Goal: Task Accomplishment & Management: Use online tool/utility

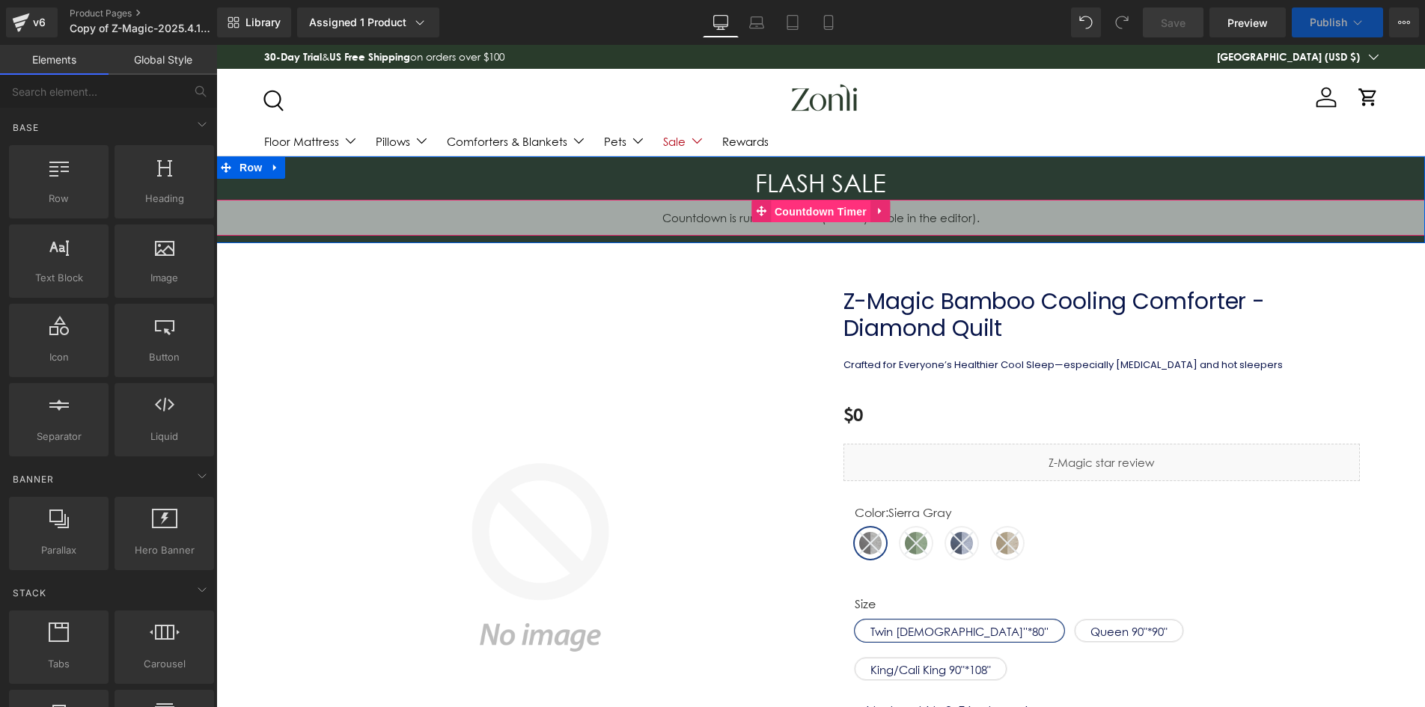
click at [801, 207] on span "Countdown Timer" at bounding box center [821, 212] width 100 height 22
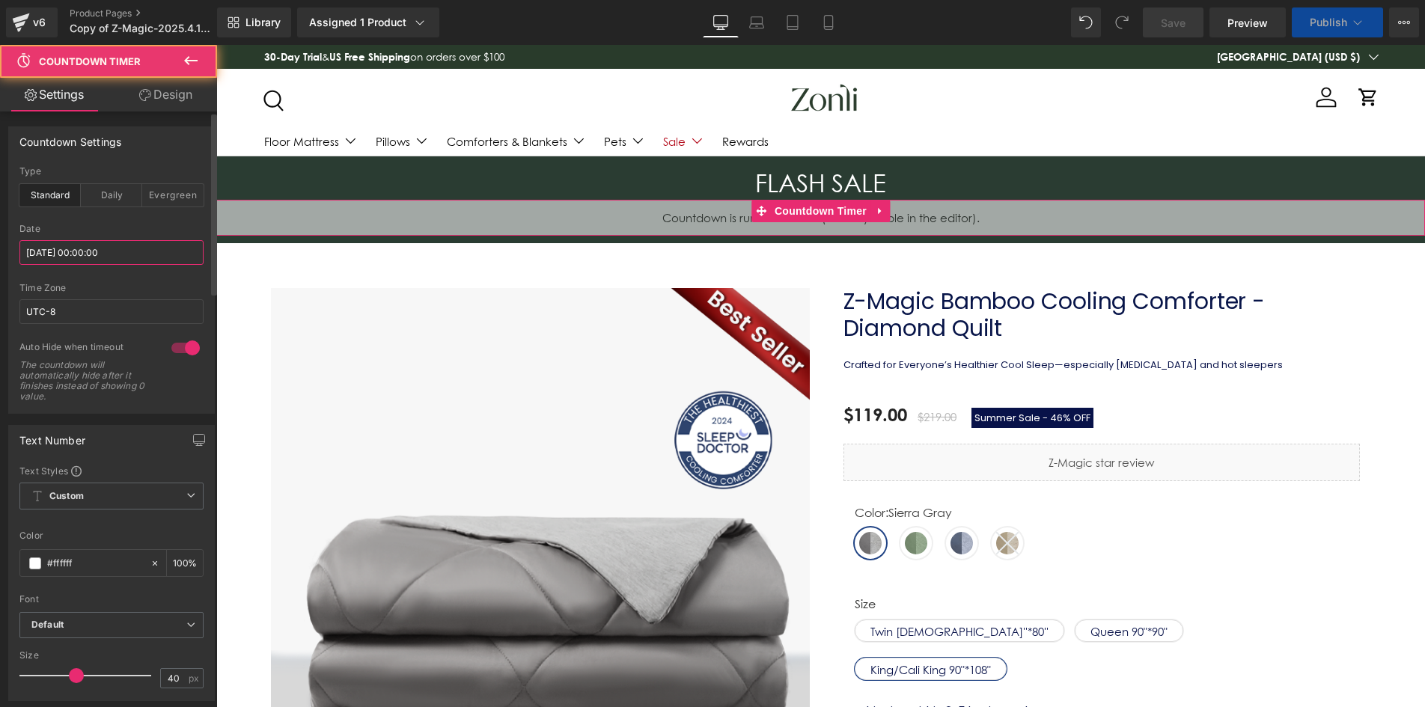
click at [92, 251] on input "2025/08/20 00:00:00" at bounding box center [111, 252] width 184 height 25
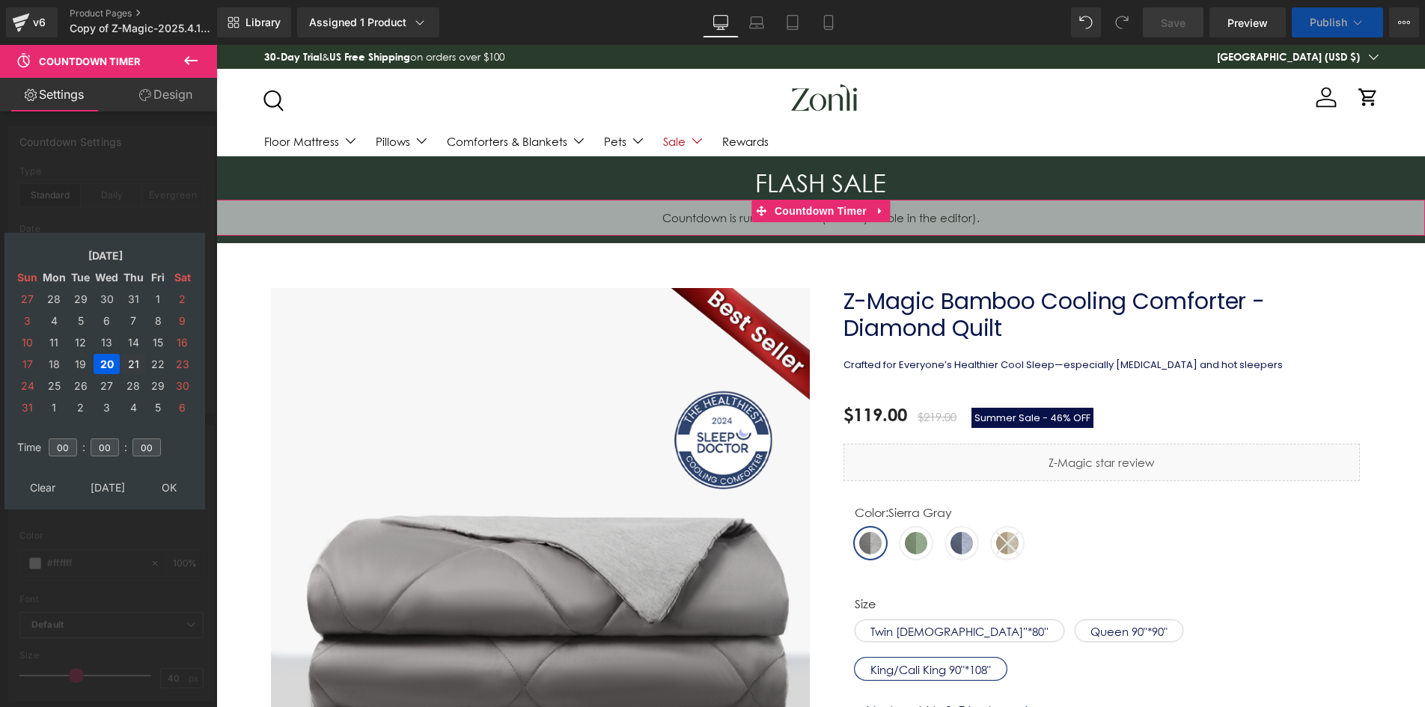
click at [136, 359] on td "21" at bounding box center [133, 364] width 24 height 20
click at [176, 476] on table "Clear Today OK" at bounding box center [105, 488] width 186 height 28
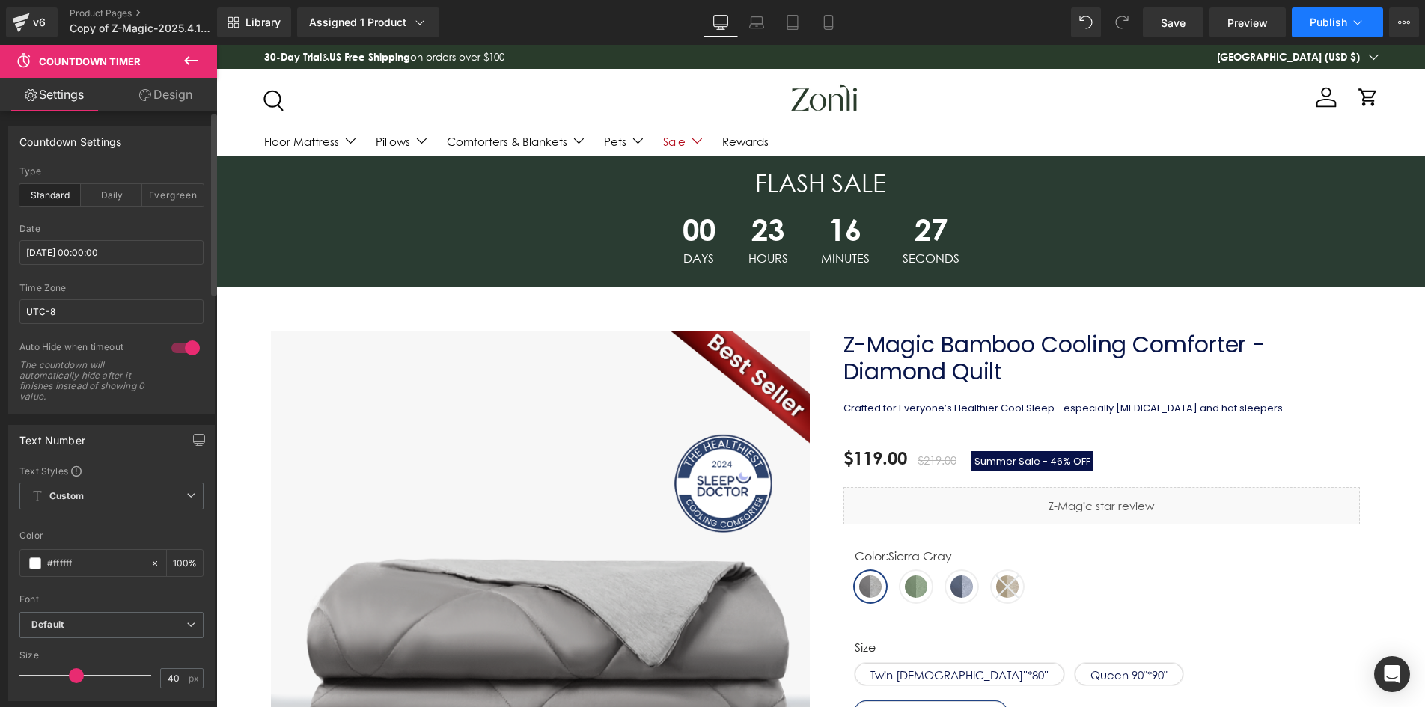
click at [1335, 22] on span "Publish" at bounding box center [1327, 22] width 37 height 12
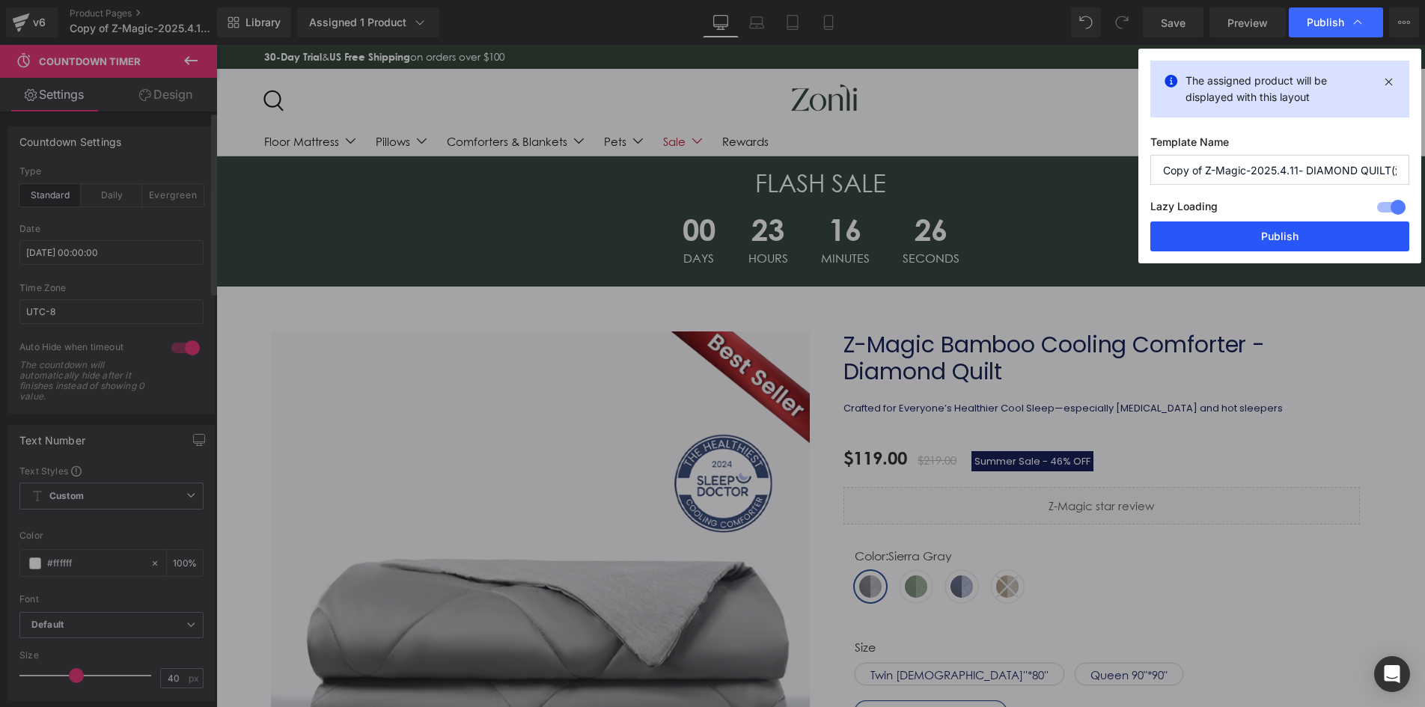
click at [1291, 239] on button "Publish" at bounding box center [1279, 236] width 259 height 30
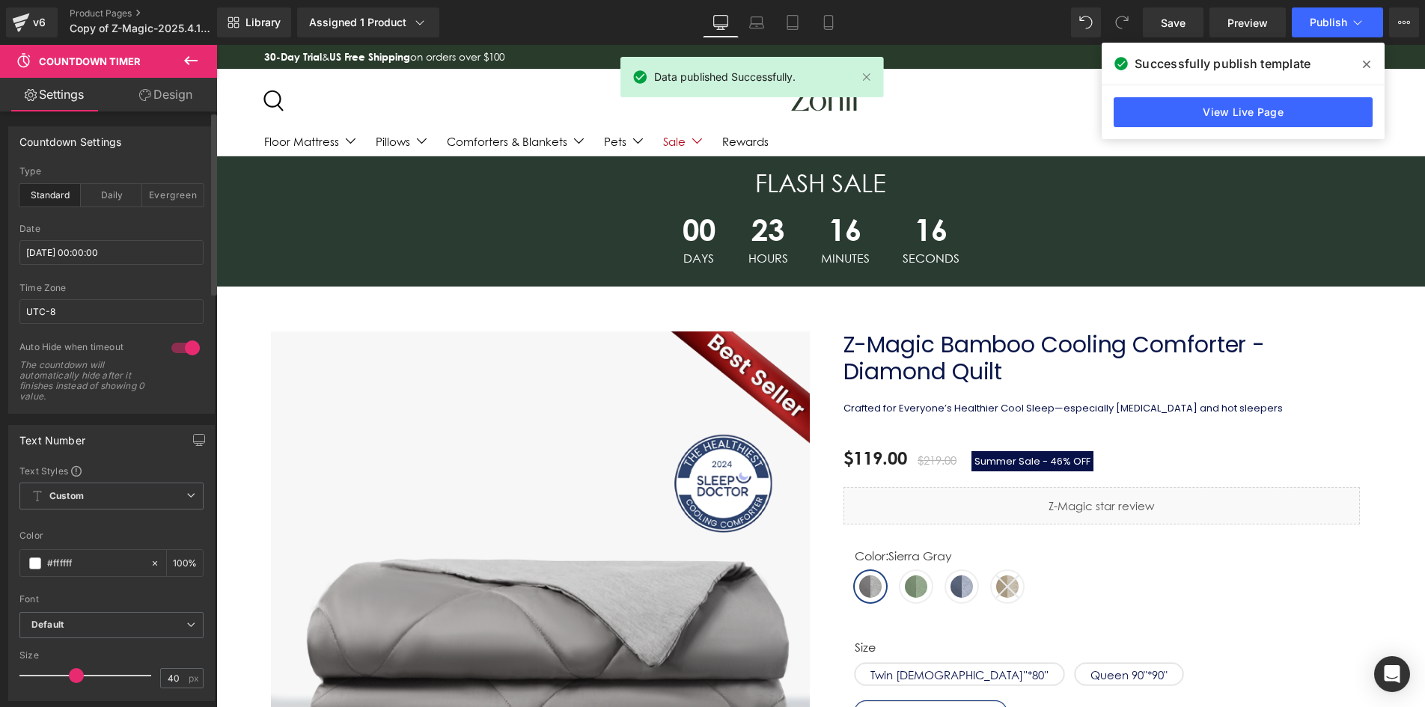
click at [1363, 65] on icon at bounding box center [1365, 64] width 7 height 12
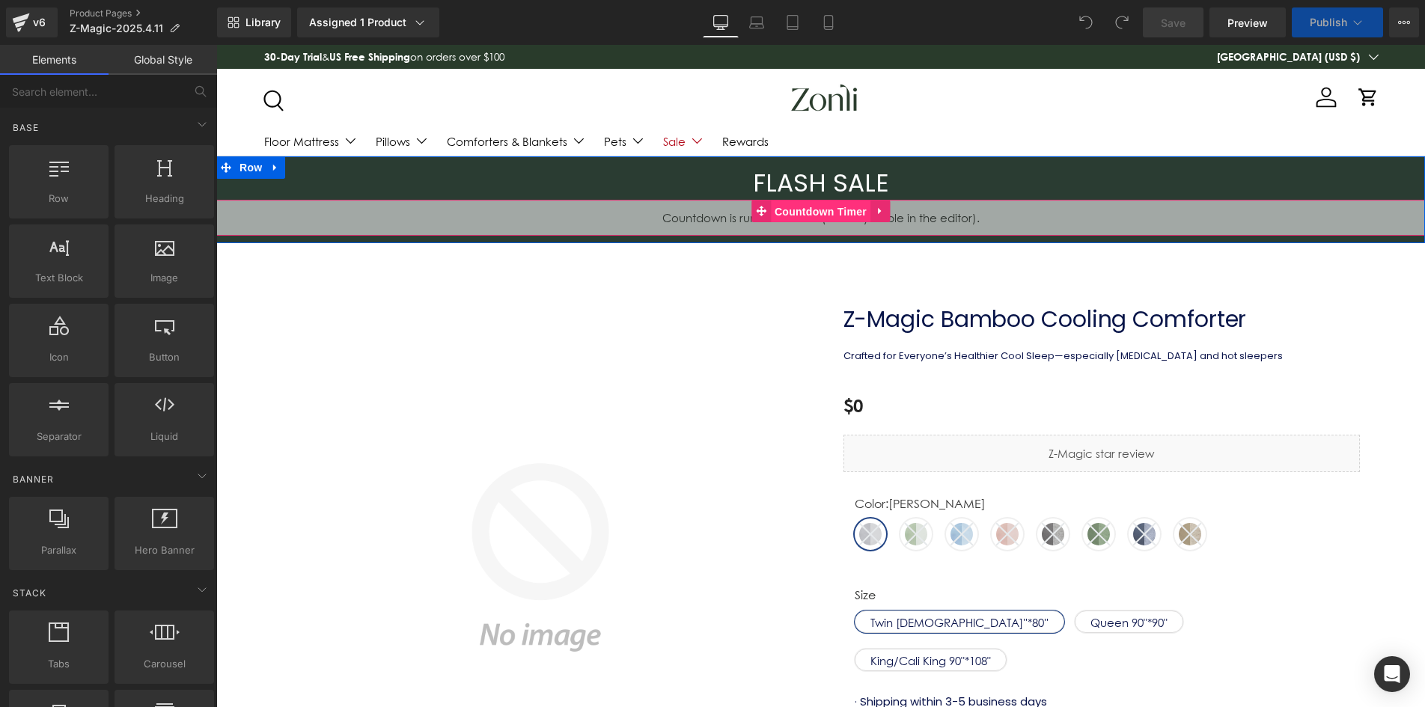
click at [802, 208] on span "Countdown Timer" at bounding box center [821, 212] width 100 height 22
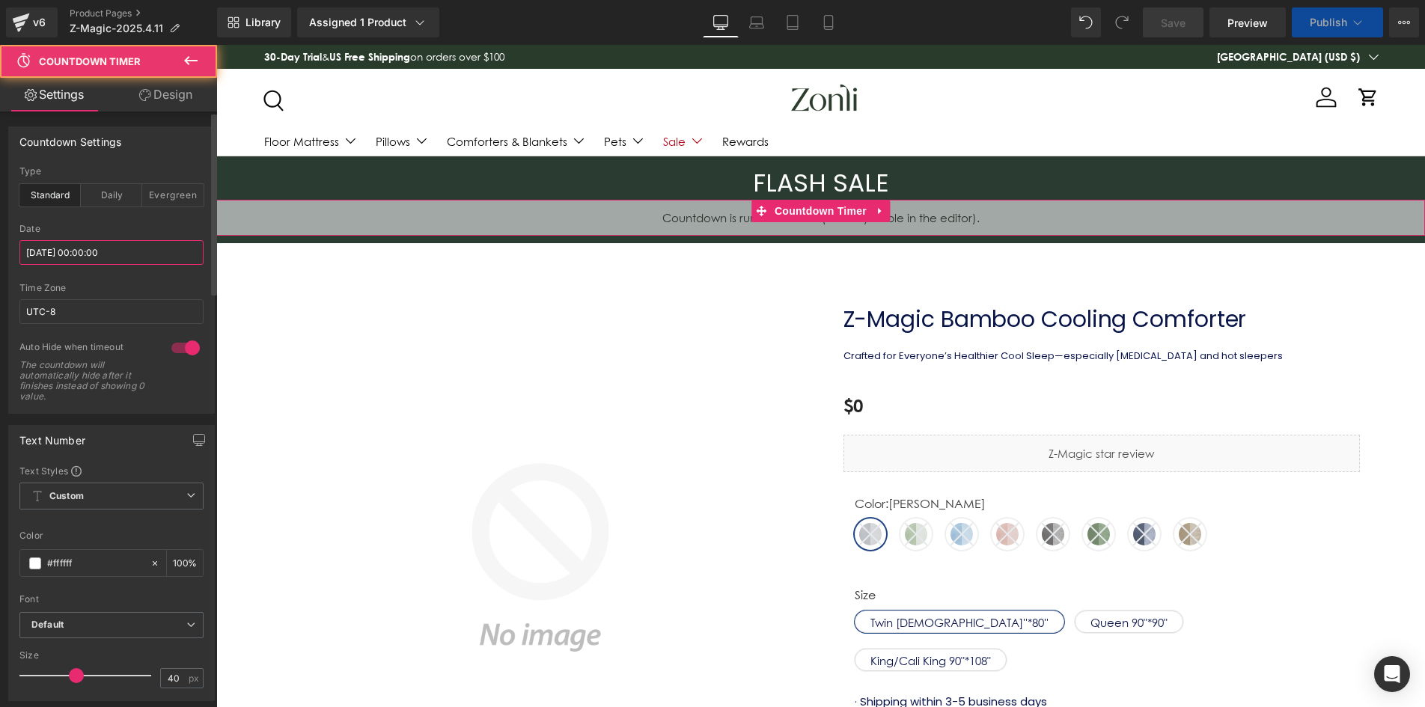
click at [94, 257] on input "2025/08/20 00:00:00" at bounding box center [111, 252] width 184 height 25
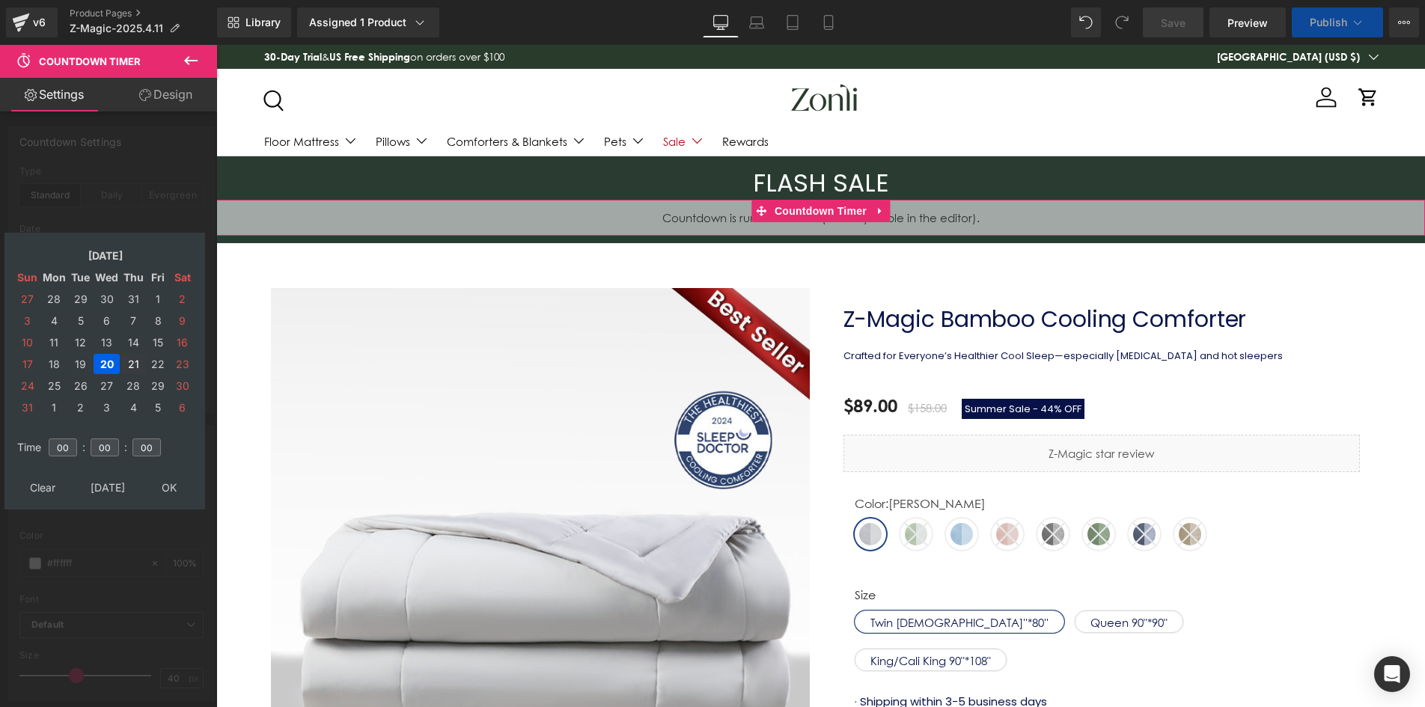
click at [133, 371] on td "21" at bounding box center [133, 364] width 24 height 20
click at [173, 476] on table "Clear Today OK" at bounding box center [105, 488] width 186 height 28
drag, startPoint x: 176, startPoint y: 486, endPoint x: 201, endPoint y: 478, distance: 26.0
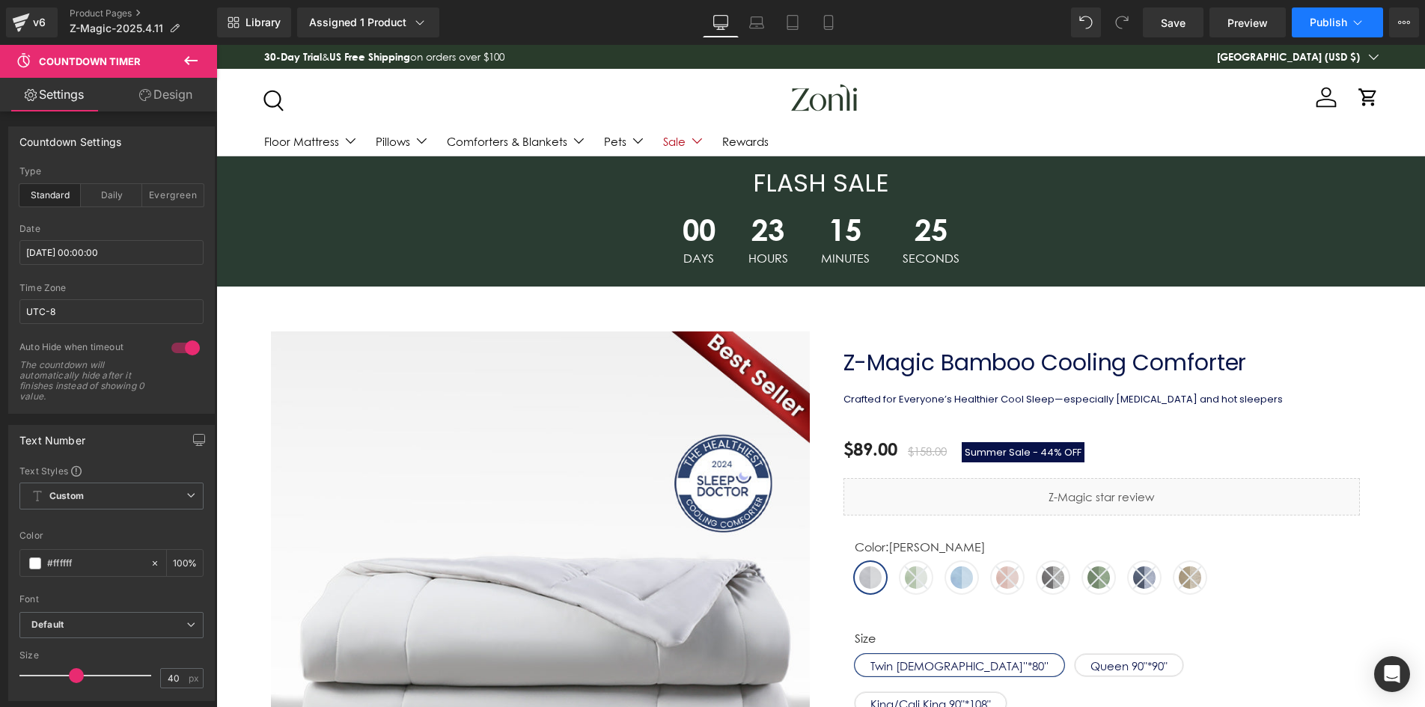
click at [1338, 24] on span "Publish" at bounding box center [1327, 22] width 37 height 12
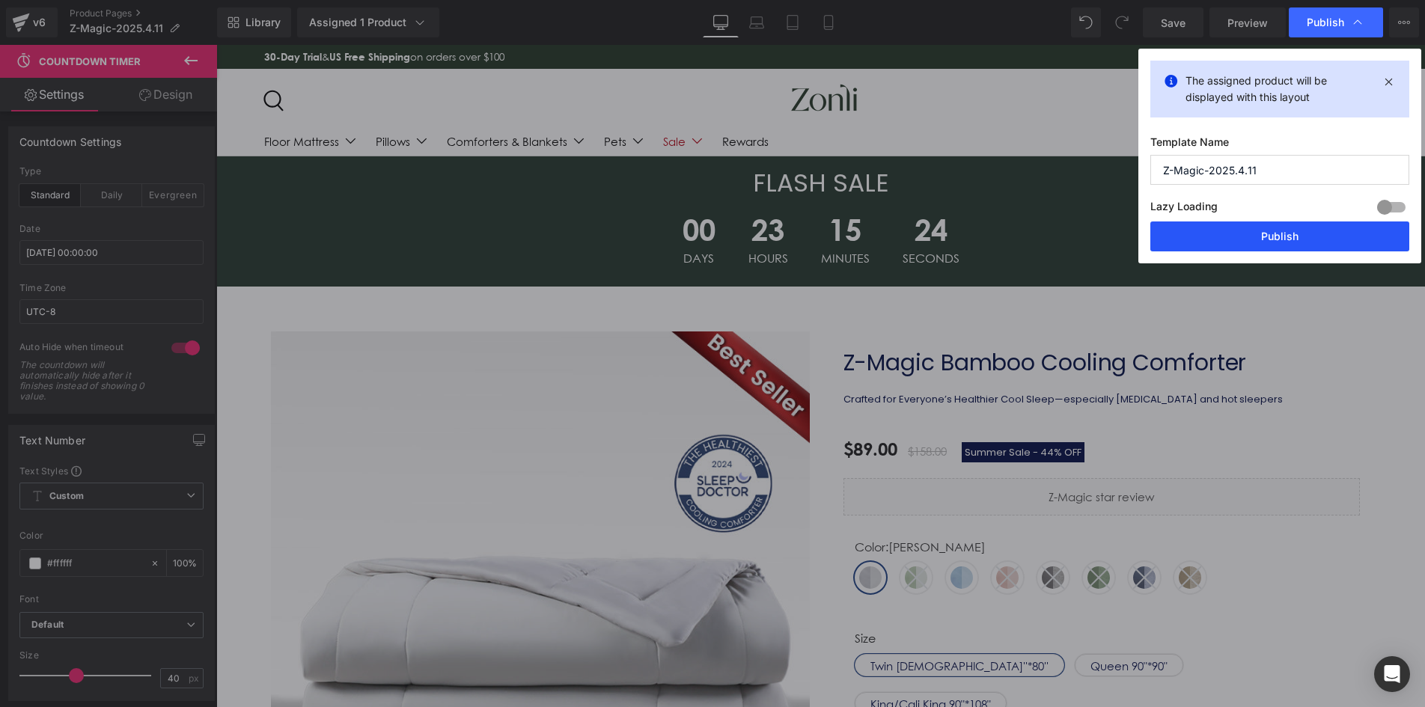
drag, startPoint x: 1262, startPoint y: 247, endPoint x: 1046, endPoint y: 183, distance: 225.4
click at [1262, 247] on button "Publish" at bounding box center [1279, 236] width 259 height 30
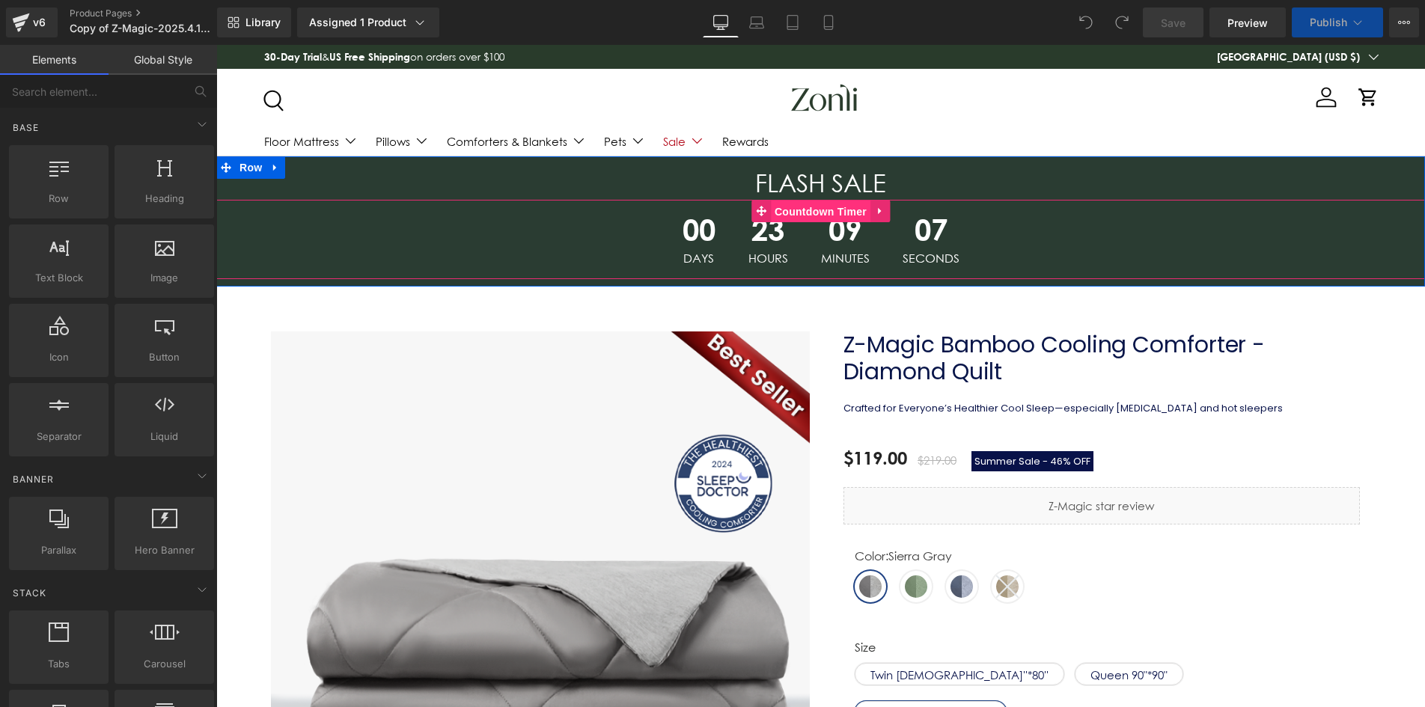
click at [839, 206] on span "Countdown Timer" at bounding box center [821, 212] width 100 height 22
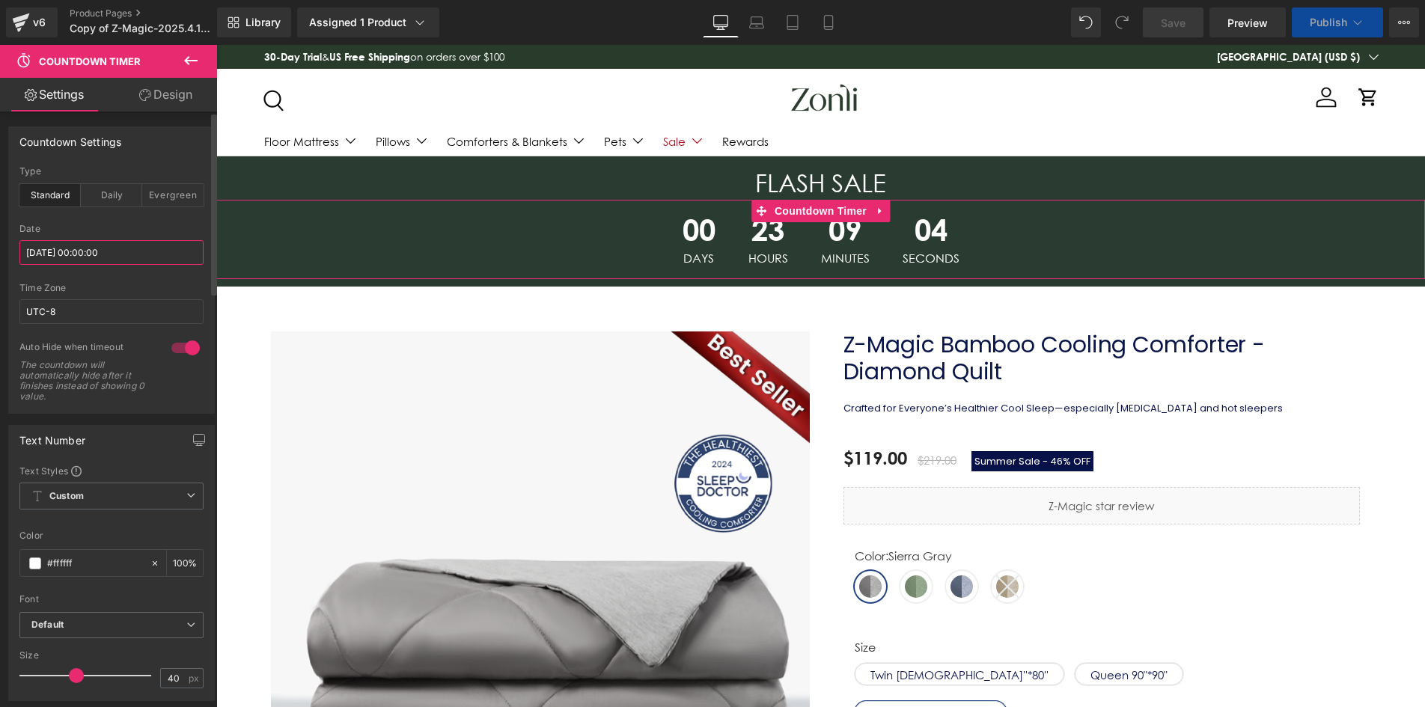
click at [73, 254] on input "[DATE] 00:00:00" at bounding box center [111, 252] width 184 height 25
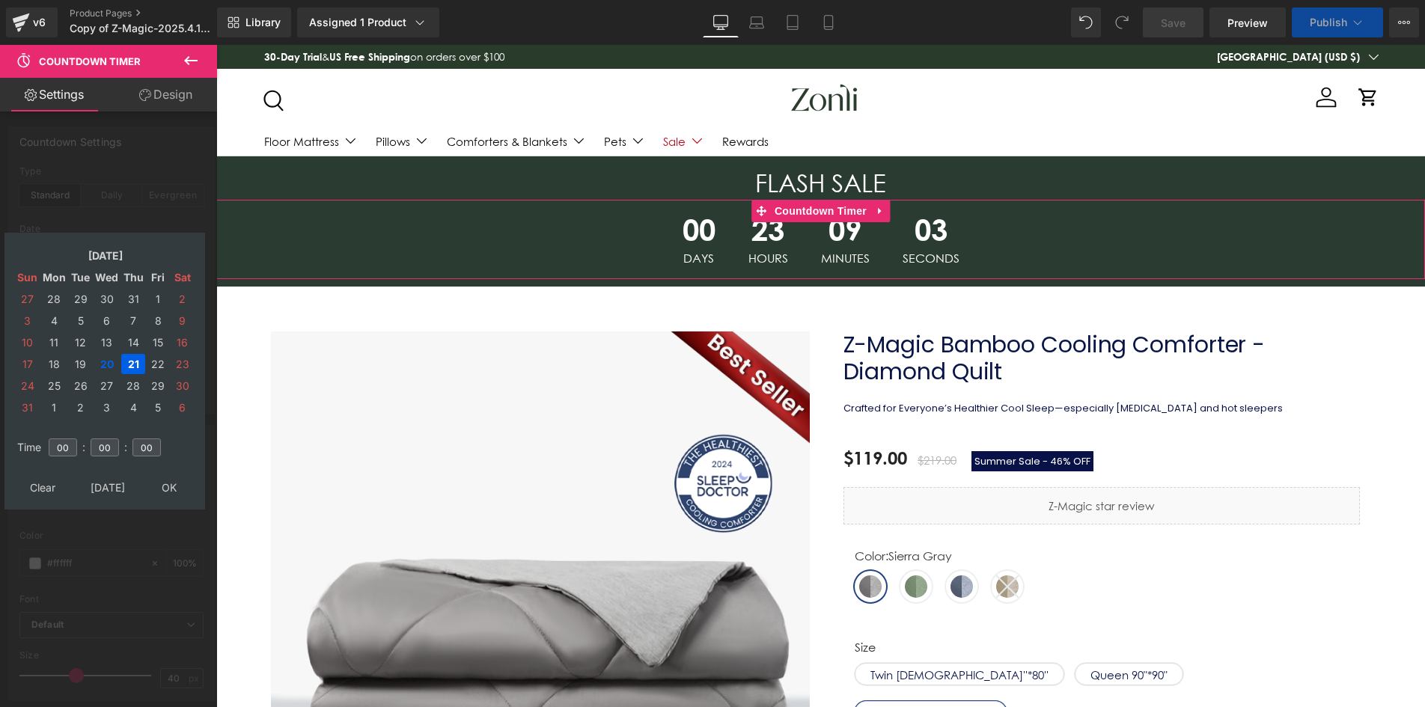
click at [128, 359] on td "21" at bounding box center [133, 364] width 24 height 20
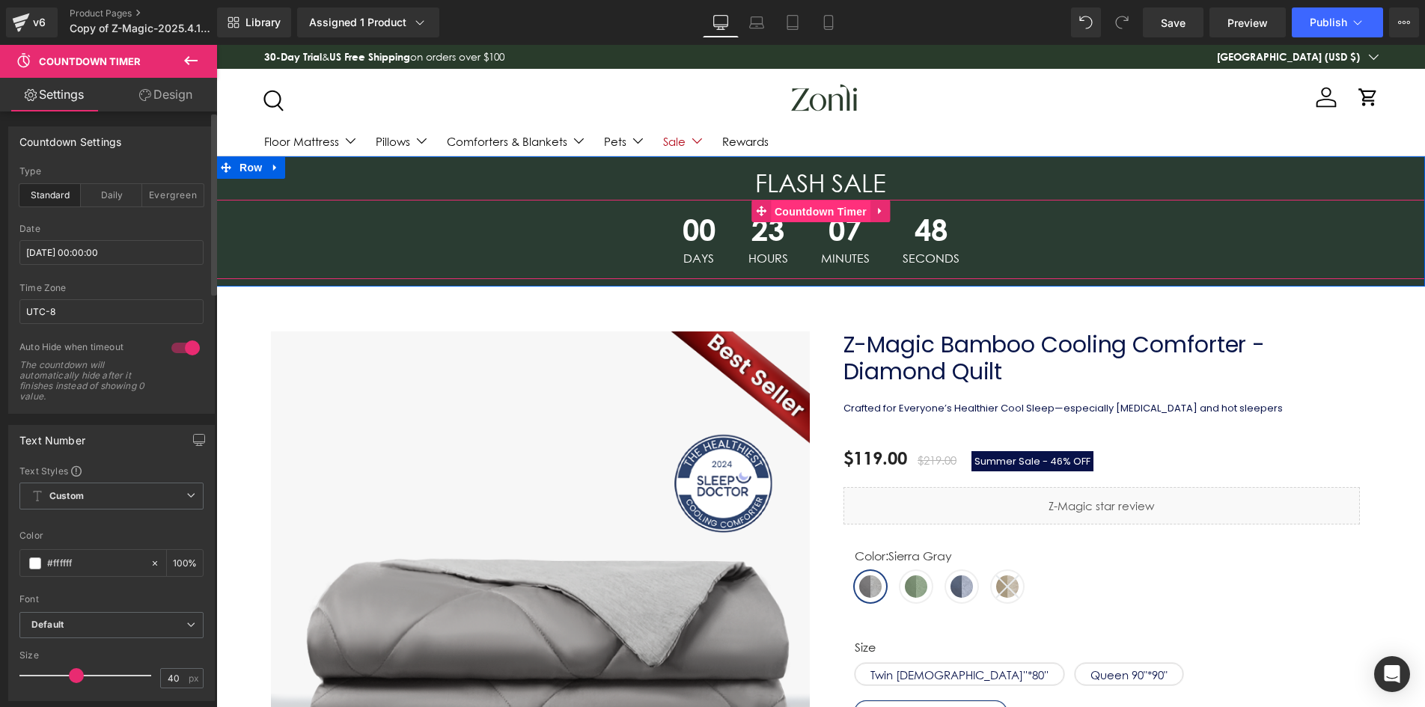
click at [828, 206] on span "Countdown Timer" at bounding box center [821, 212] width 100 height 22
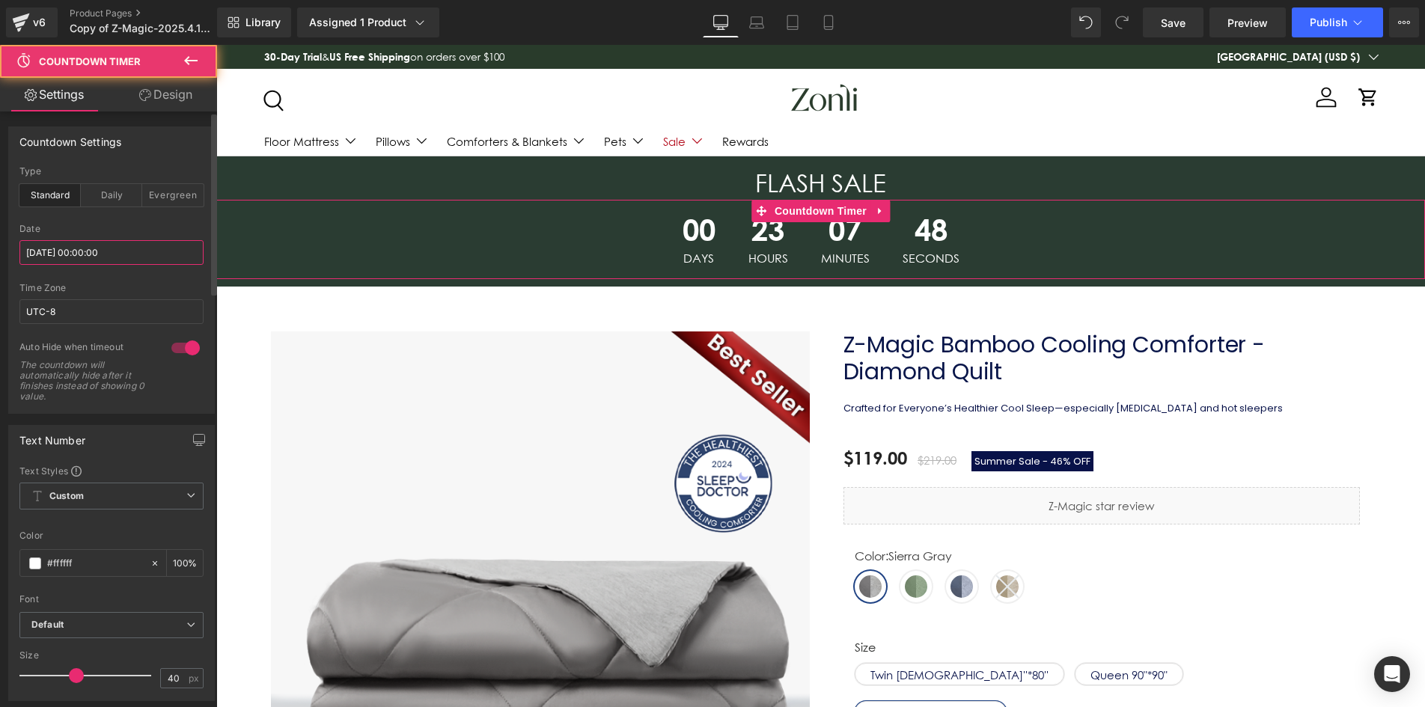
click at [104, 254] on input "[DATE] 00:00:00" at bounding box center [111, 252] width 184 height 25
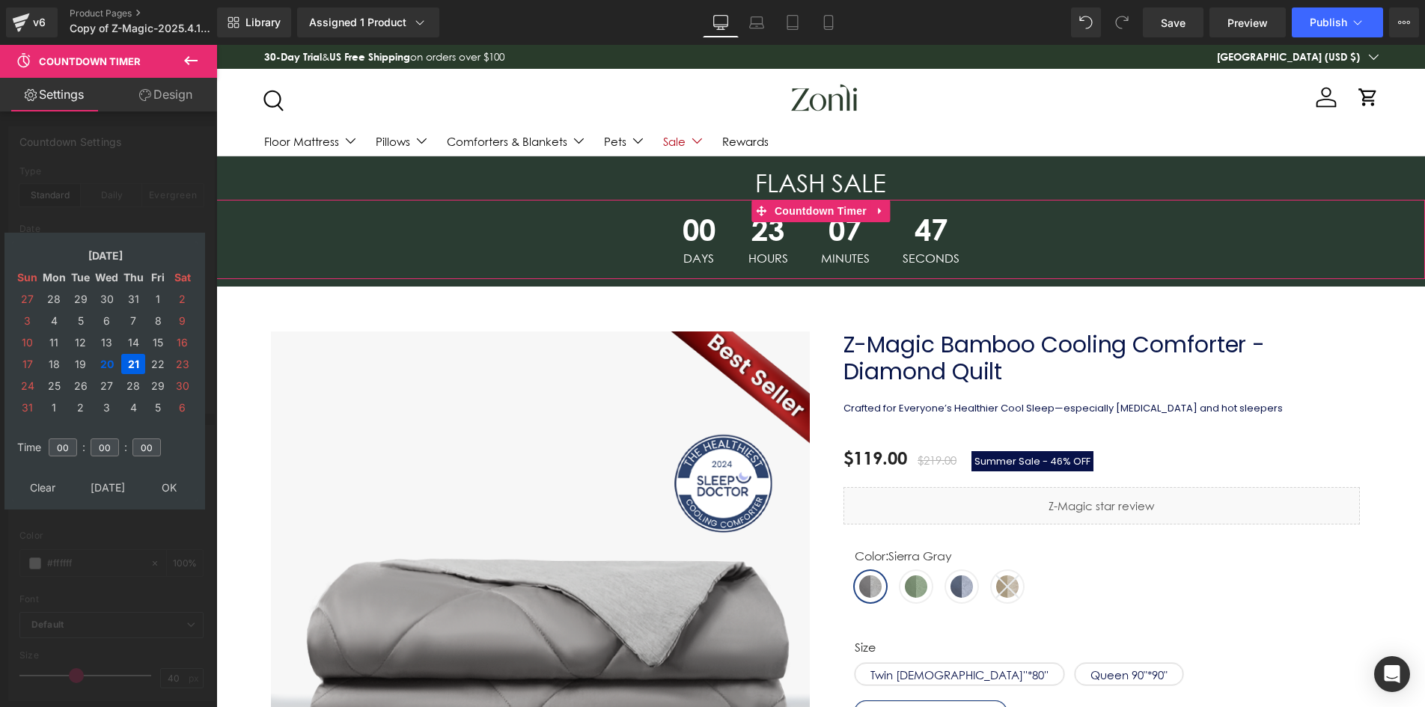
click at [135, 365] on td "21" at bounding box center [133, 364] width 24 height 20
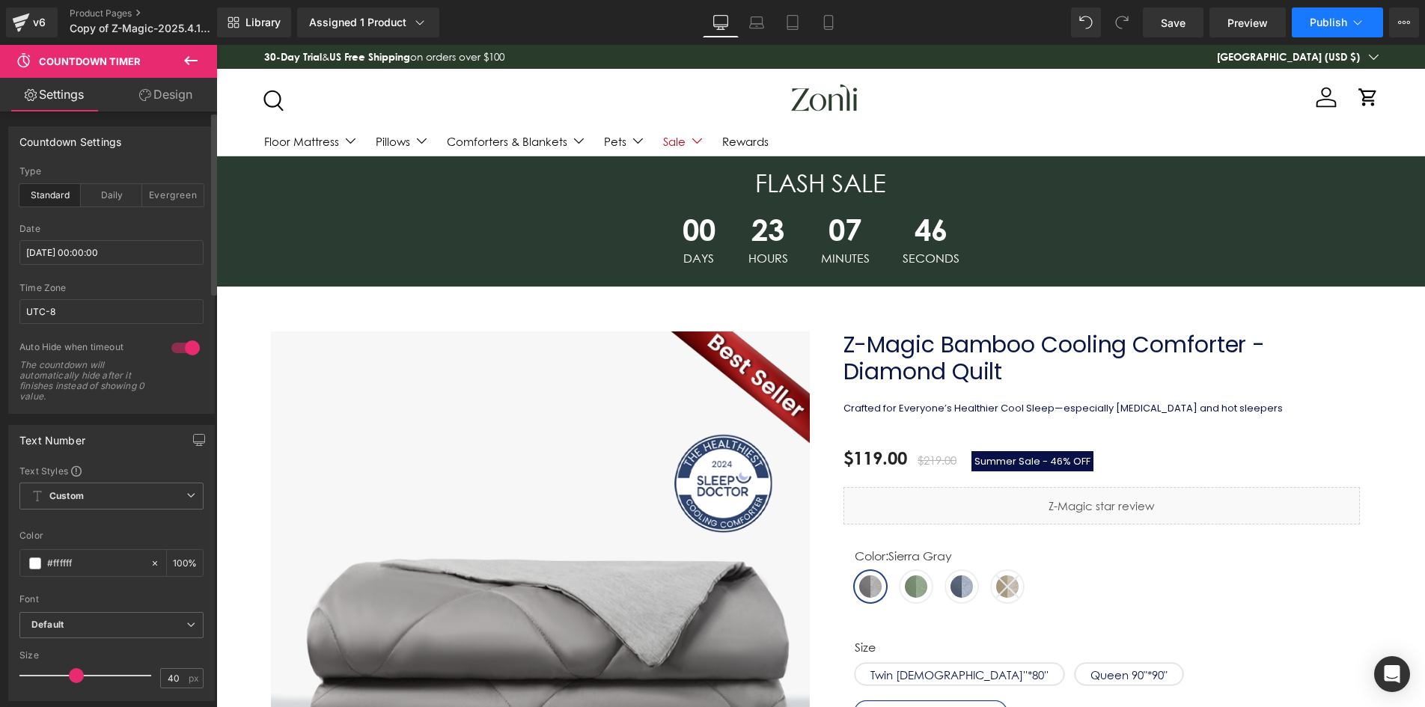
click at [1332, 28] on button "Publish" at bounding box center [1336, 22] width 91 height 30
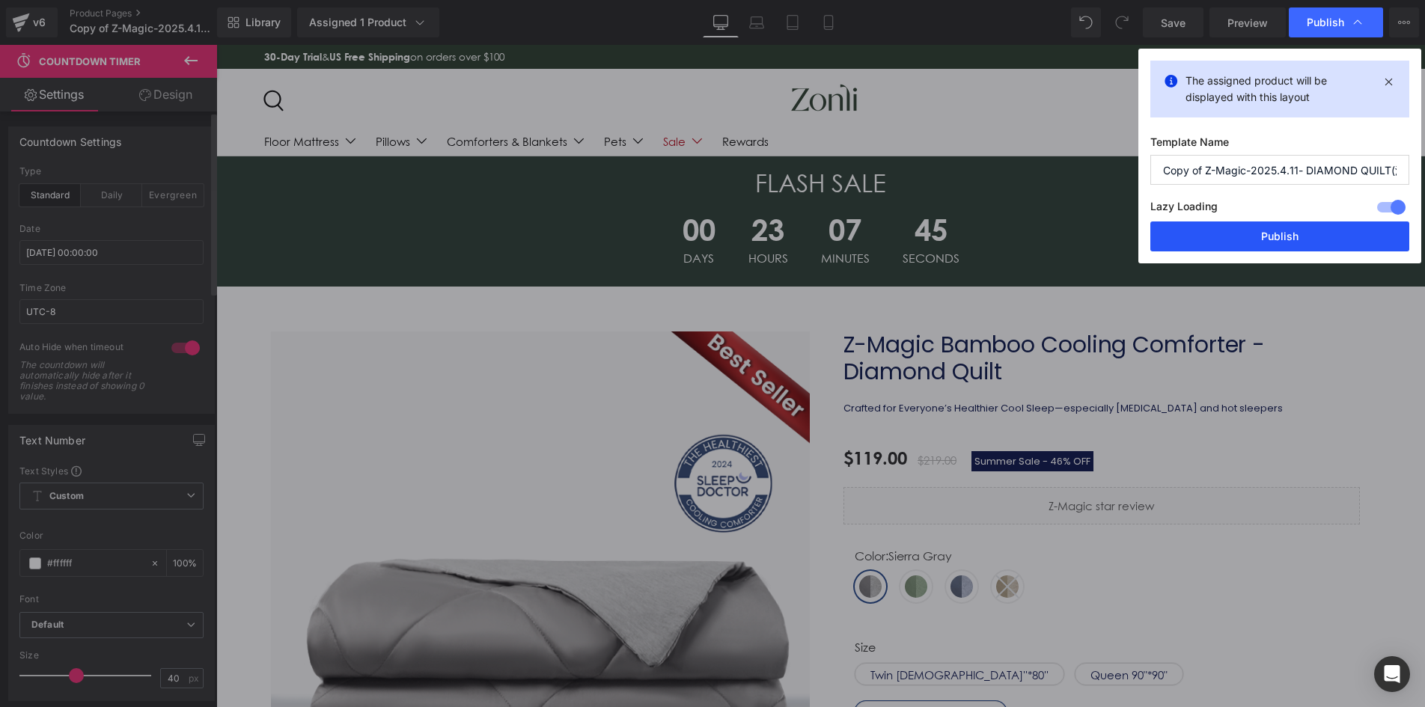
click at [1312, 226] on button "Publish" at bounding box center [1279, 236] width 259 height 30
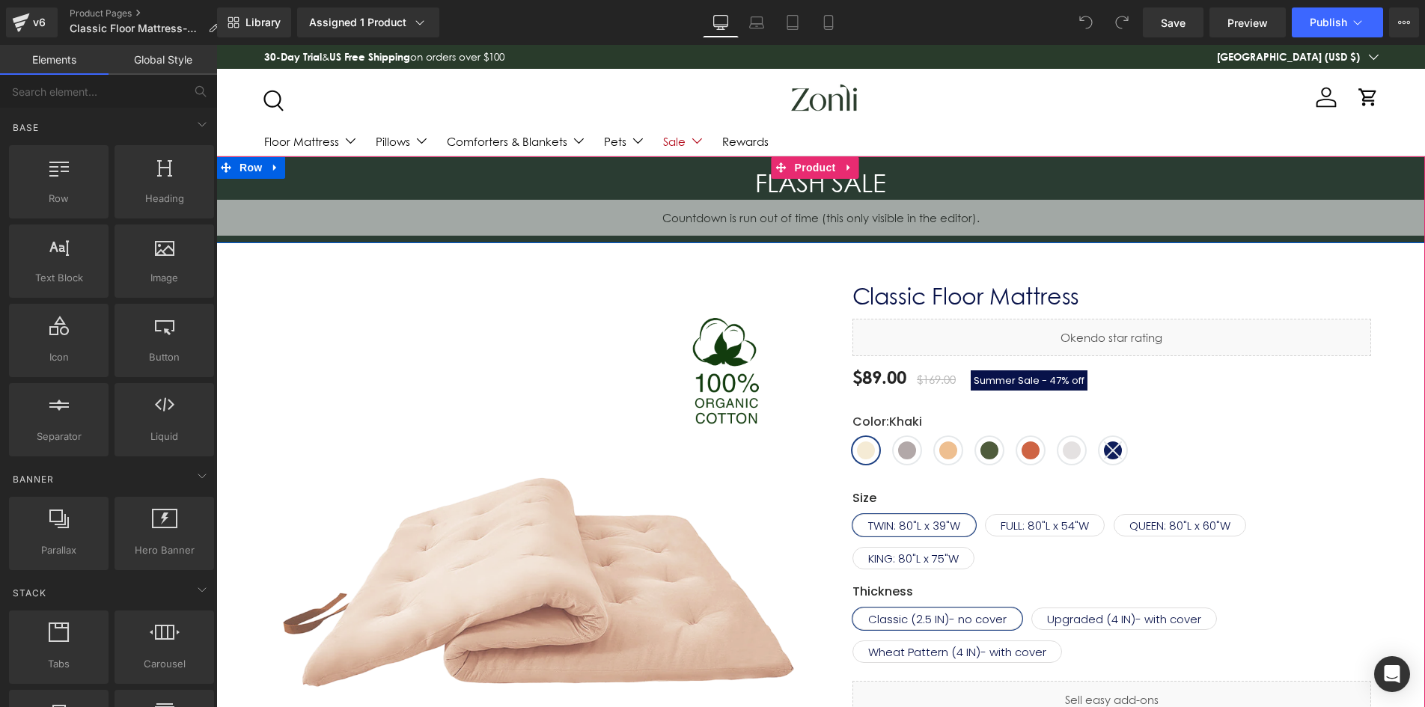
click at [839, 197] on div "FLASH SALE Heading" at bounding box center [820, 184] width 1208 height 32
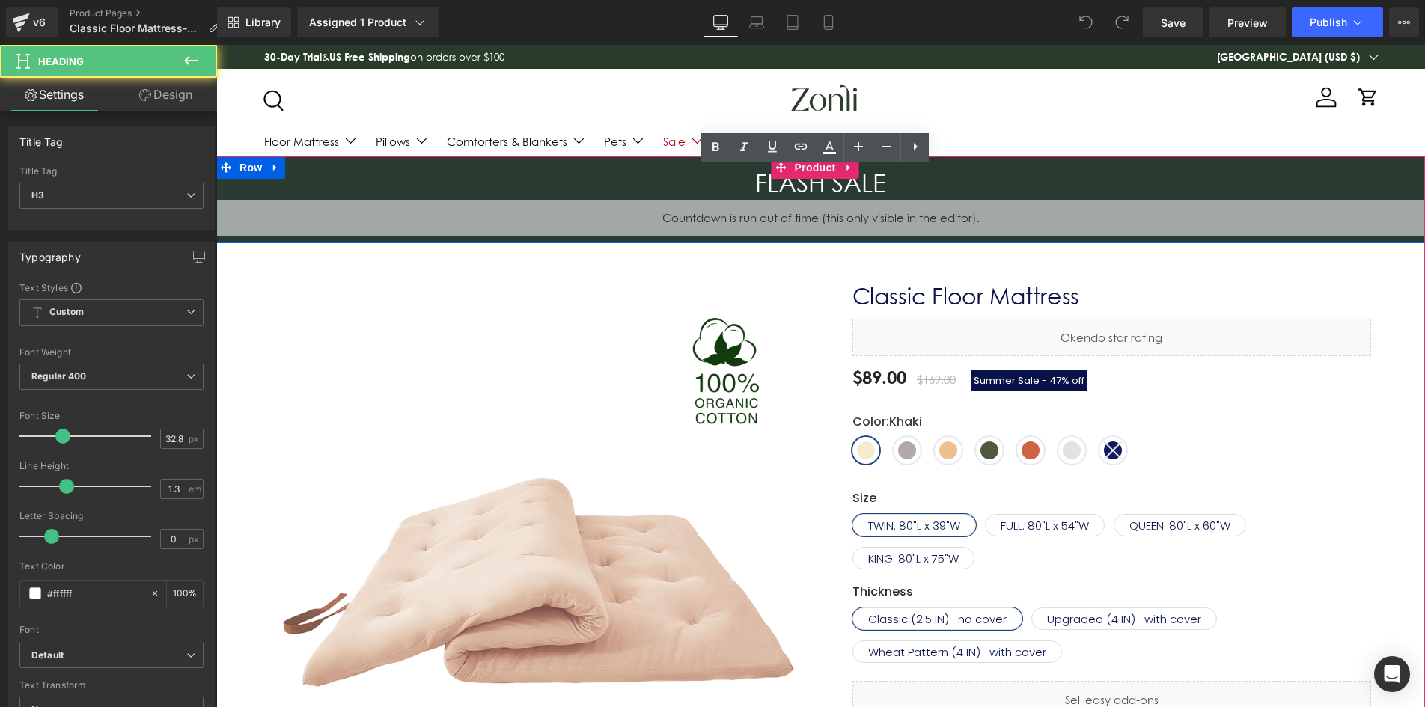
click at [838, 211] on div "00 Days 00 Hours 00 Minutes 00 Seconds Countdown Timer" at bounding box center [820, 218] width 1208 height 36
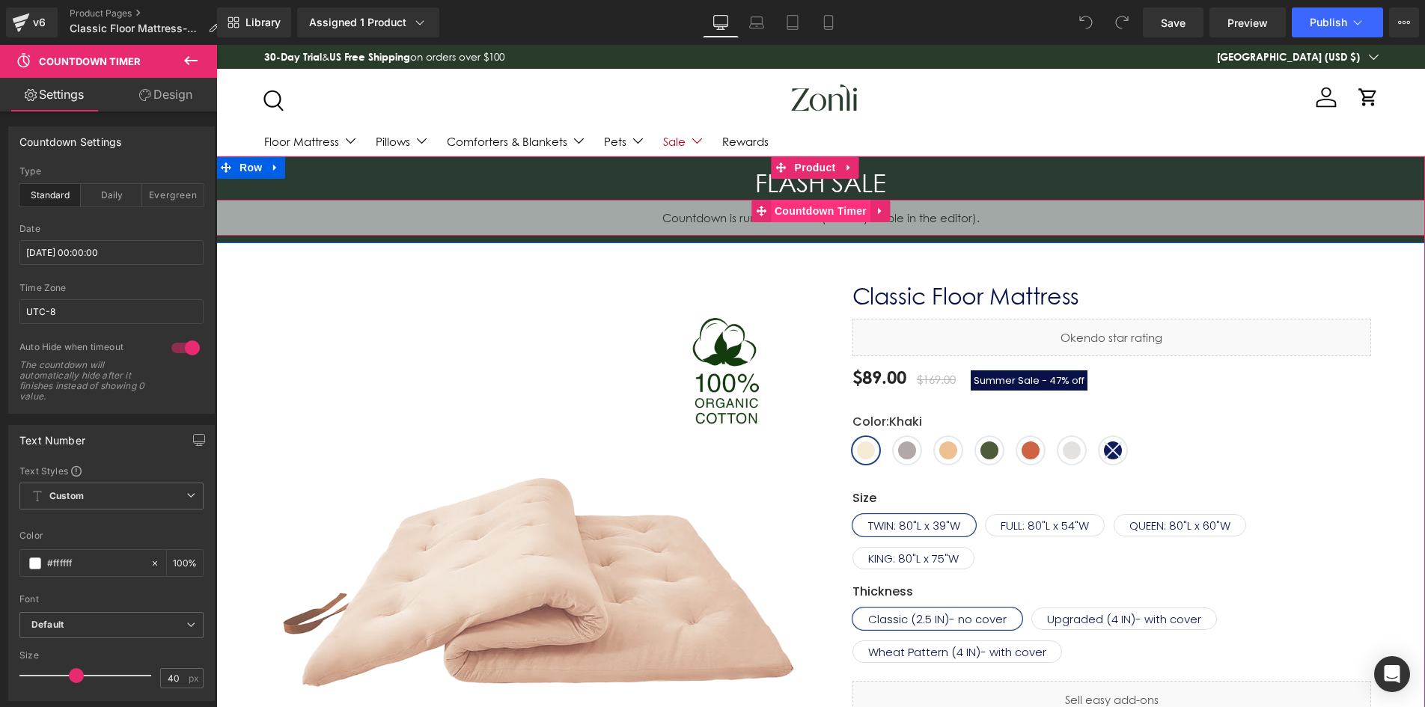
click at [833, 209] on span "Countdown Timer" at bounding box center [821, 211] width 100 height 22
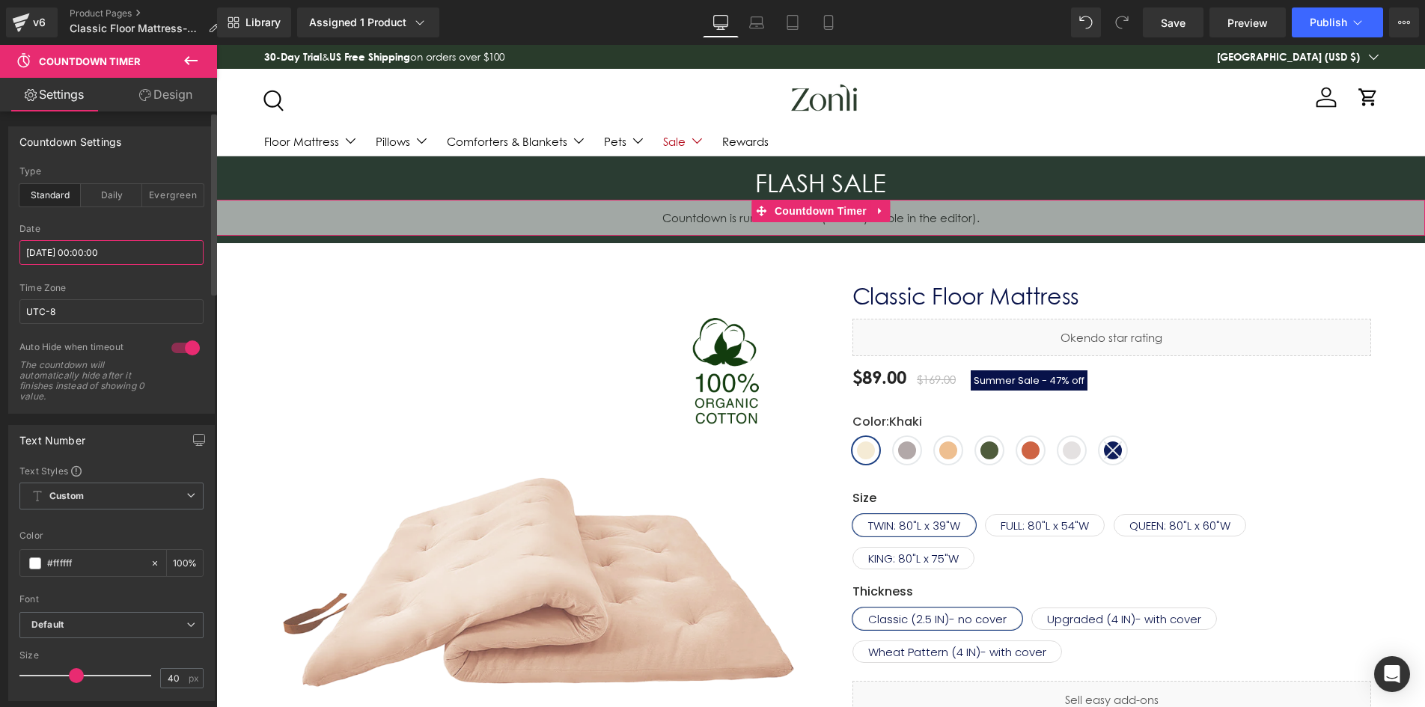
click at [72, 246] on input "[DATE] 00:00:00" at bounding box center [111, 252] width 184 height 25
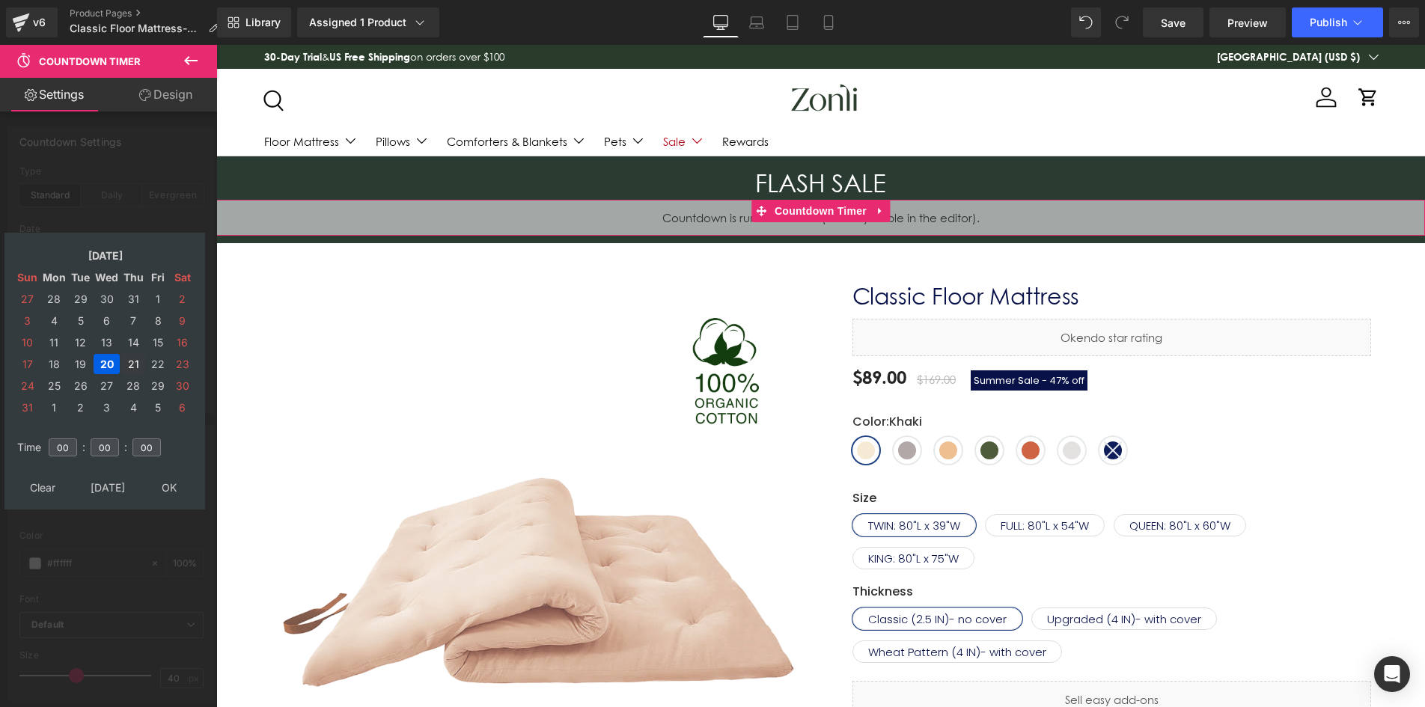
click at [132, 363] on td "21" at bounding box center [133, 364] width 24 height 20
type input "[DATE] 00:00:00"
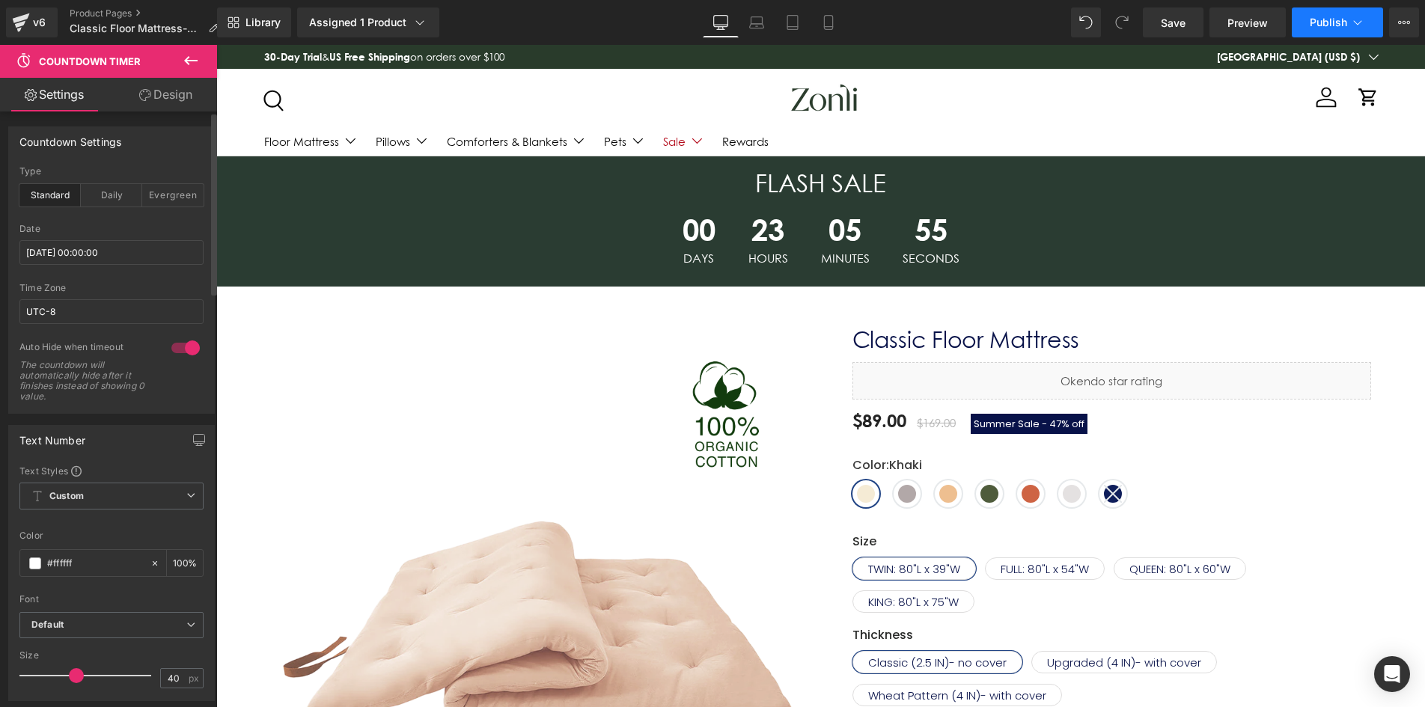
click at [1329, 20] on span "Publish" at bounding box center [1327, 22] width 37 height 12
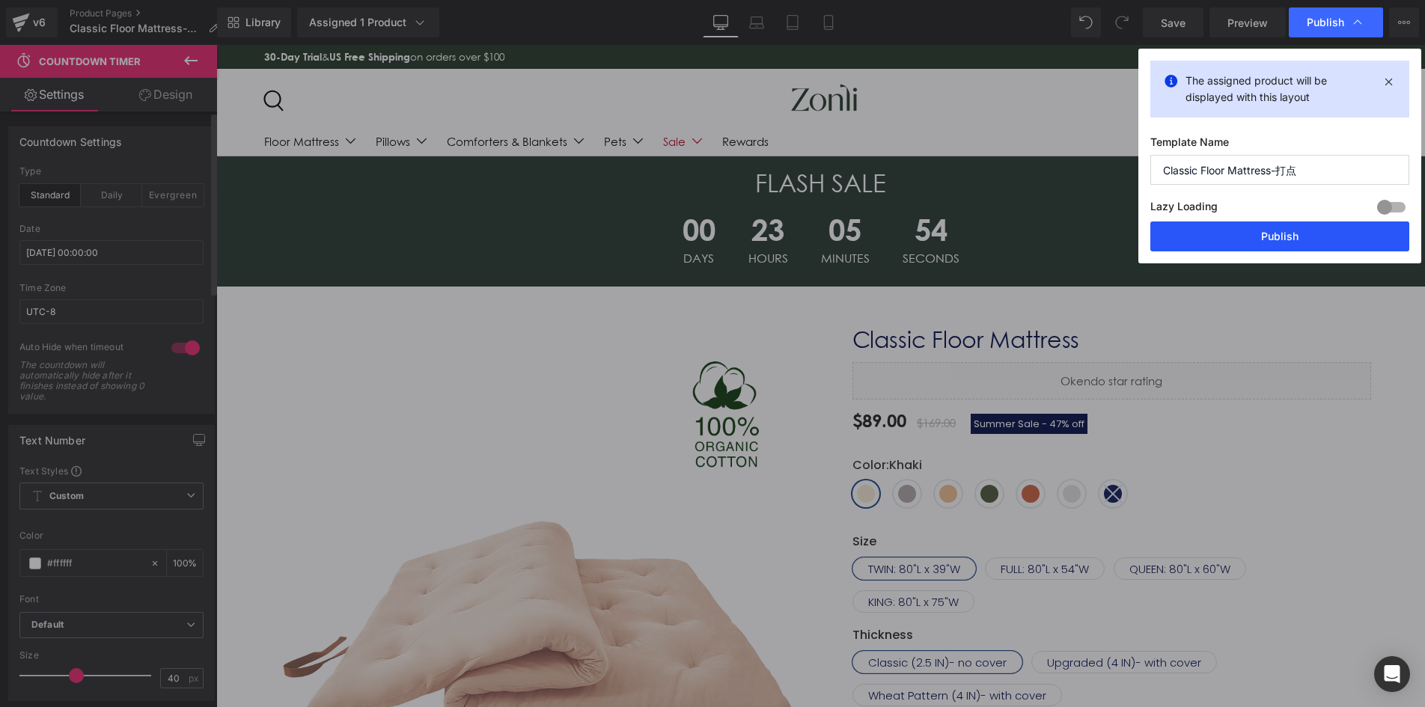
click at [1329, 231] on button "Publish" at bounding box center [1279, 236] width 259 height 30
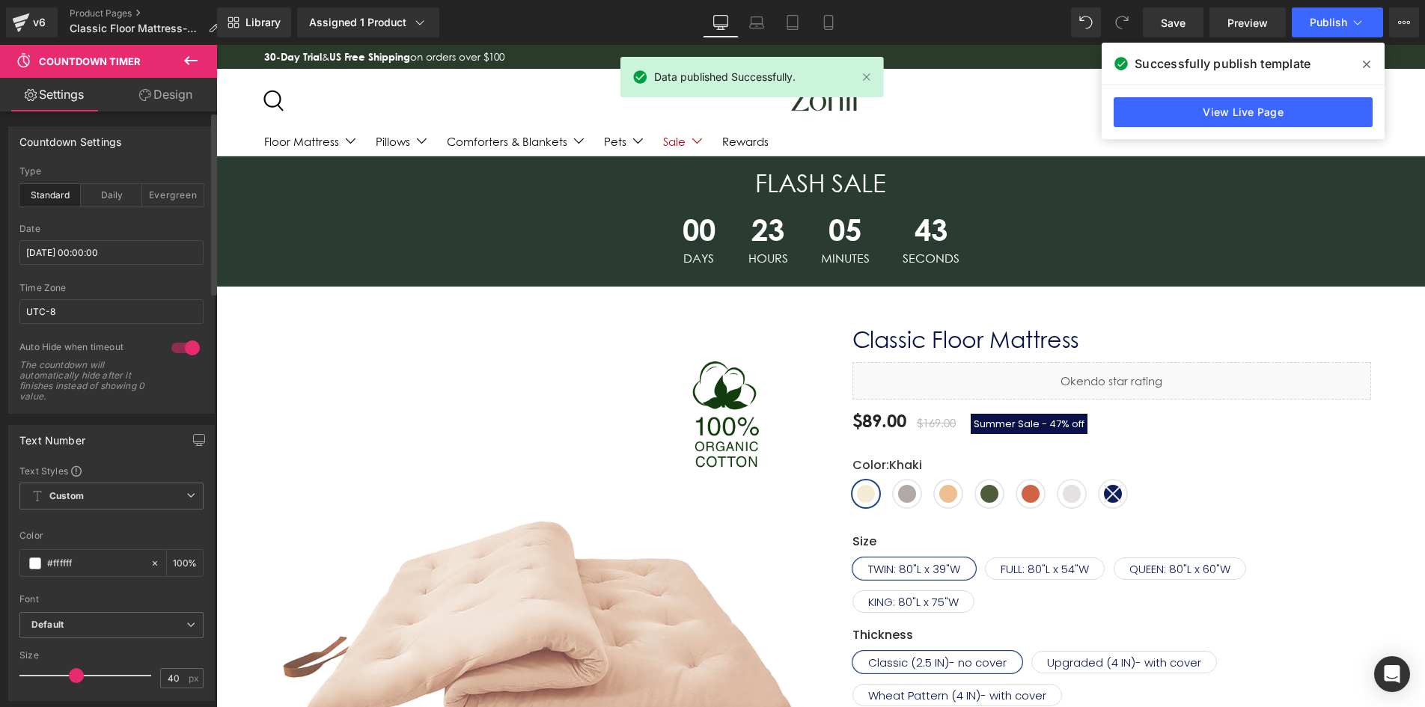
click at [1365, 64] on icon at bounding box center [1365, 64] width 7 height 7
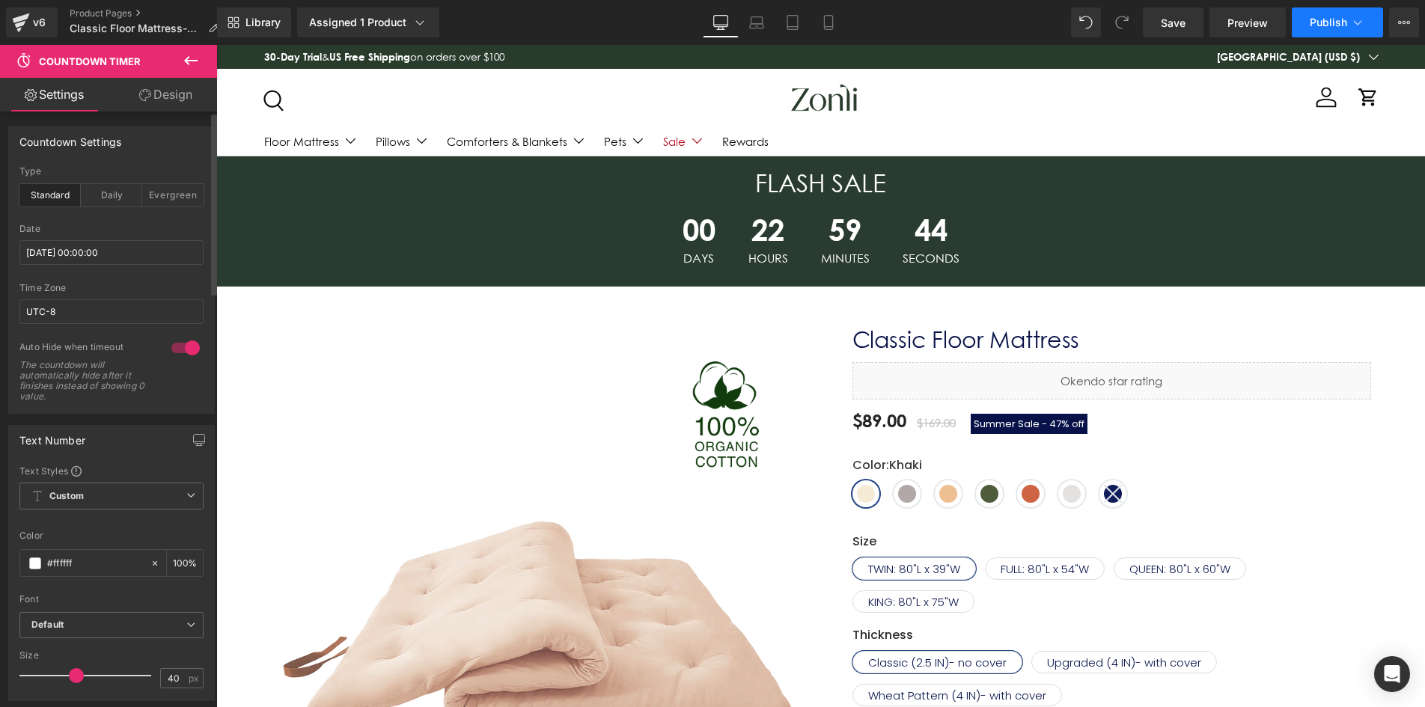
click at [1344, 22] on span "Publish" at bounding box center [1327, 22] width 37 height 12
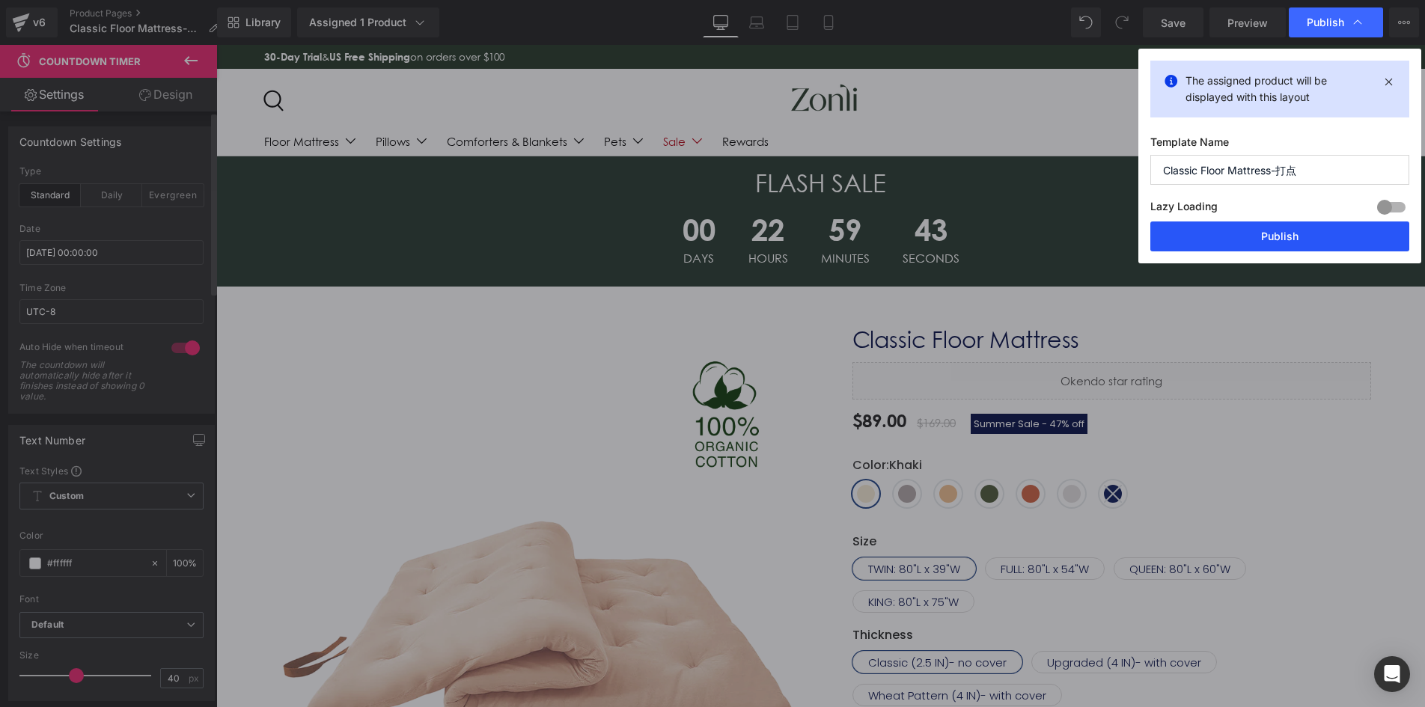
click at [1272, 229] on button "Publish" at bounding box center [1279, 236] width 259 height 30
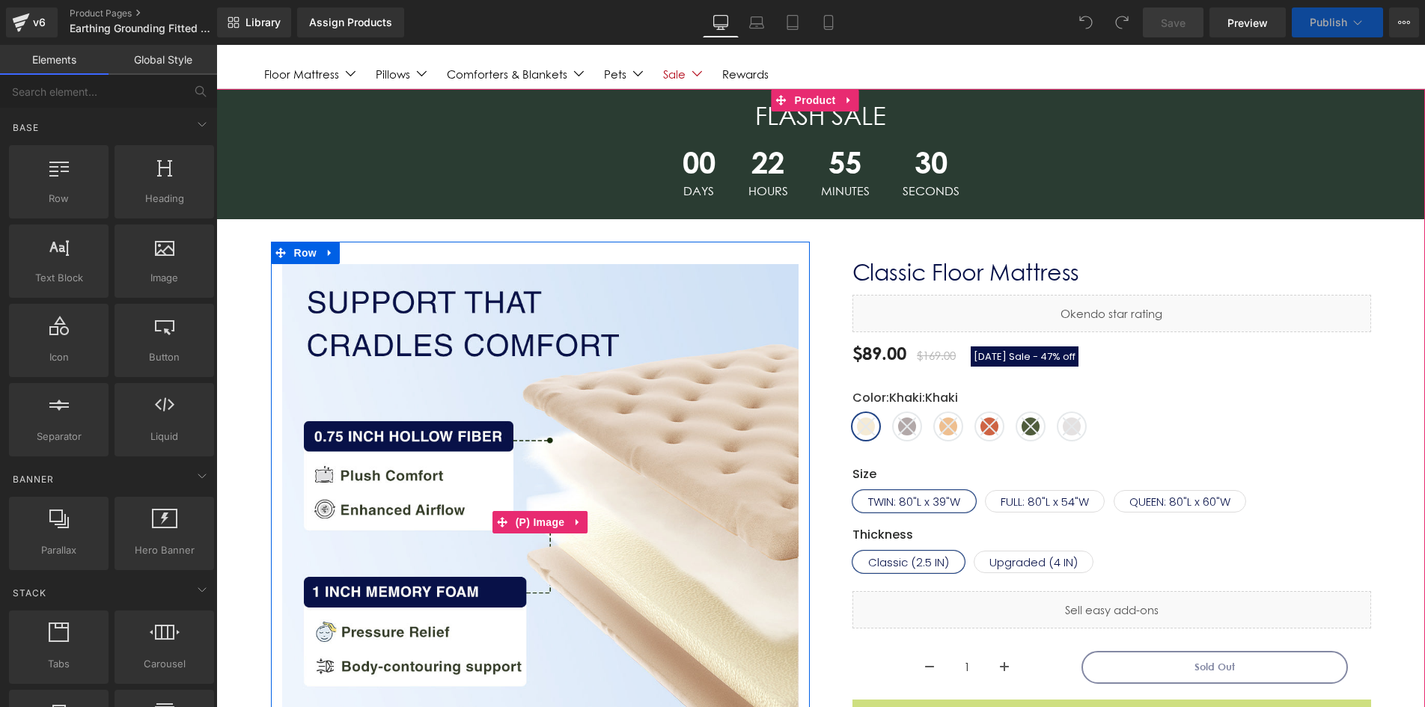
scroll to position [224, 0]
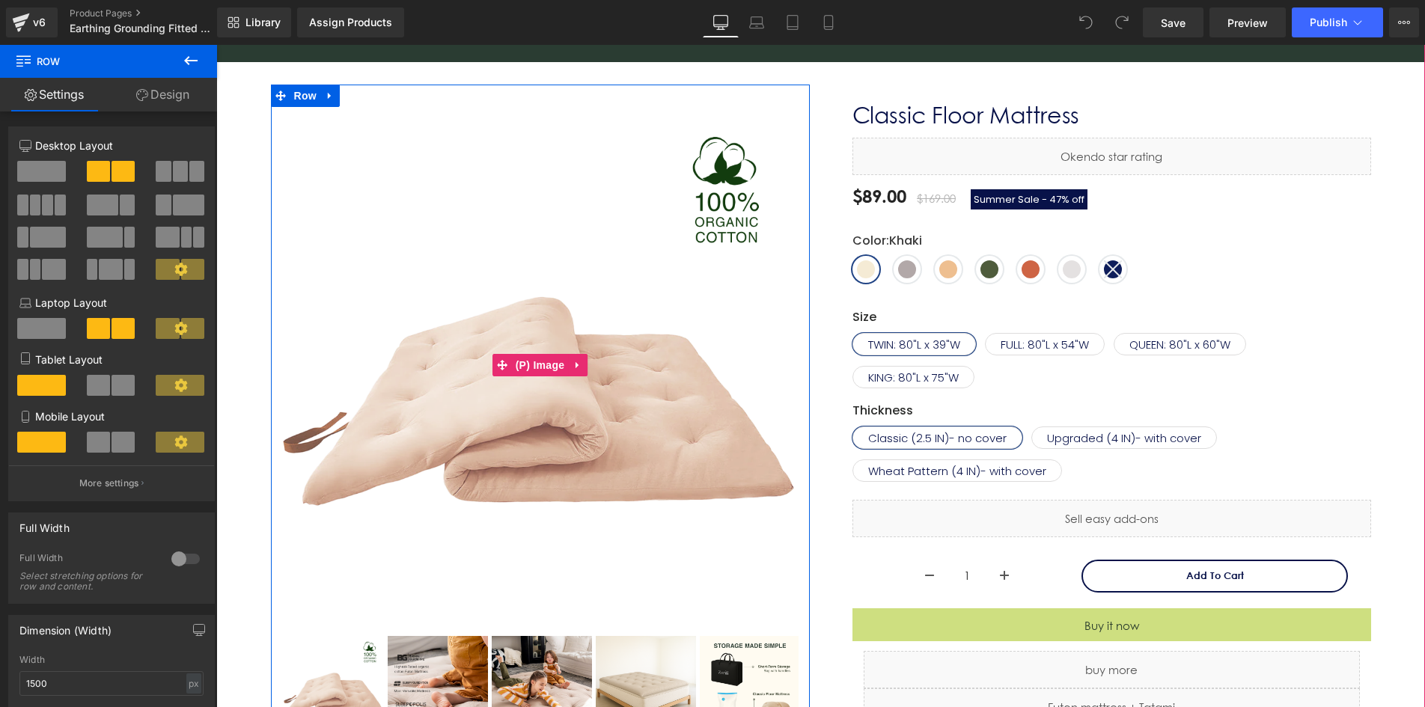
click at [569, 259] on img at bounding box center [540, 365] width 516 height 516
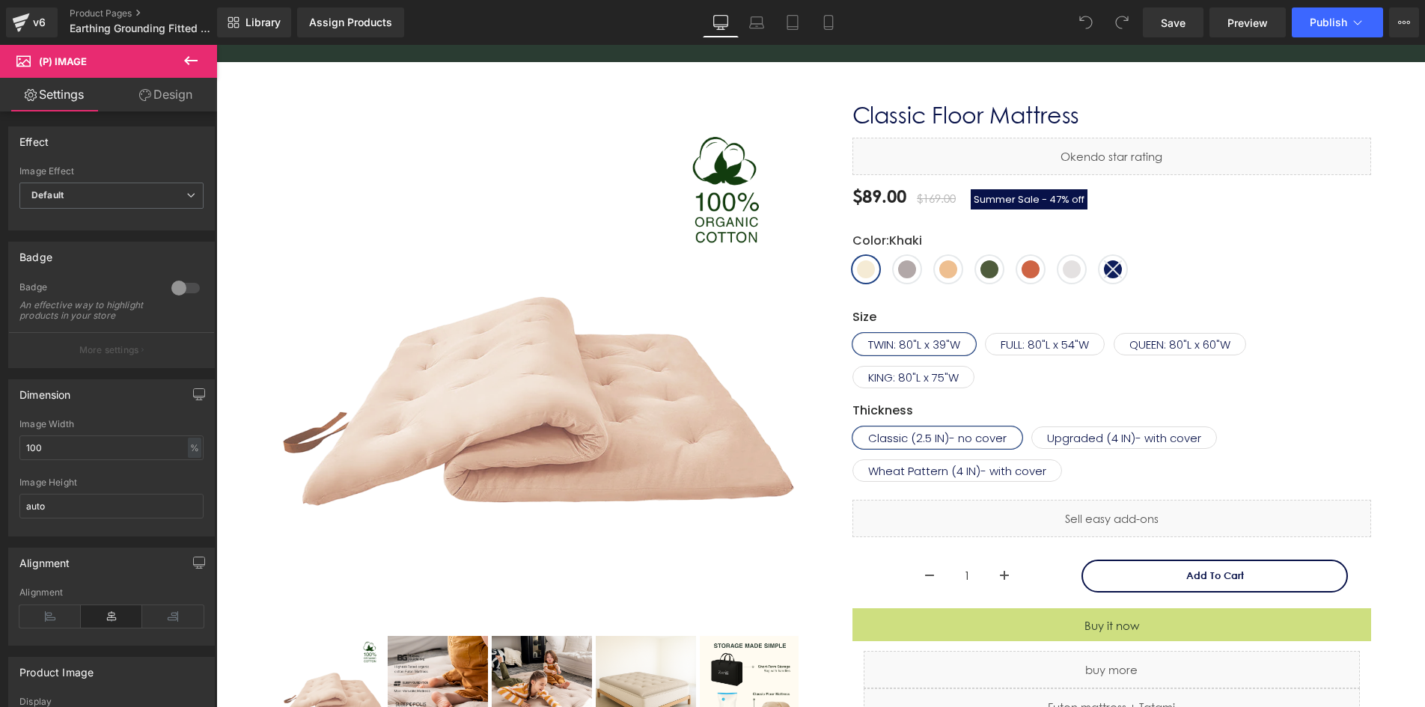
click at [156, 95] on link "Design" at bounding box center [165, 95] width 108 height 34
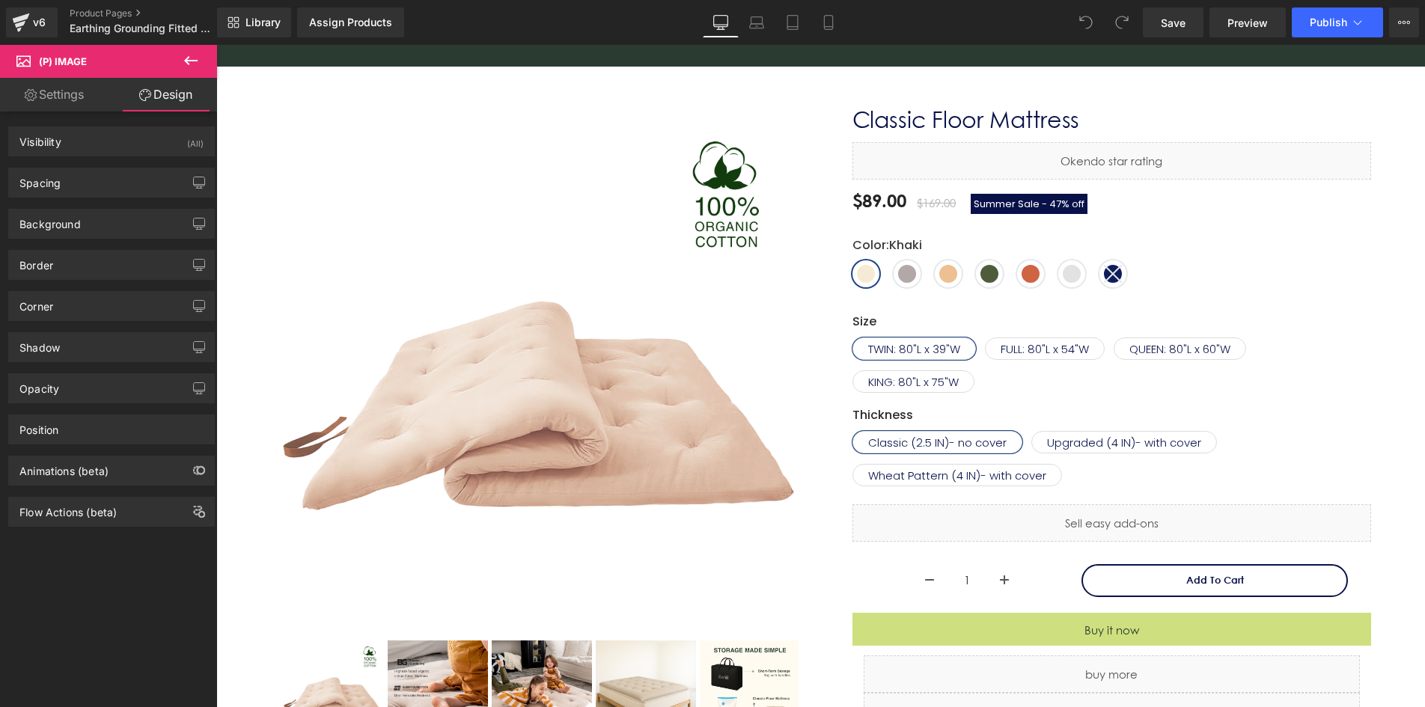
scroll to position [0, 0]
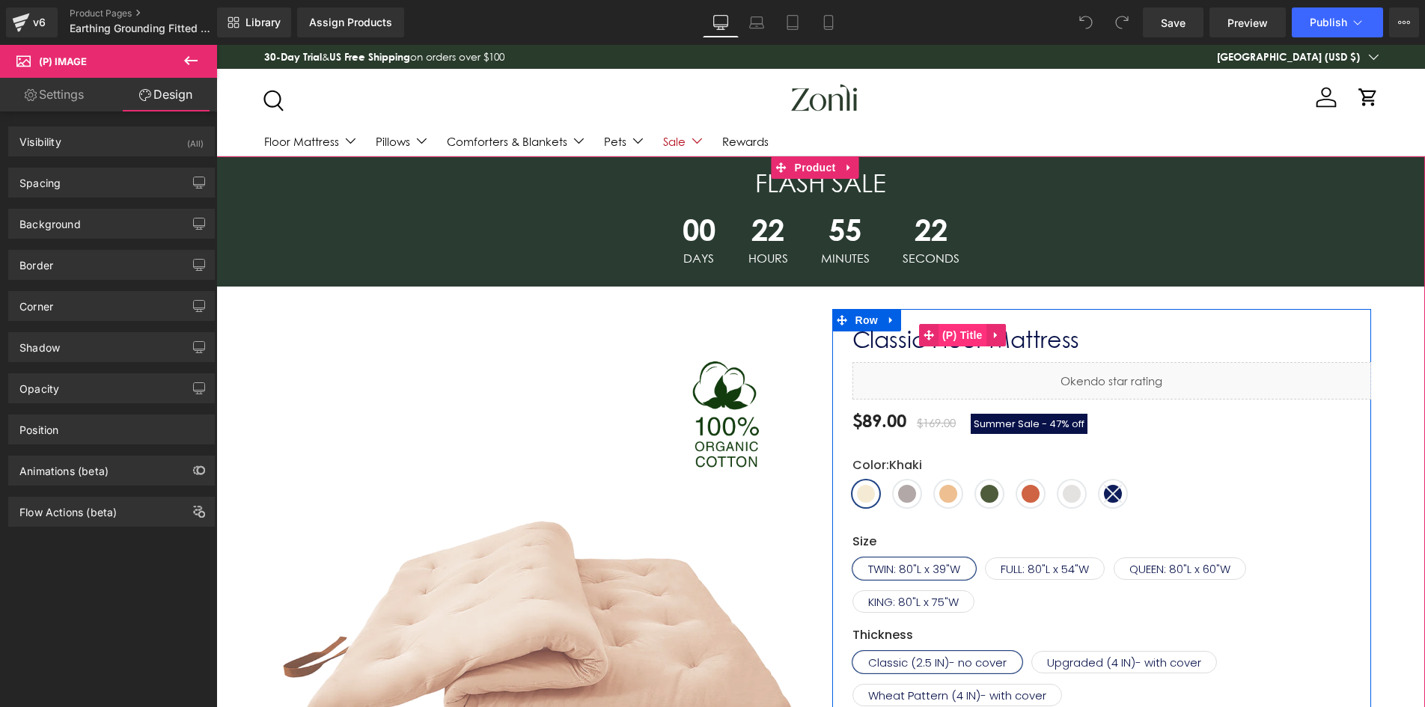
click at [954, 334] on span "(P) Title" at bounding box center [962, 335] width 48 height 22
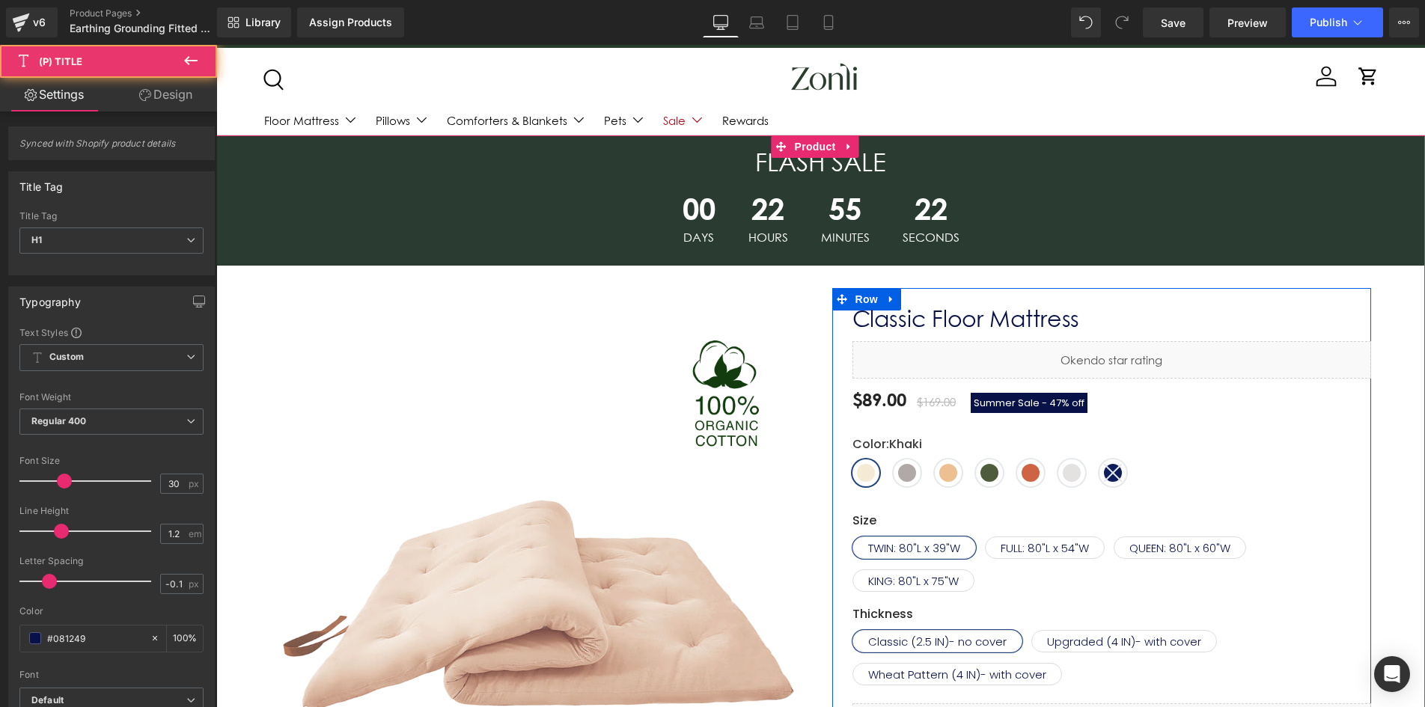
scroll to position [150, 0]
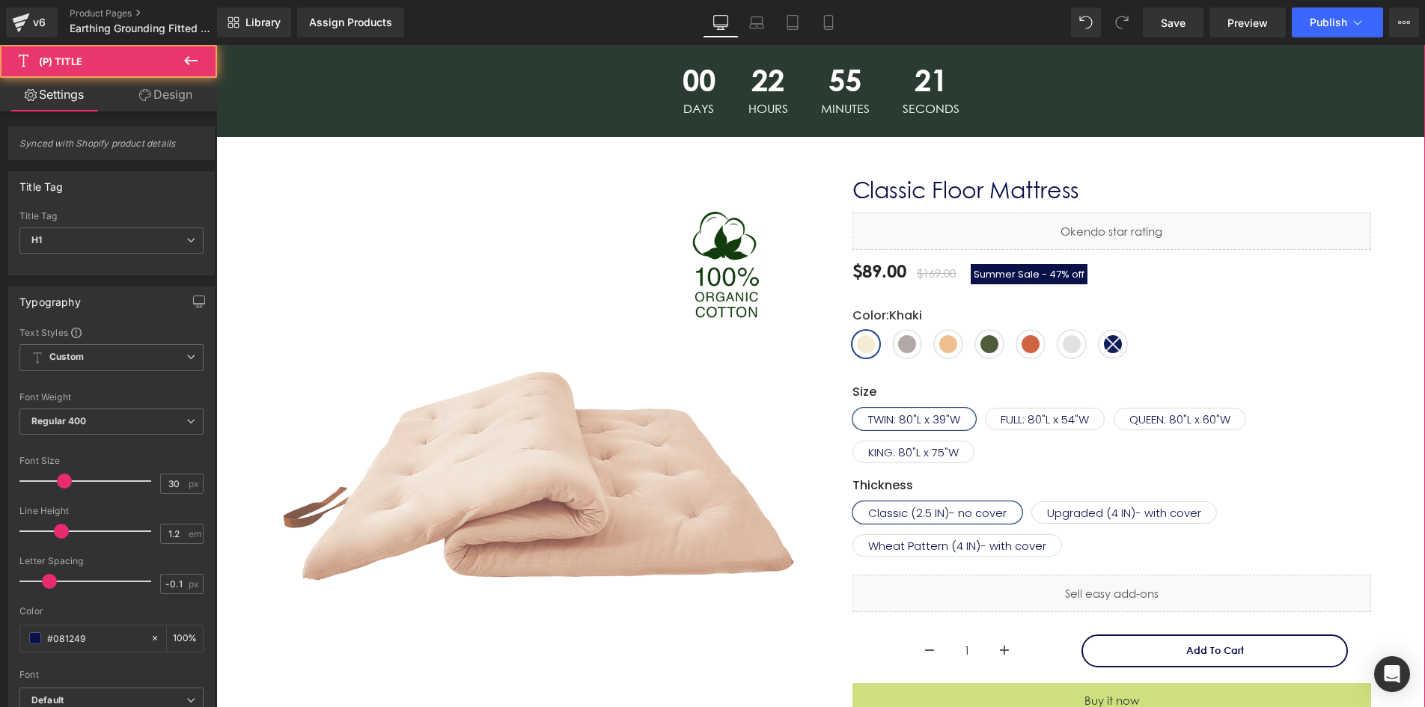
click at [655, 433] on img at bounding box center [540, 440] width 516 height 516
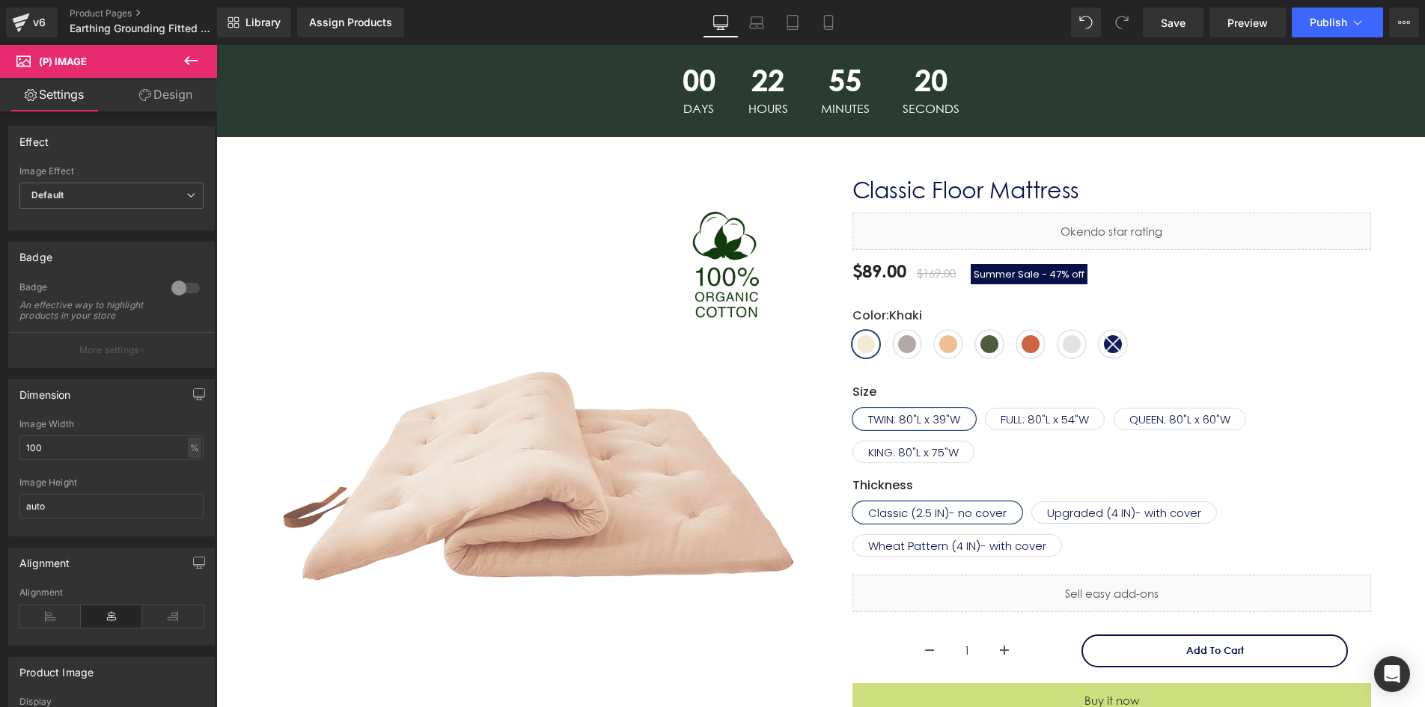
click at [156, 102] on link "Design" at bounding box center [165, 95] width 108 height 34
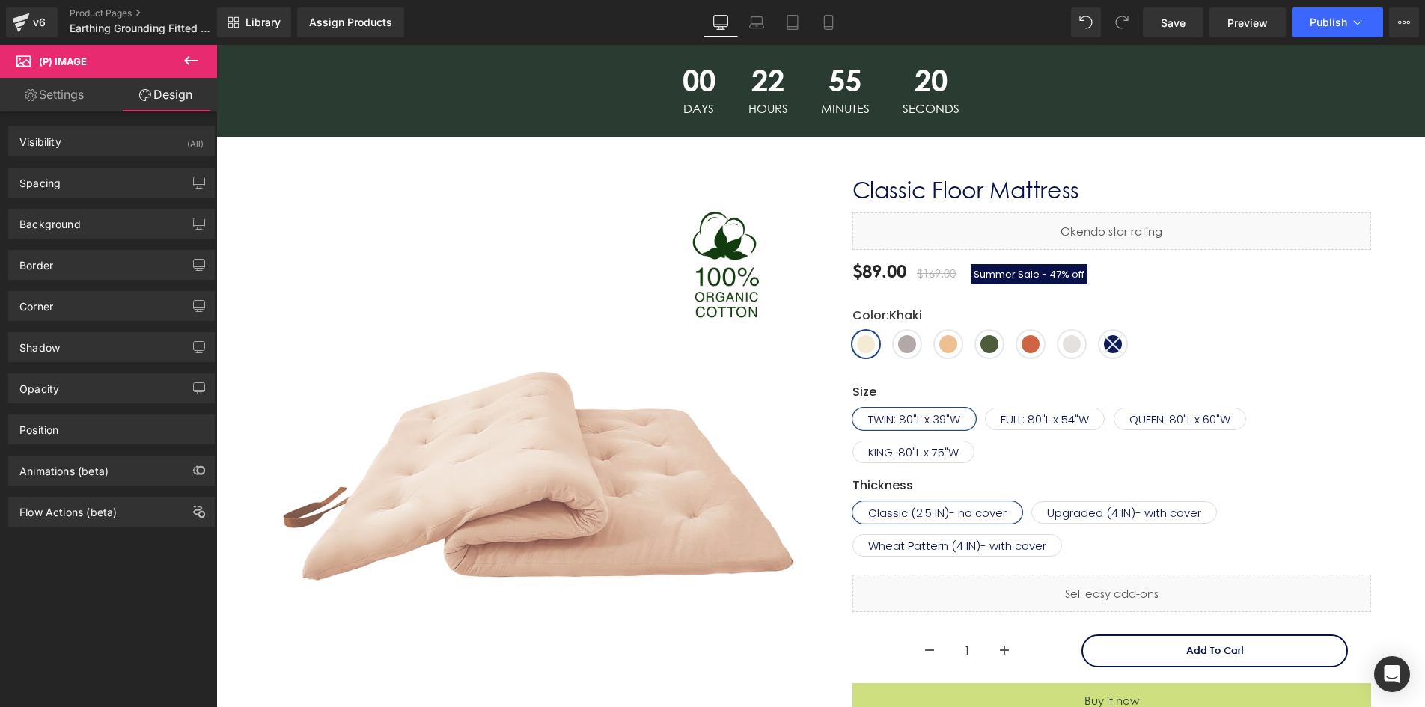
click at [77, 97] on link "Settings" at bounding box center [54, 95] width 108 height 34
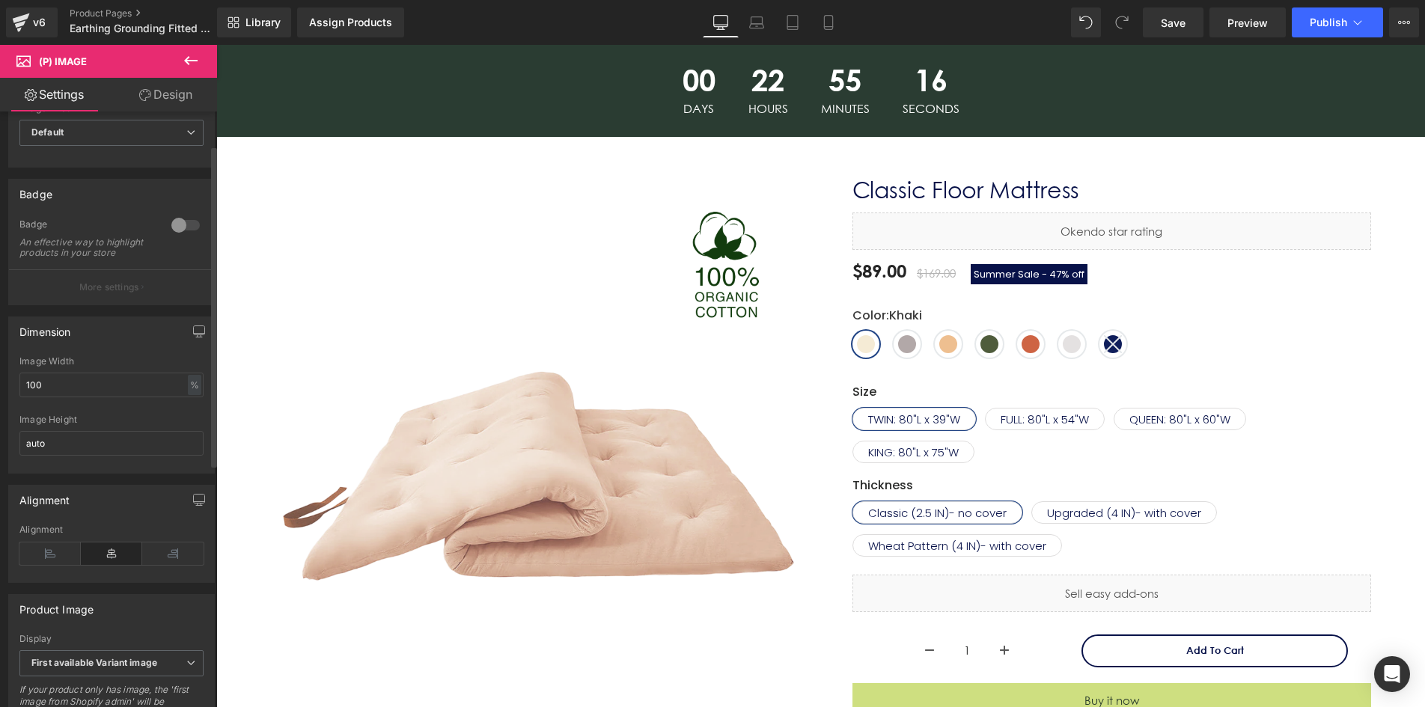
scroll to position [0, 0]
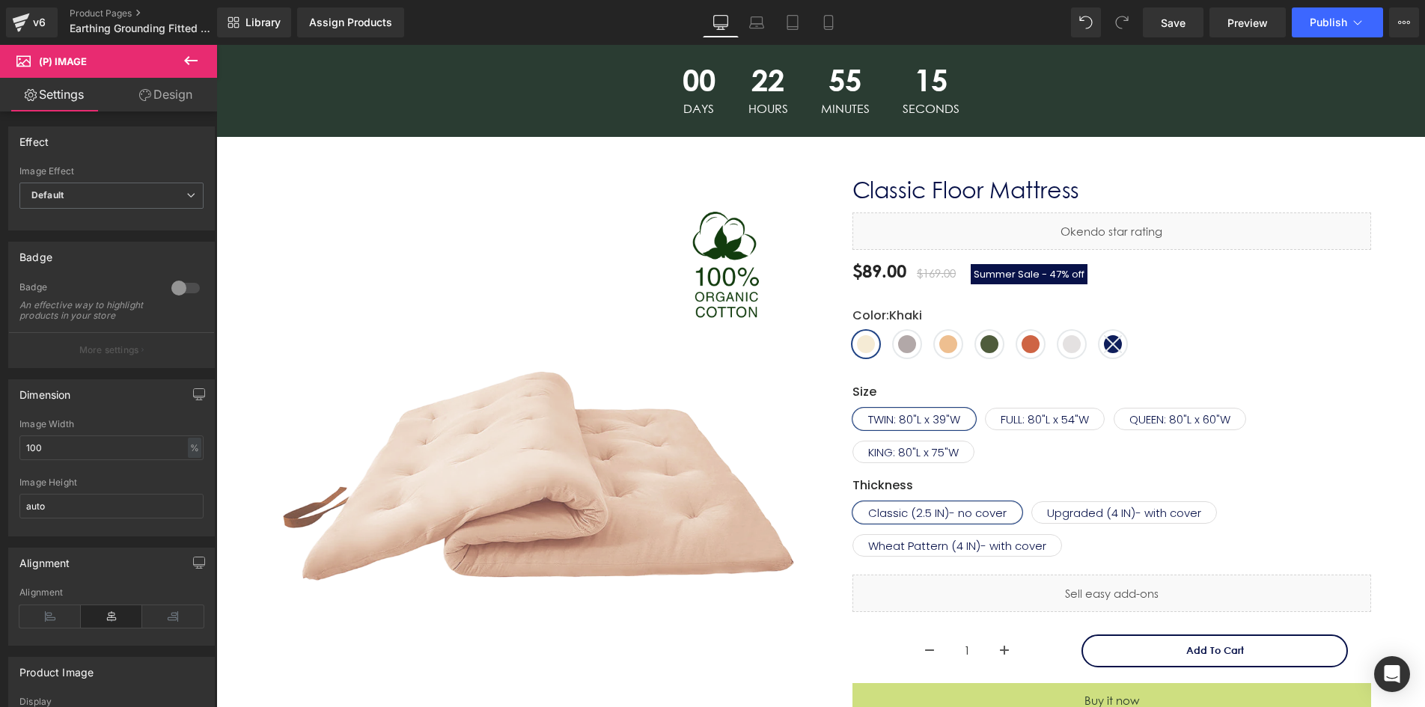
click at [201, 64] on button at bounding box center [191, 61] width 52 height 33
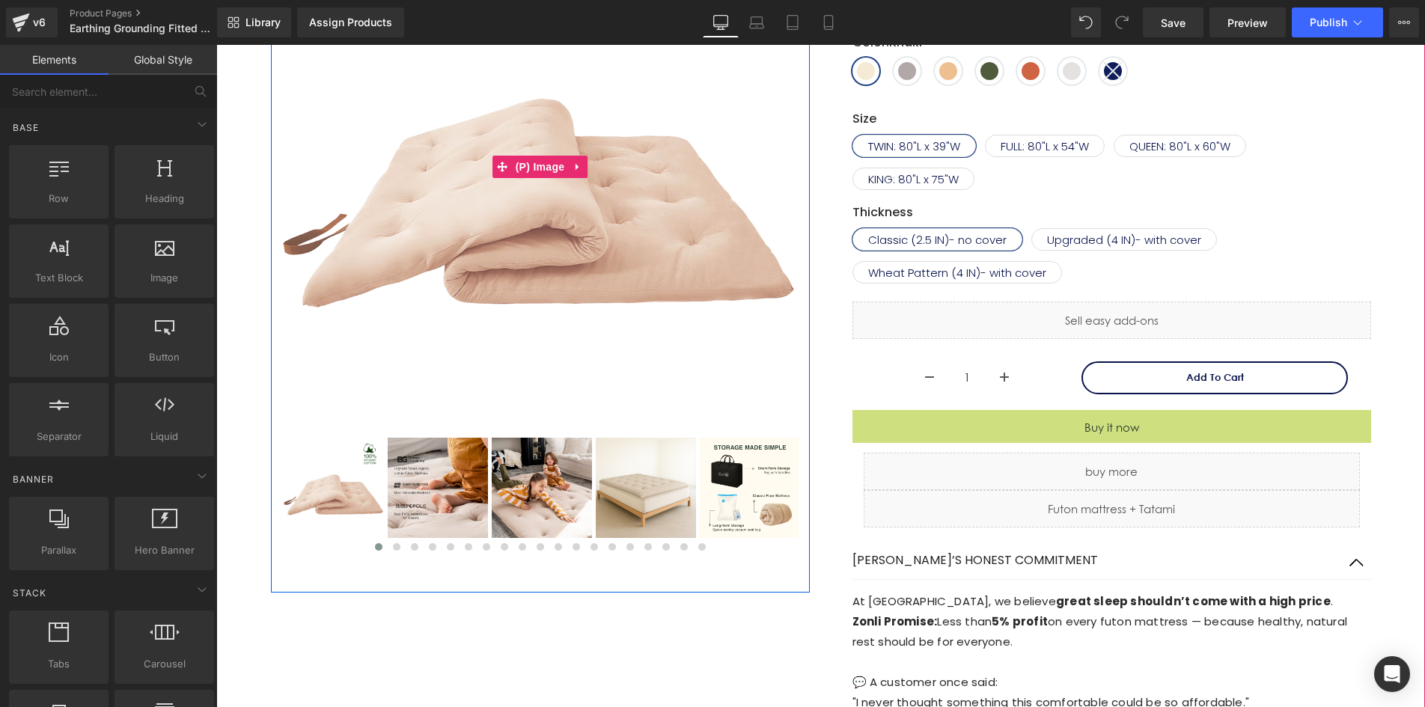
scroll to position [449, 0]
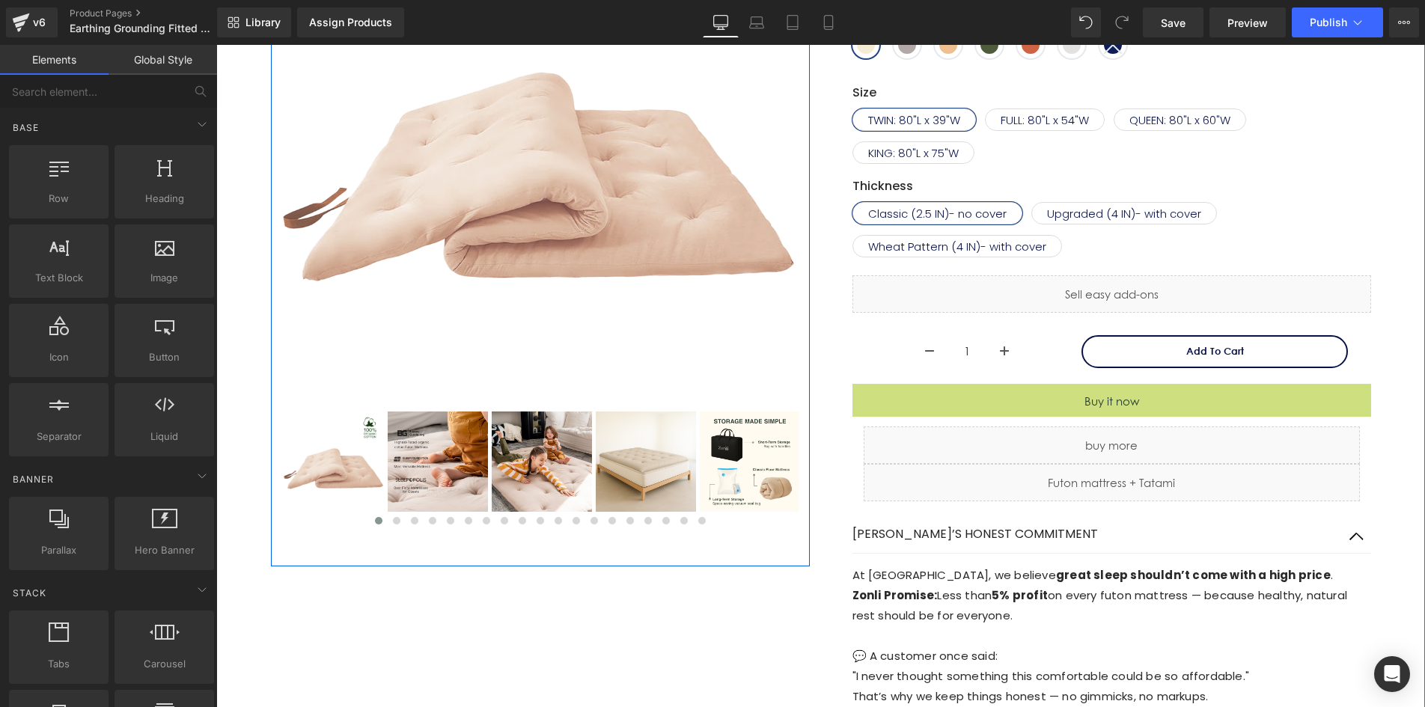
click at [675, 211] on img at bounding box center [540, 141] width 516 height 516
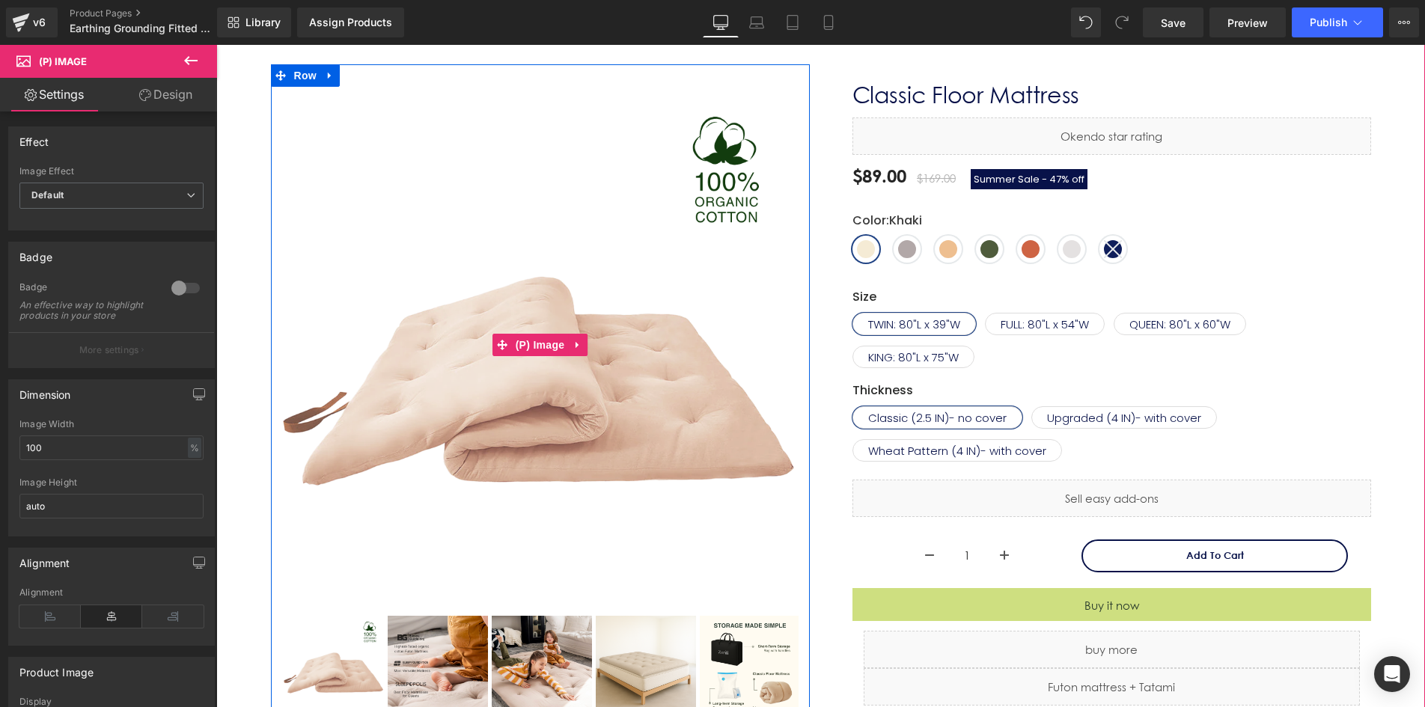
scroll to position [224, 0]
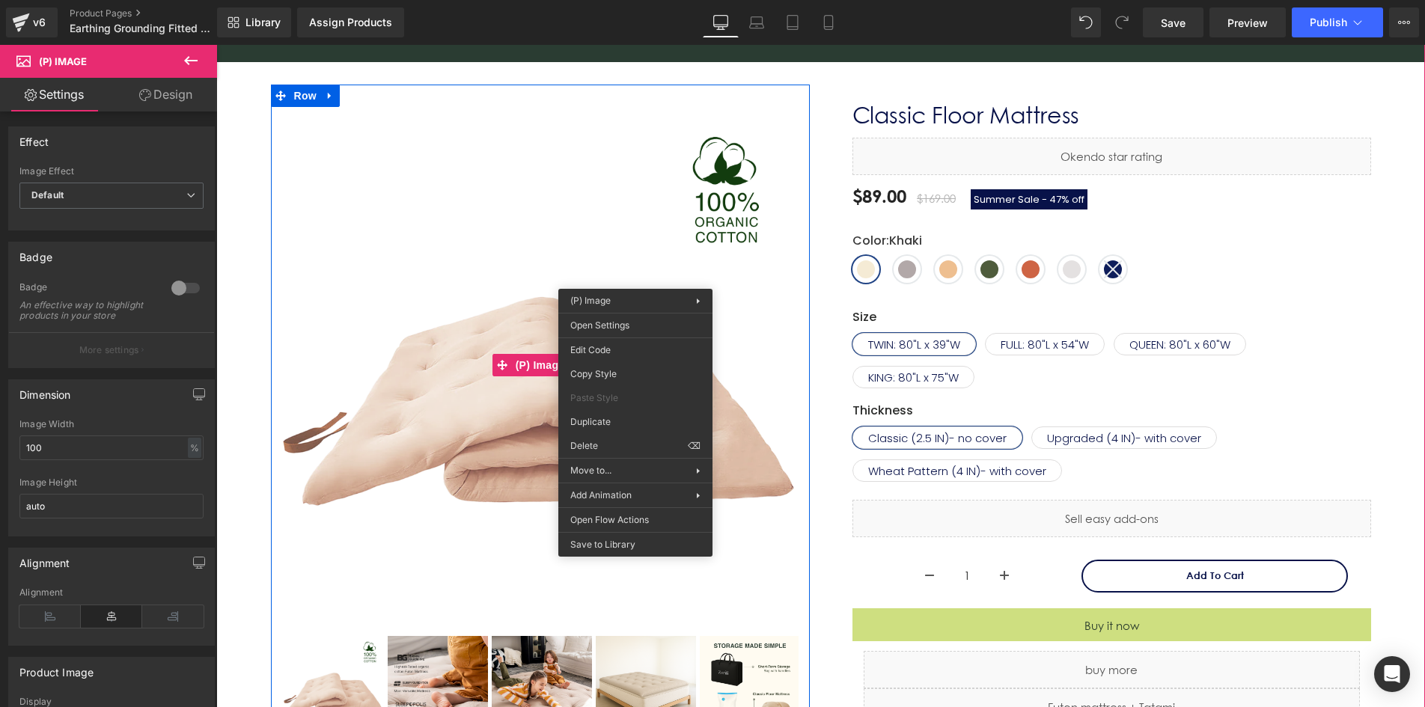
click at [670, 215] on img at bounding box center [540, 365] width 516 height 516
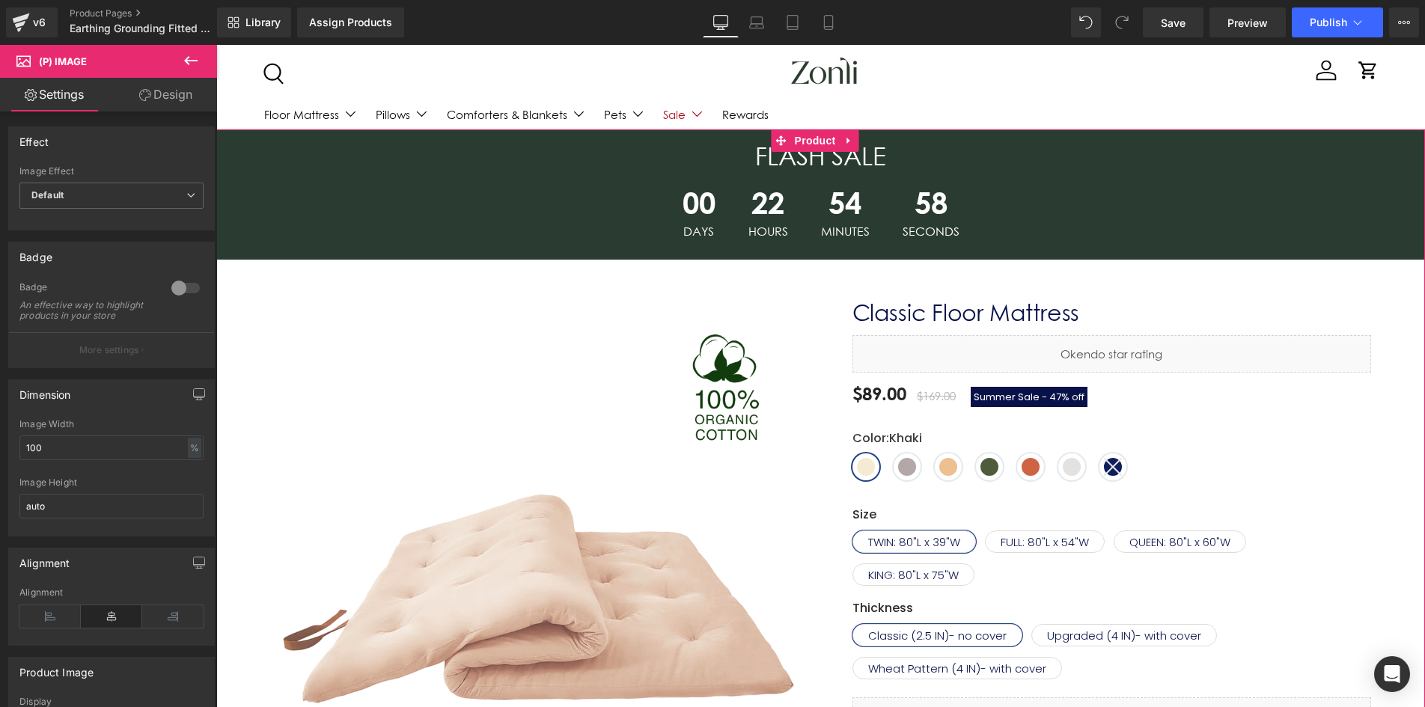
scroll to position [0, 0]
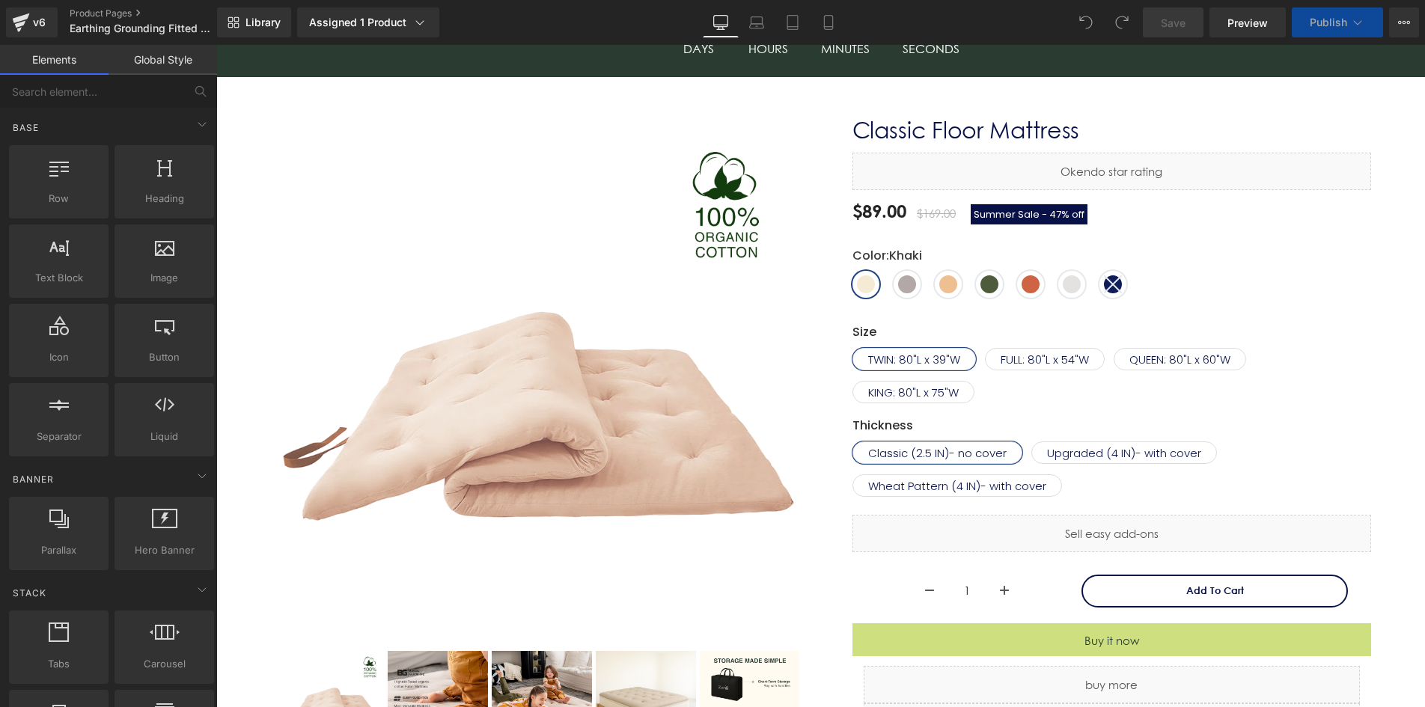
scroll to position [75, 0]
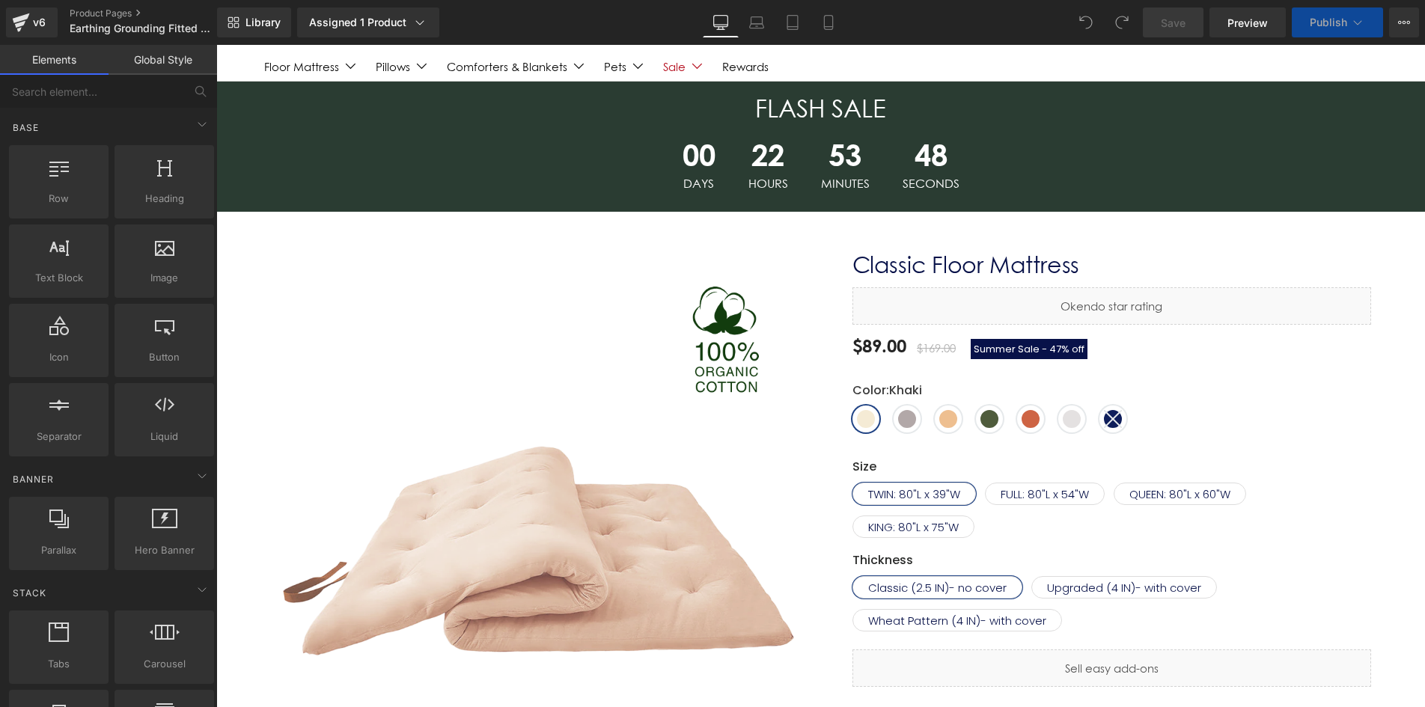
click at [587, 491] on img at bounding box center [540, 515] width 516 height 516
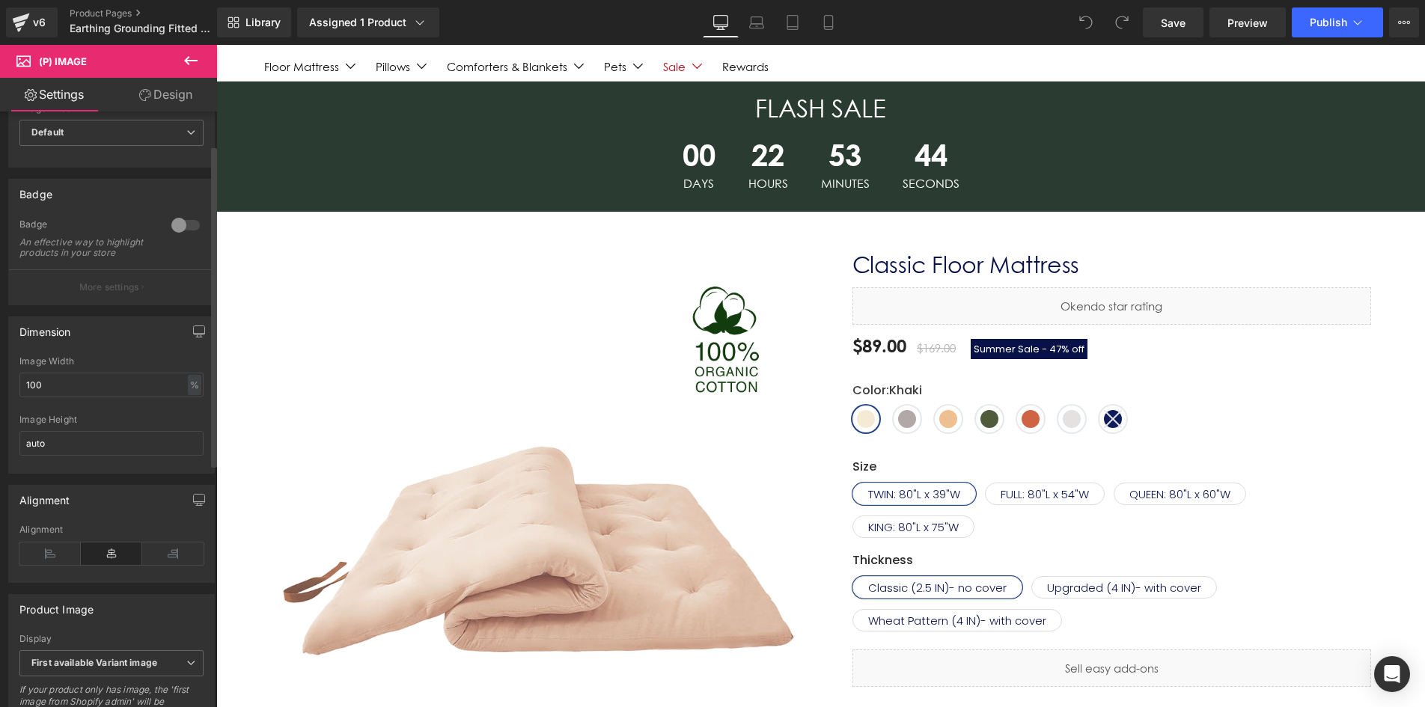
scroll to position [0, 0]
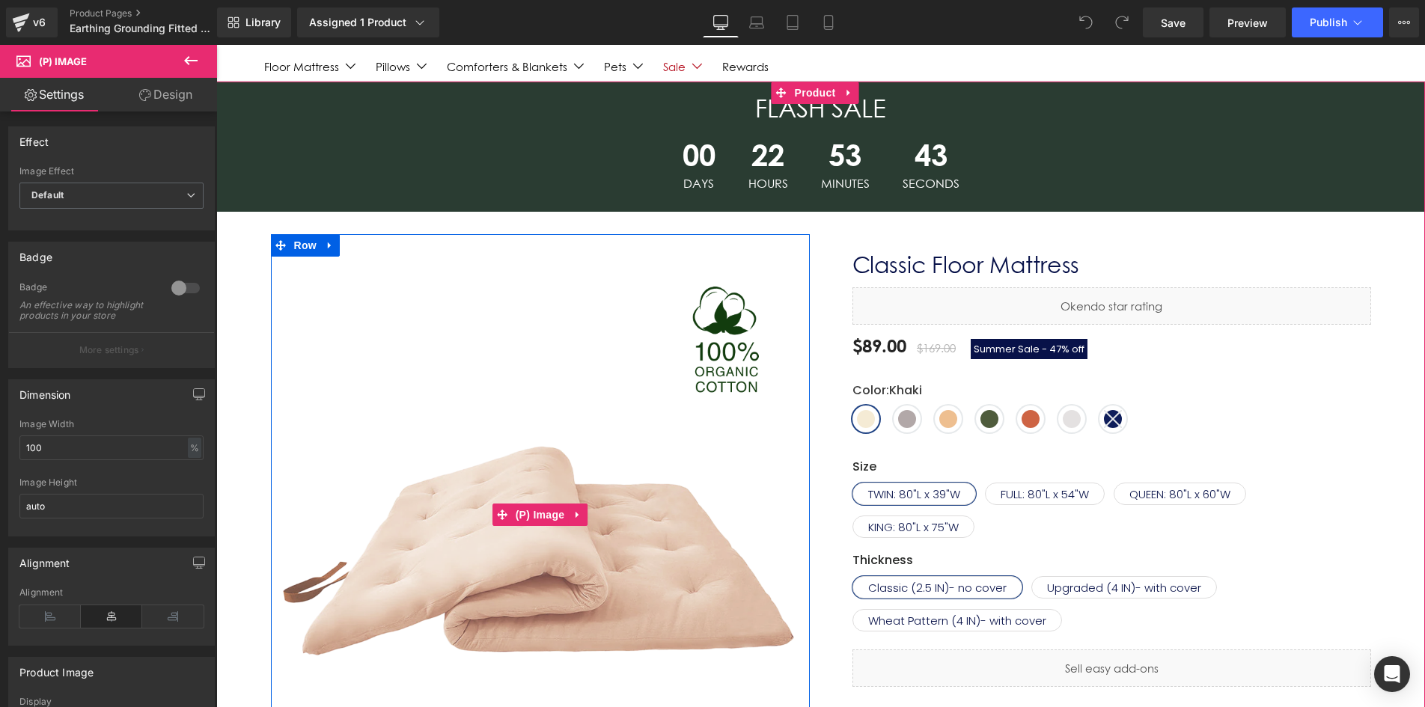
click at [581, 446] on img at bounding box center [540, 515] width 516 height 516
click at [499, 416] on img at bounding box center [540, 515] width 516 height 516
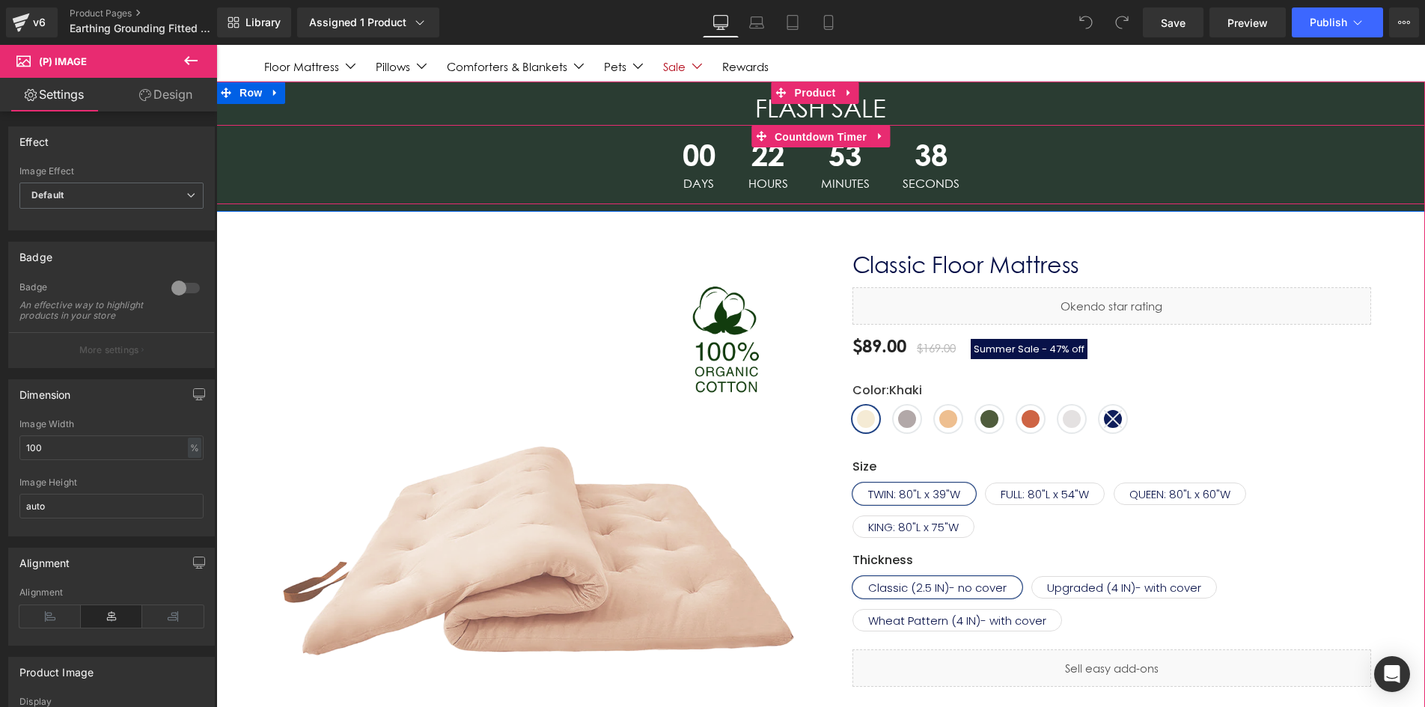
click at [802, 129] on span "Countdown Timer" at bounding box center [821, 137] width 100 height 22
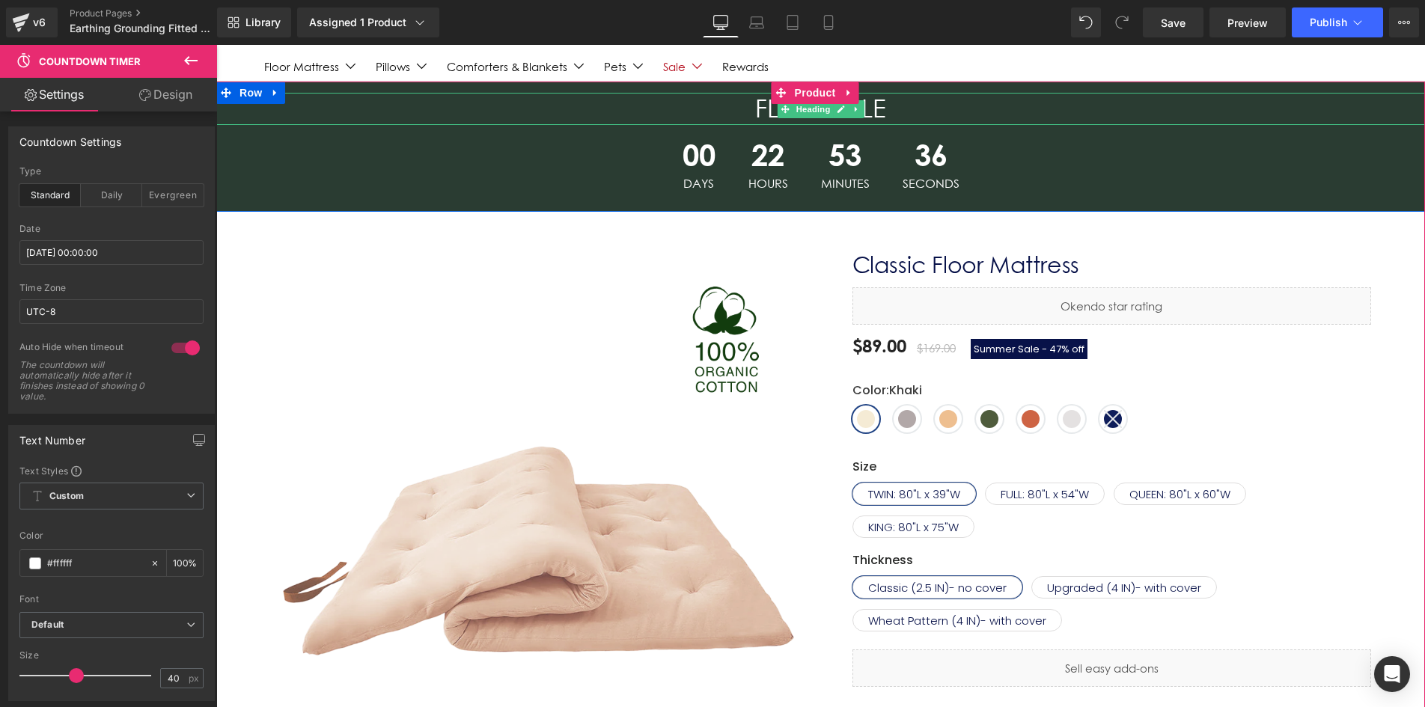
click at [572, 101] on h3 "FLASH SALE" at bounding box center [820, 109] width 1208 height 32
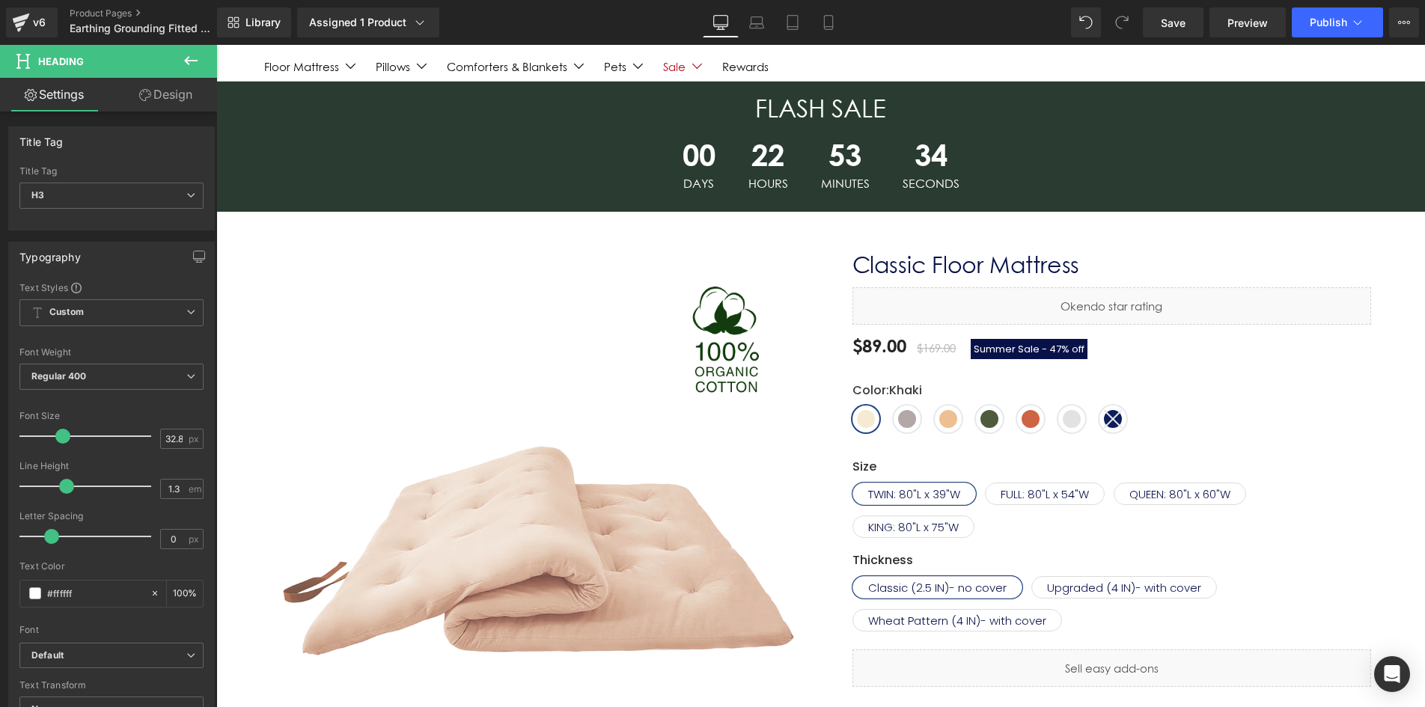
click at [512, 412] on img at bounding box center [540, 515] width 516 height 516
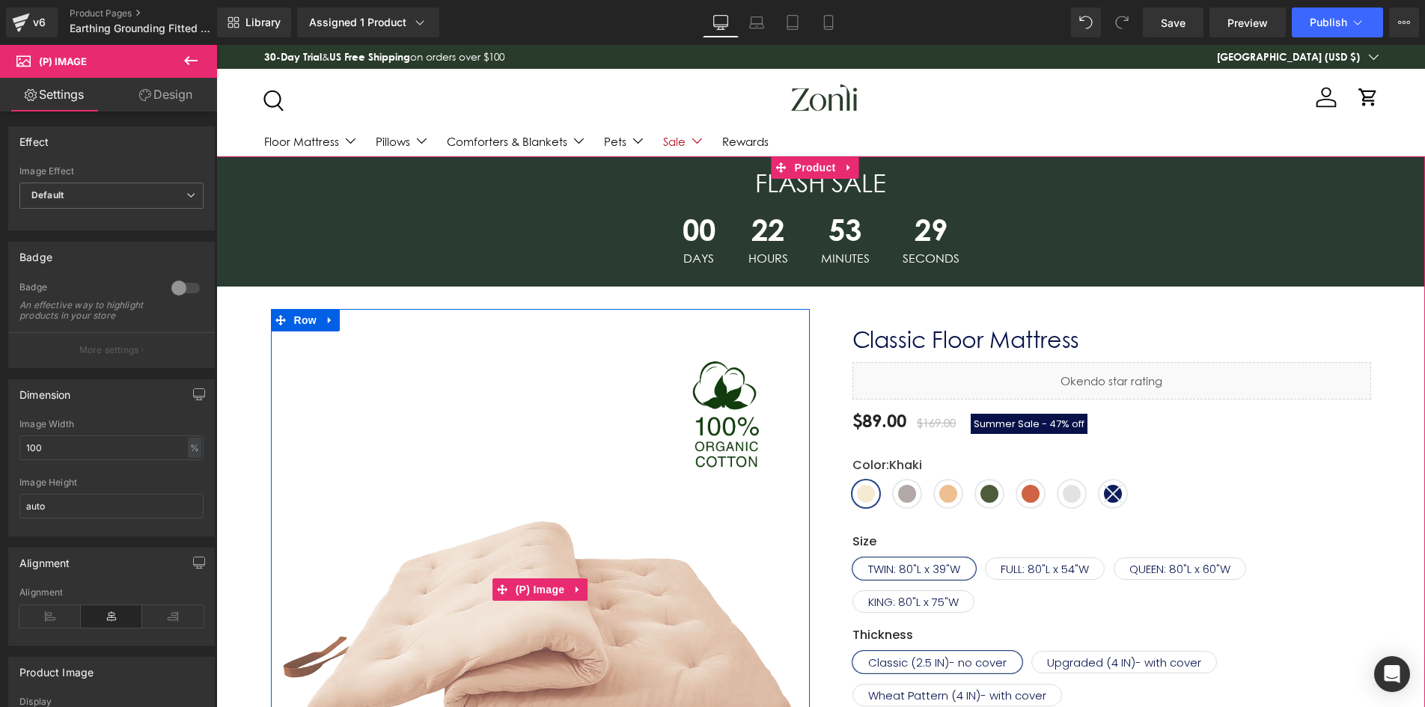
scroll to position [299, 0]
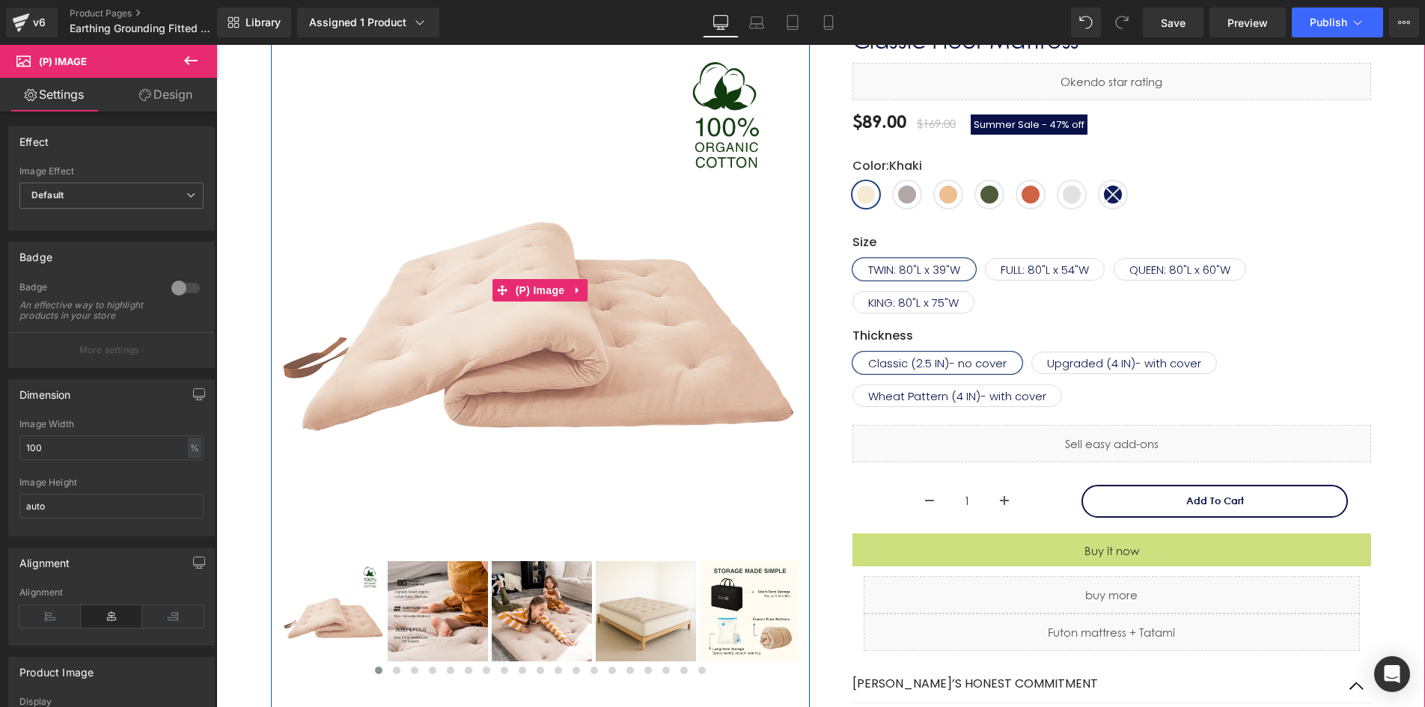
click at [646, 334] on img at bounding box center [540, 290] width 516 height 516
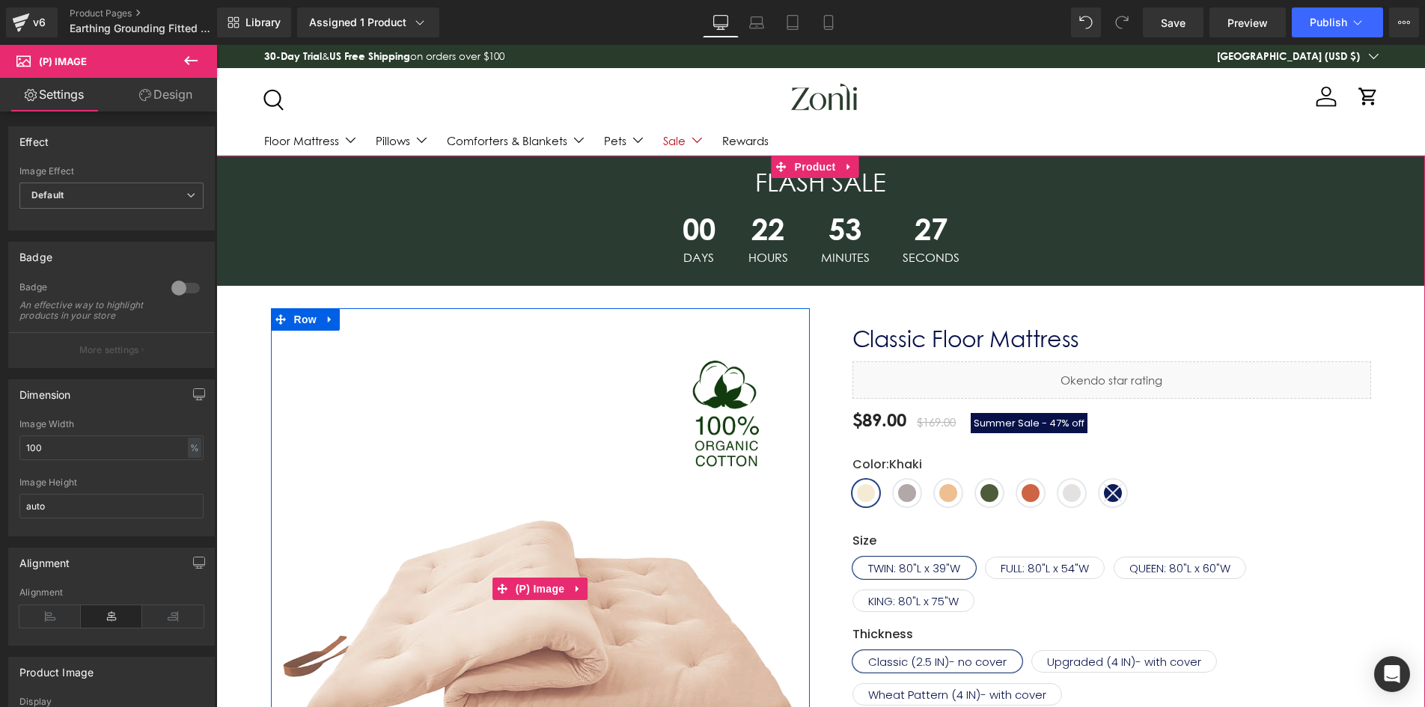
scroll to position [0, 0]
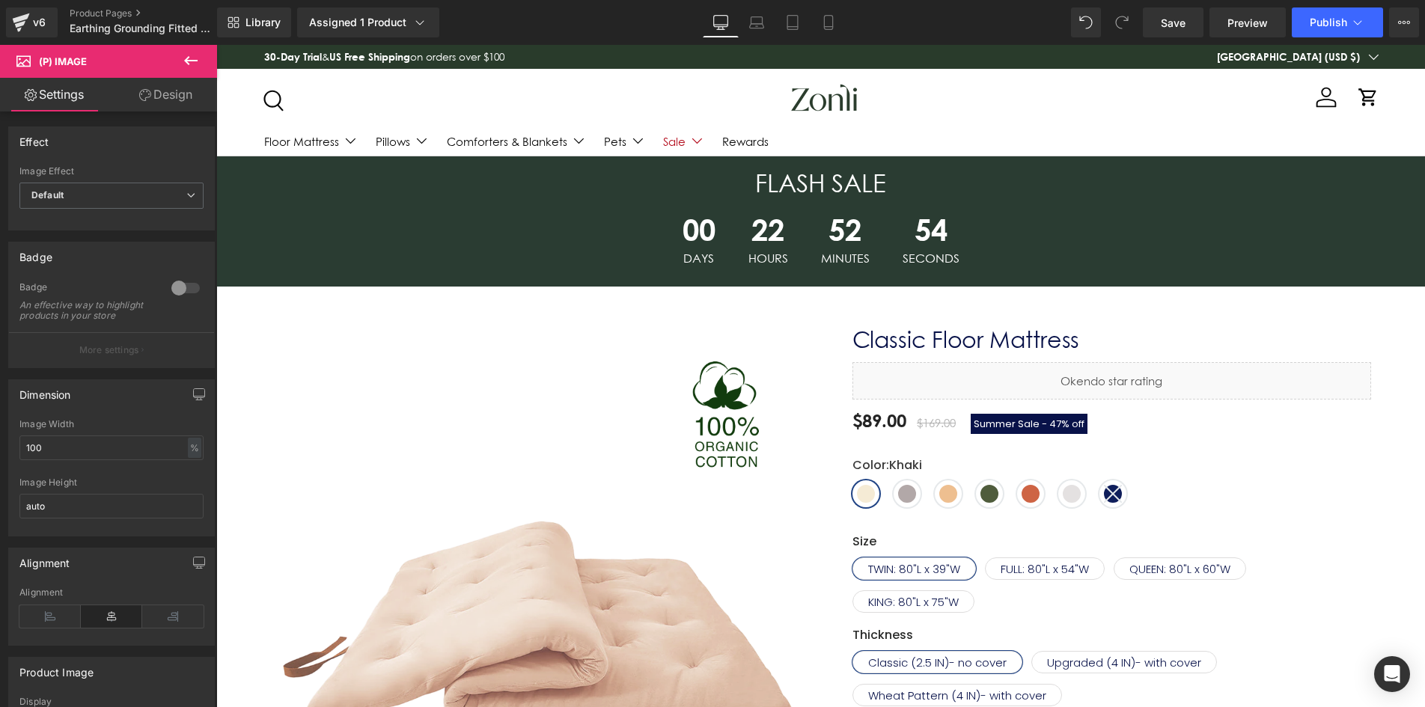
click at [71, 97] on link "Settings" at bounding box center [54, 95] width 108 height 34
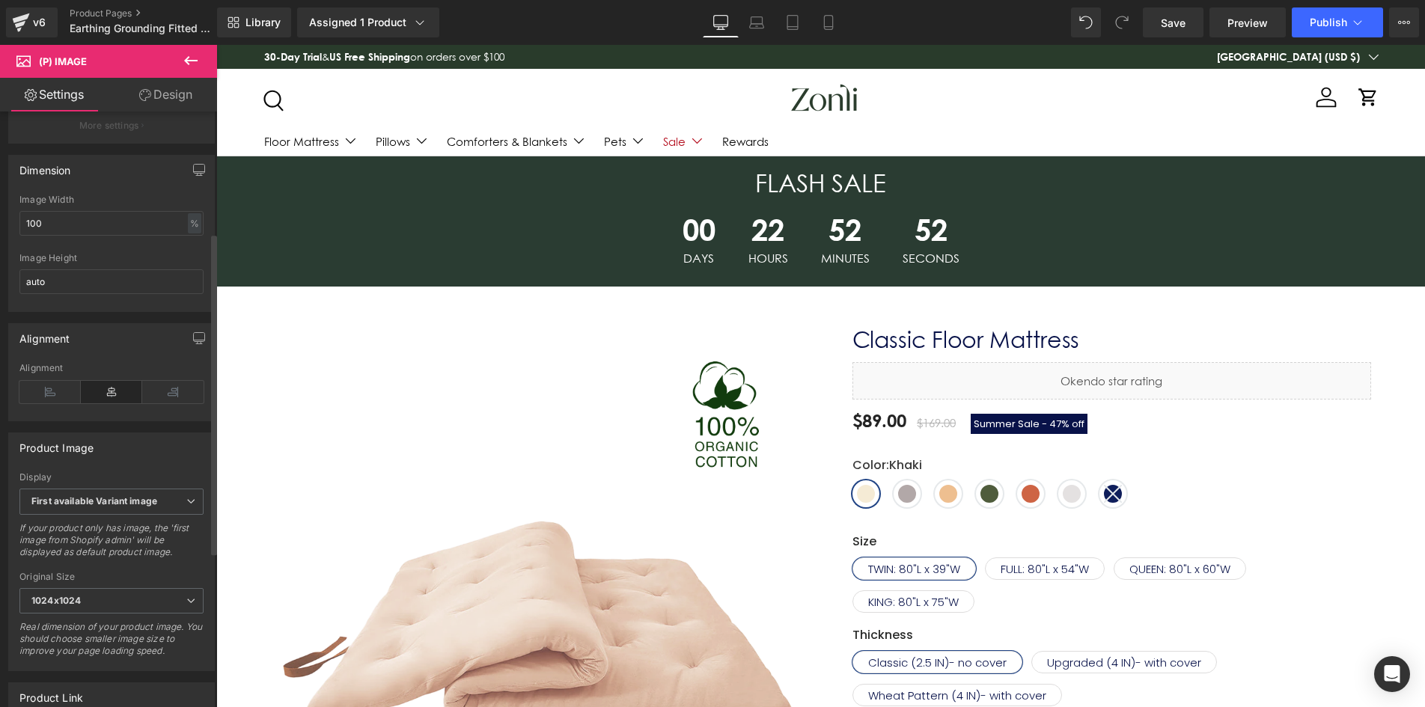
click at [126, 349] on div "Alignment" at bounding box center [111, 338] width 205 height 28
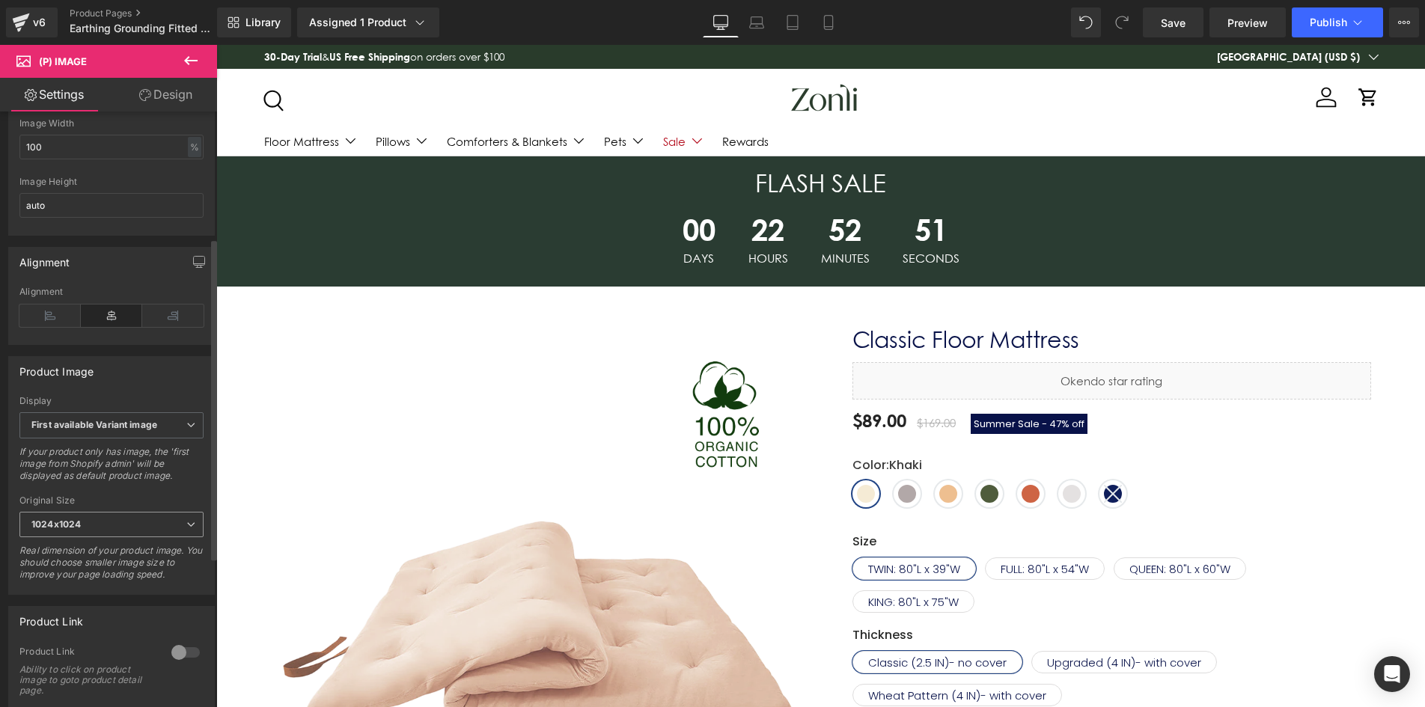
scroll to position [449, 0]
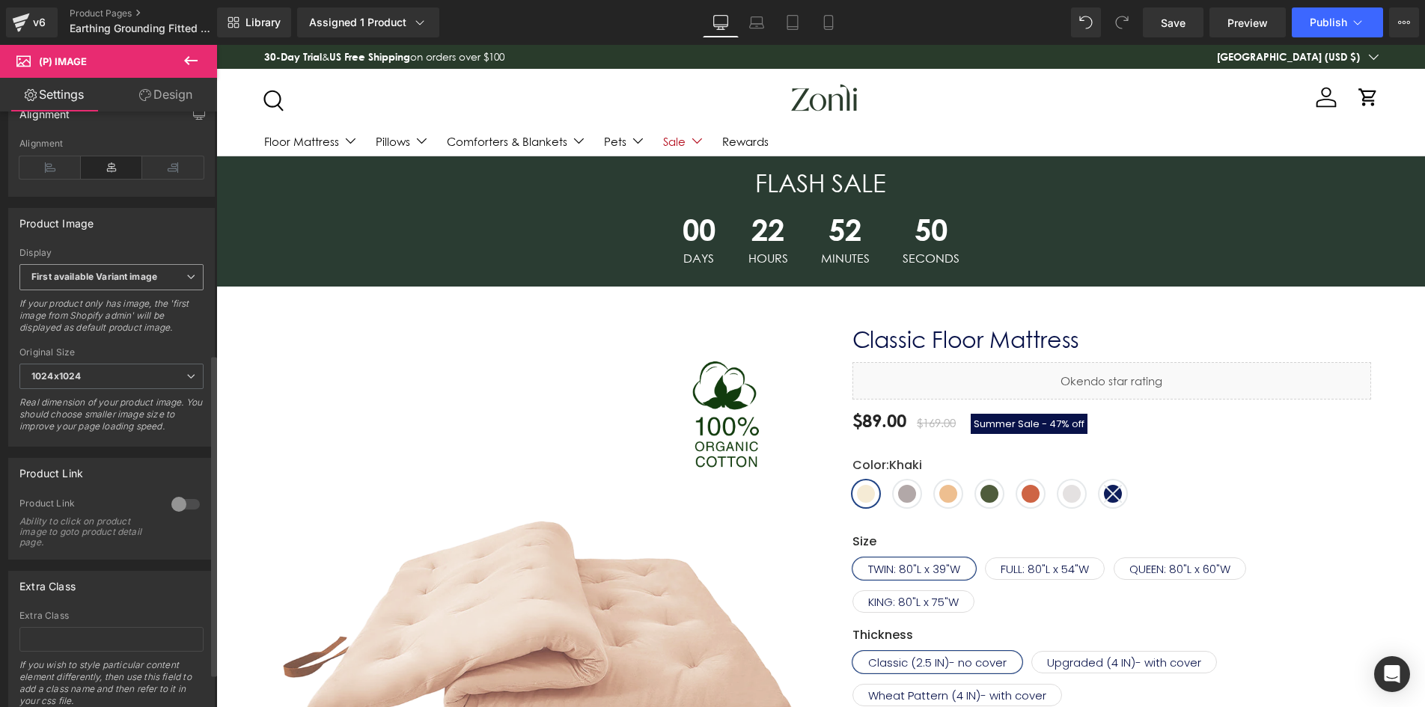
click at [156, 282] on b "First available Variant image" at bounding box center [94, 276] width 126 height 11
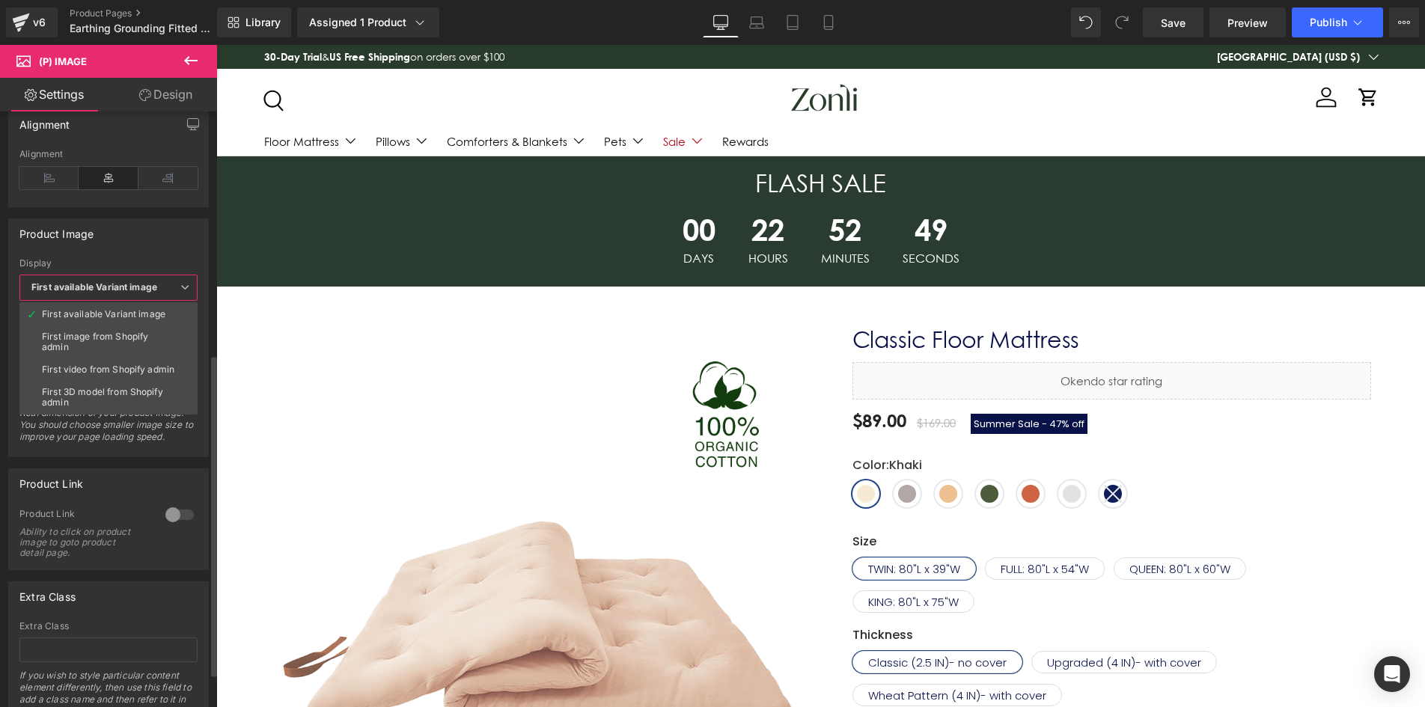
click at [161, 242] on div "Product Image" at bounding box center [108, 233] width 199 height 28
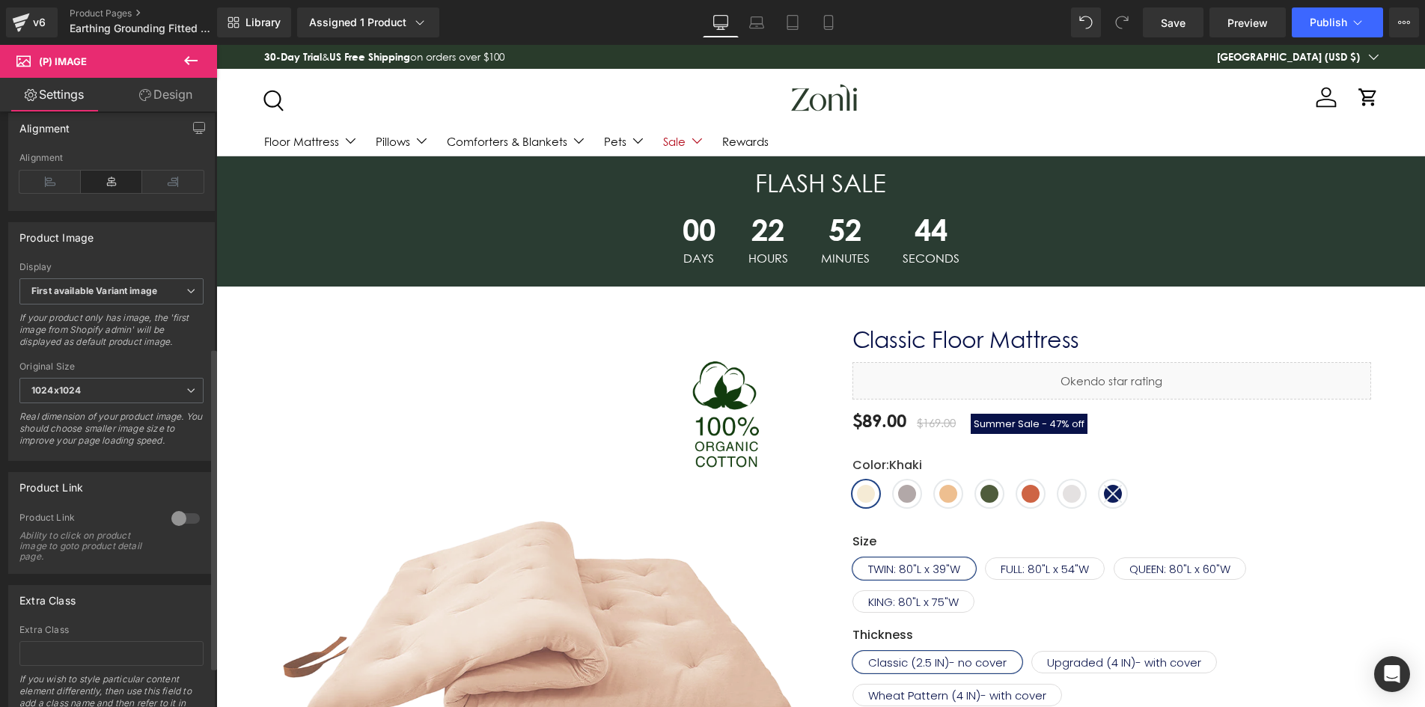
scroll to position [437, 0]
click at [159, 293] on span "First available Variant image" at bounding box center [111, 289] width 184 height 26
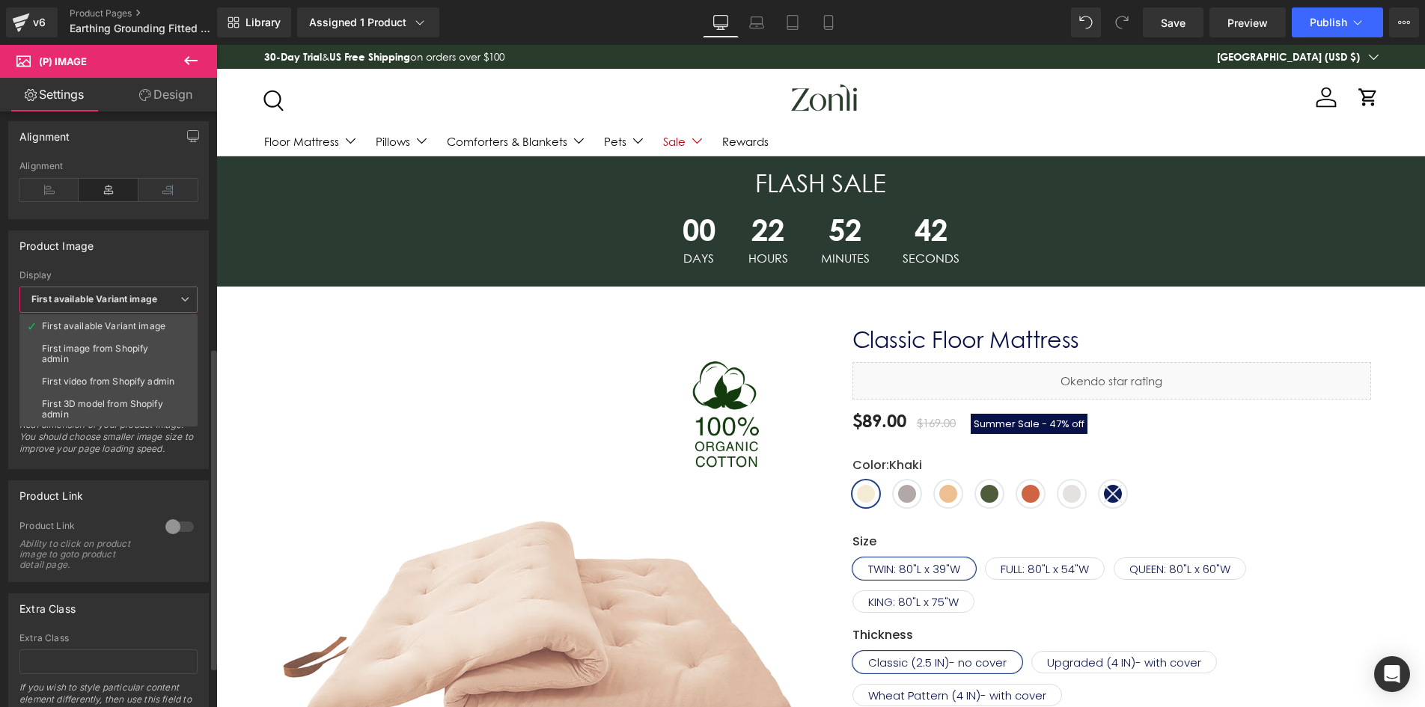
click at [159, 293] on span "First available Variant image" at bounding box center [108, 300] width 178 height 26
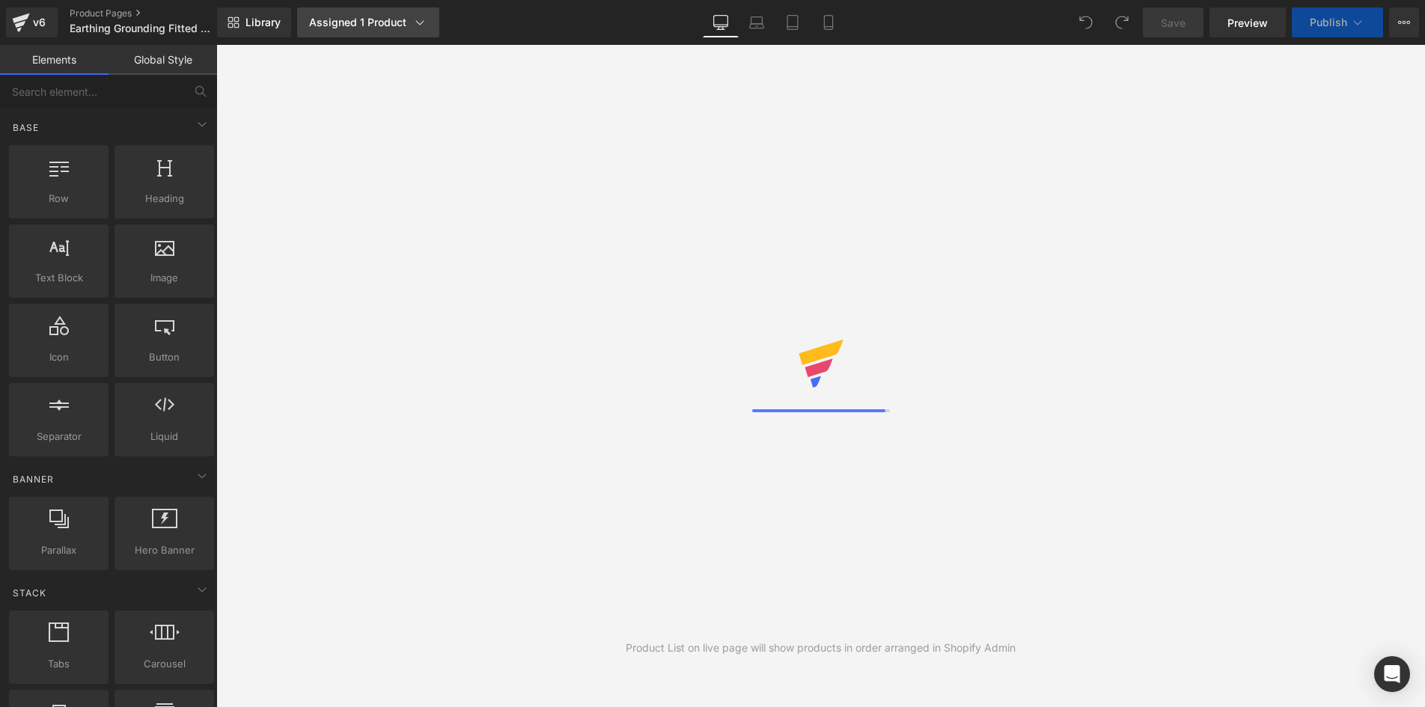
click at [385, 27] on div "Assigned 1 Product" at bounding box center [368, 22] width 118 height 15
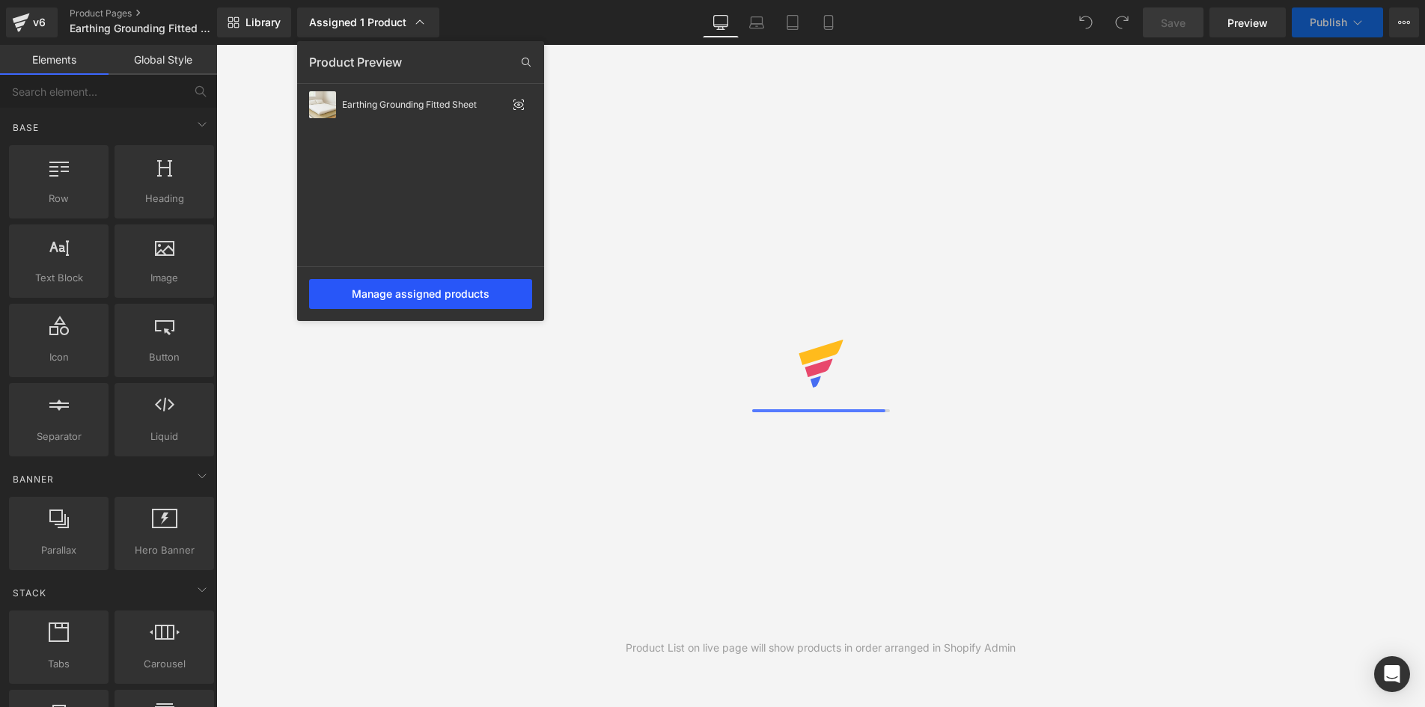
click at [444, 107] on div "Earthing Grounding Fitted Sheet" at bounding box center [424, 105] width 165 height 10
click at [446, 291] on div "Manage assigned products" at bounding box center [420, 294] width 223 height 30
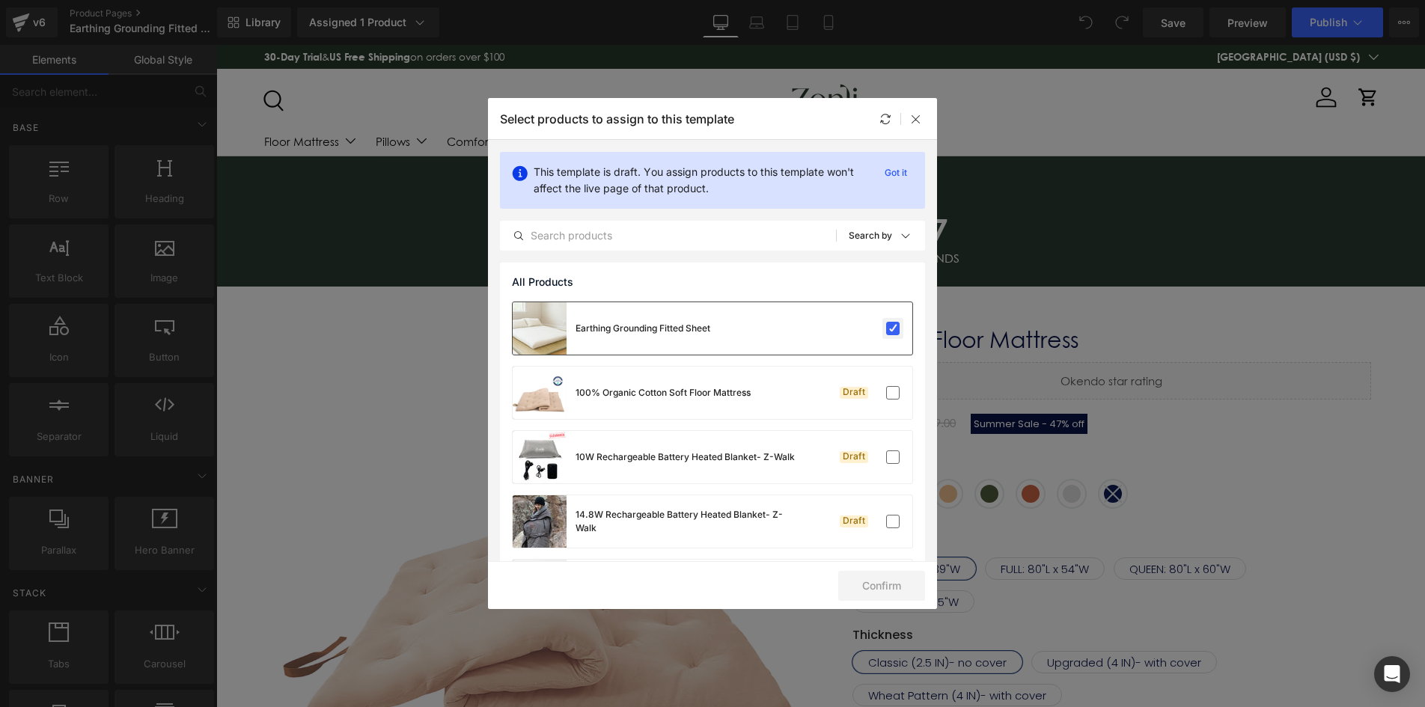
click at [886, 328] on label at bounding box center [892, 328] width 13 height 13
click at [893, 328] on input "checkbox" at bounding box center [893, 328] width 0 height 0
click at [886, 331] on label at bounding box center [892, 328] width 13 height 13
click at [893, 328] on input "checkbox" at bounding box center [893, 328] width 0 height 0
click at [911, 122] on icon at bounding box center [916, 119] width 12 height 12
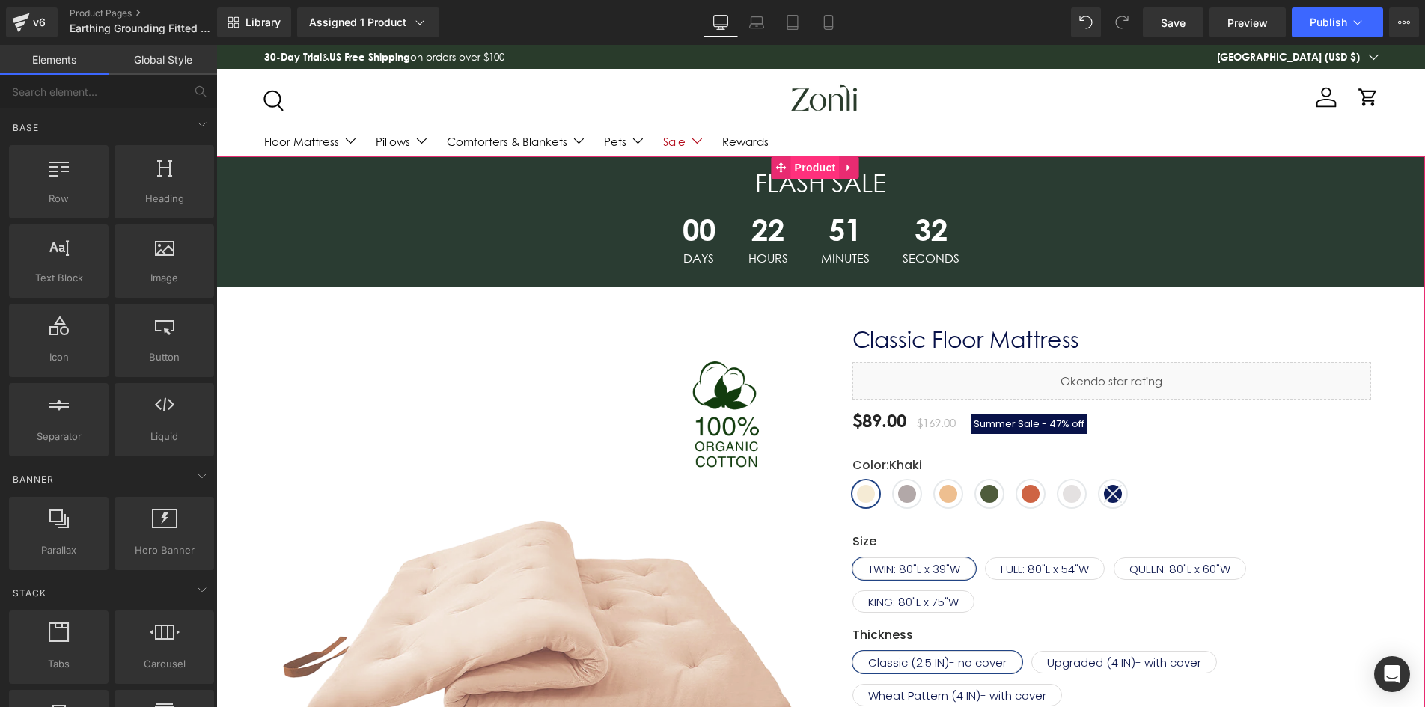
click at [810, 163] on span "Product" at bounding box center [815, 167] width 49 height 22
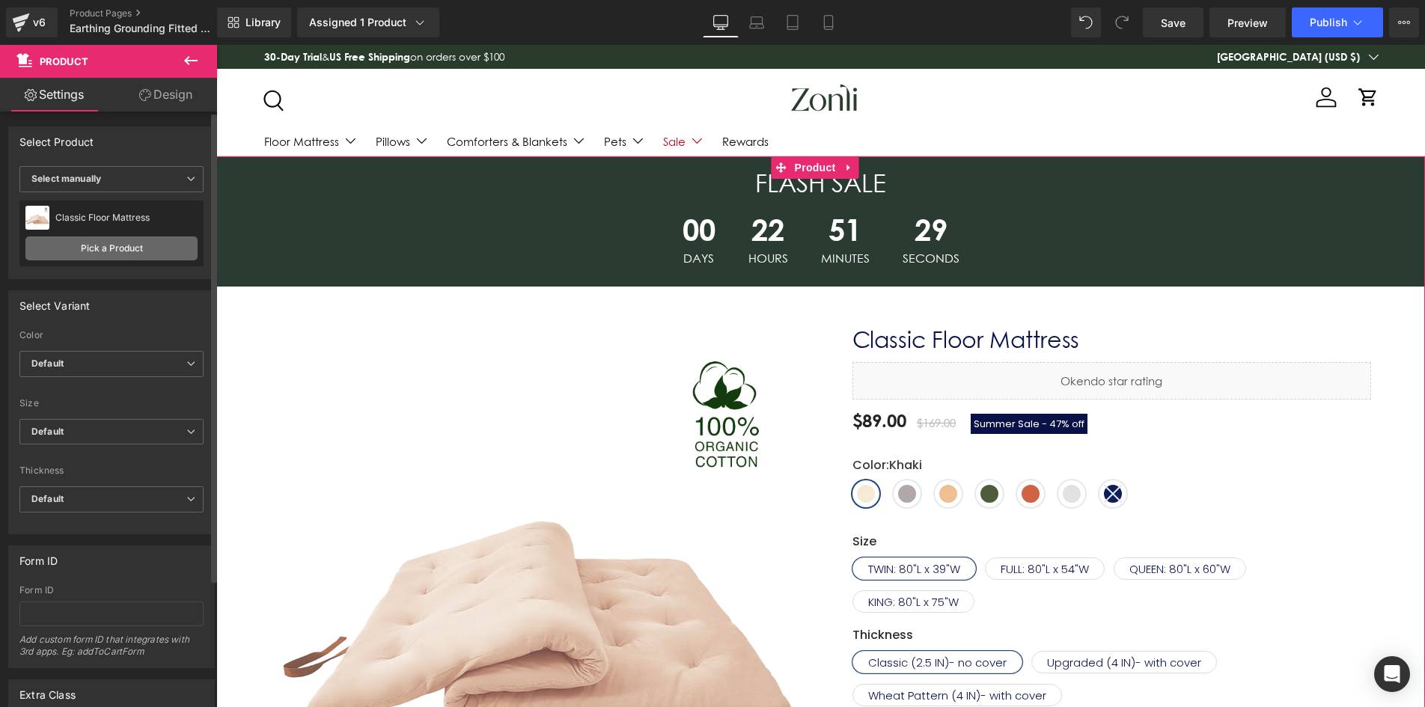
click at [98, 243] on link "Pick a Product" at bounding box center [111, 248] width 172 height 24
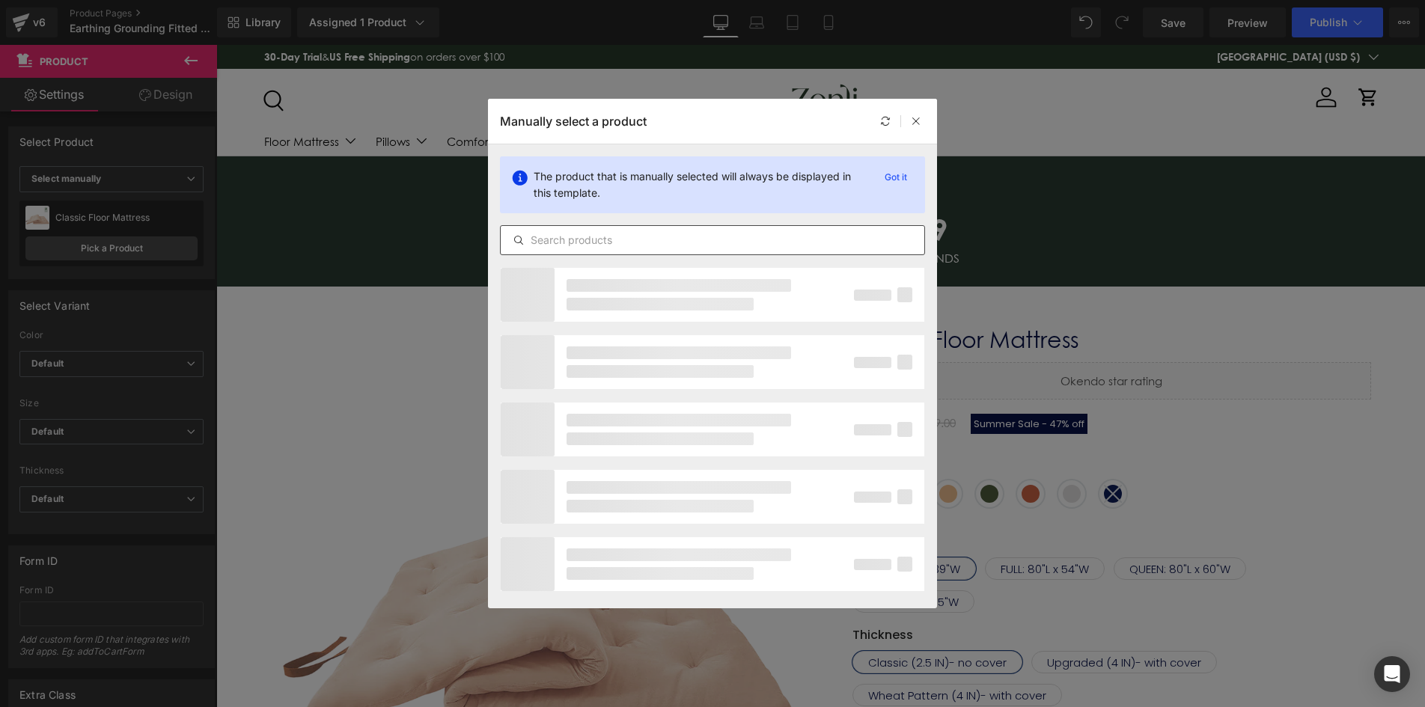
click at [638, 242] on input "text" at bounding box center [712, 240] width 423 height 18
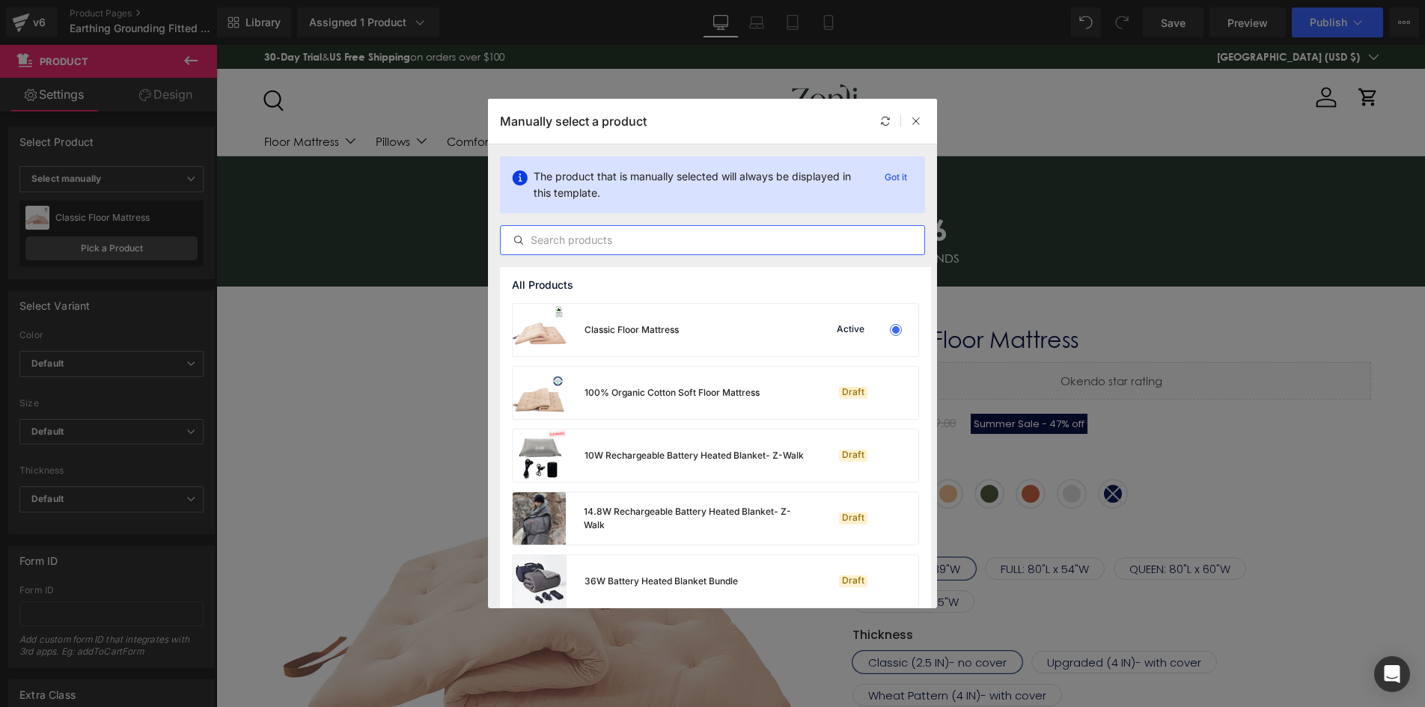
click at [631, 241] on input "text" at bounding box center [712, 240] width 423 height 18
click at [719, 242] on input "sheet" at bounding box center [712, 240] width 423 height 18
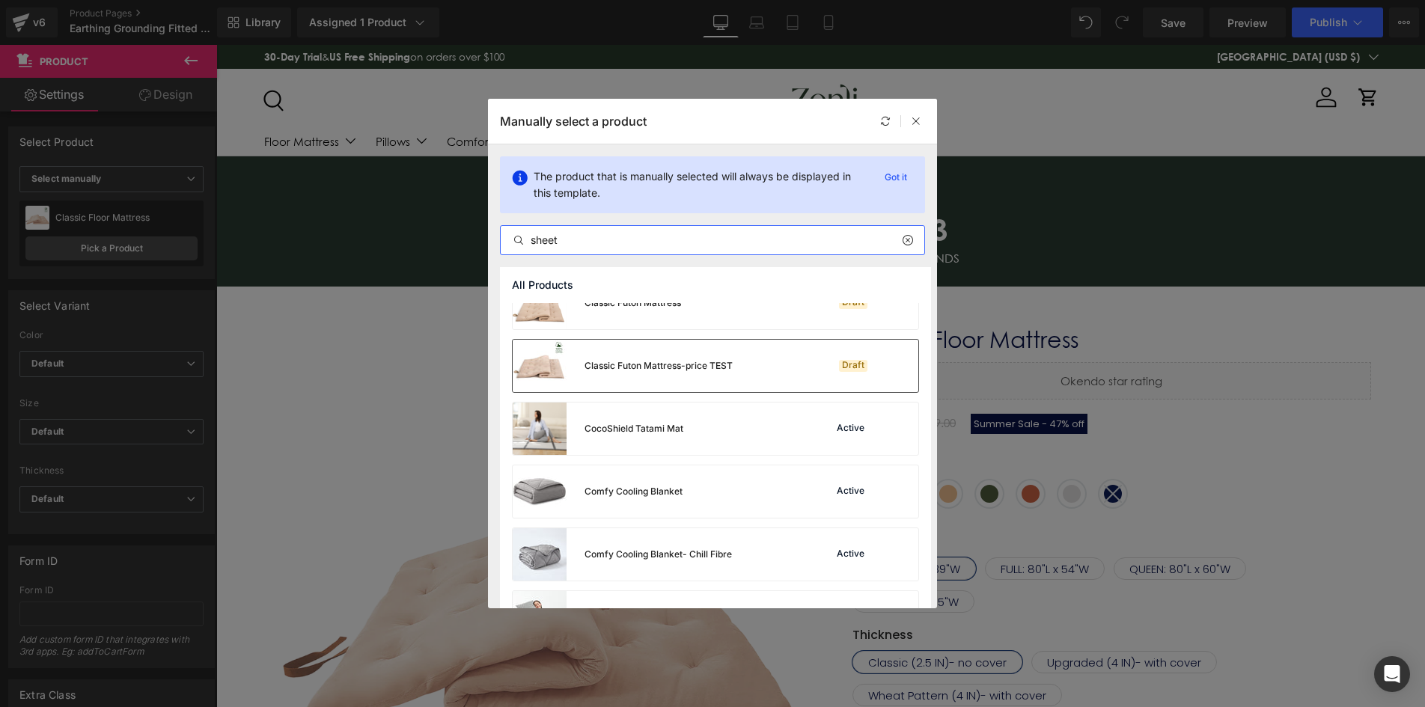
scroll to position [2276, 0]
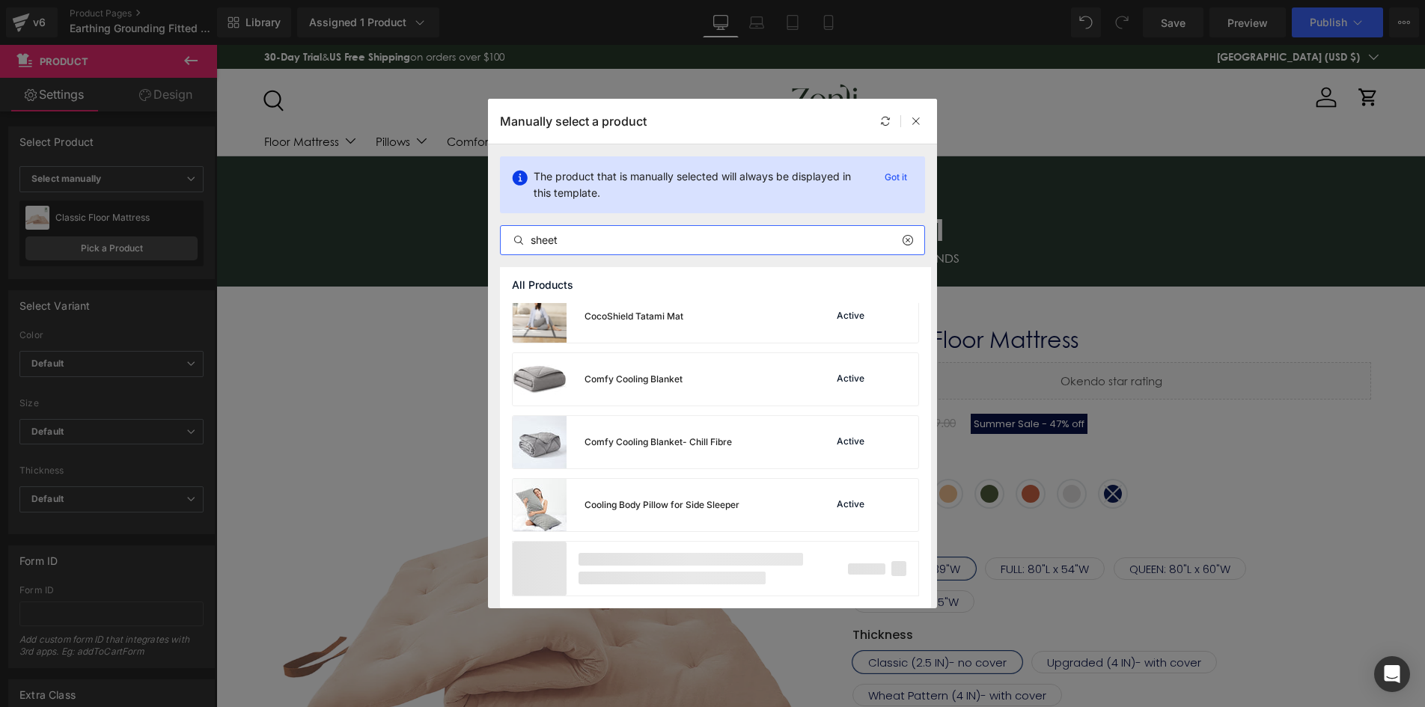
click at [660, 564] on p at bounding box center [690, 559] width 224 height 13
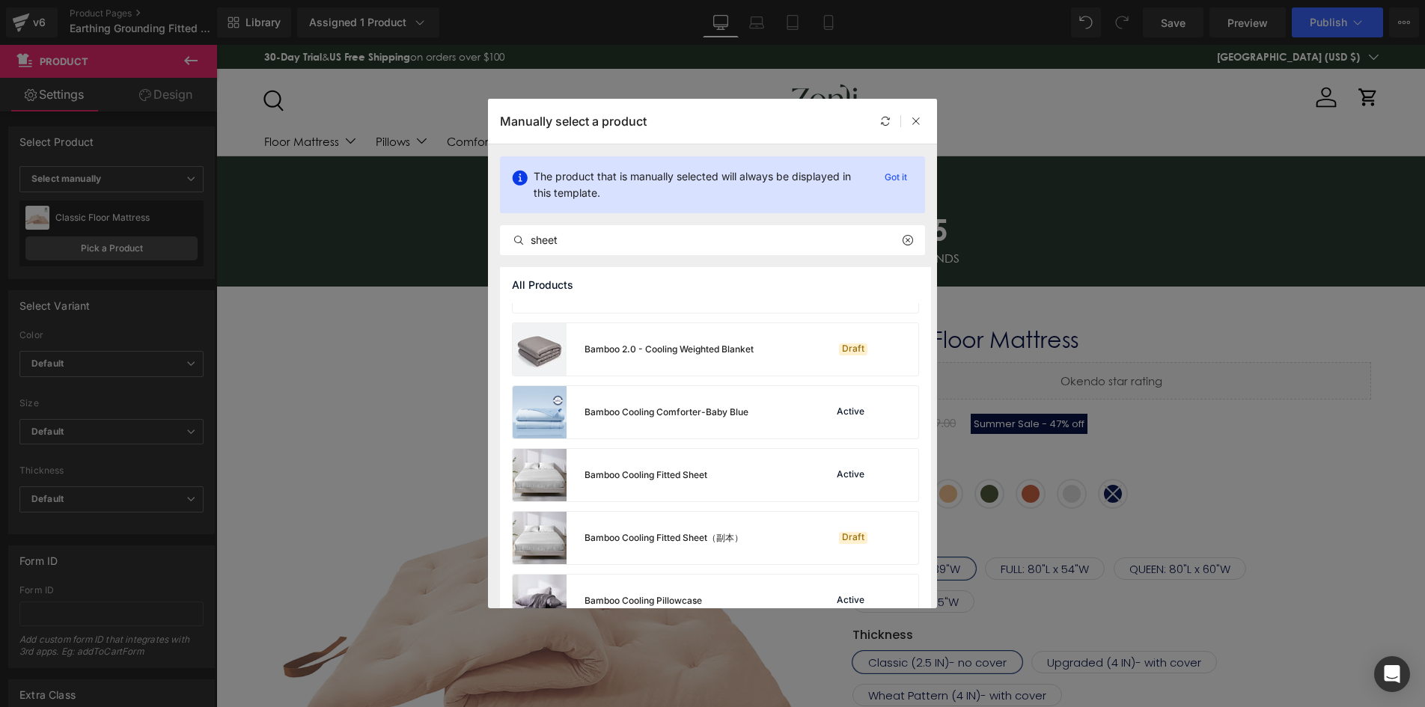
scroll to position [705, 0]
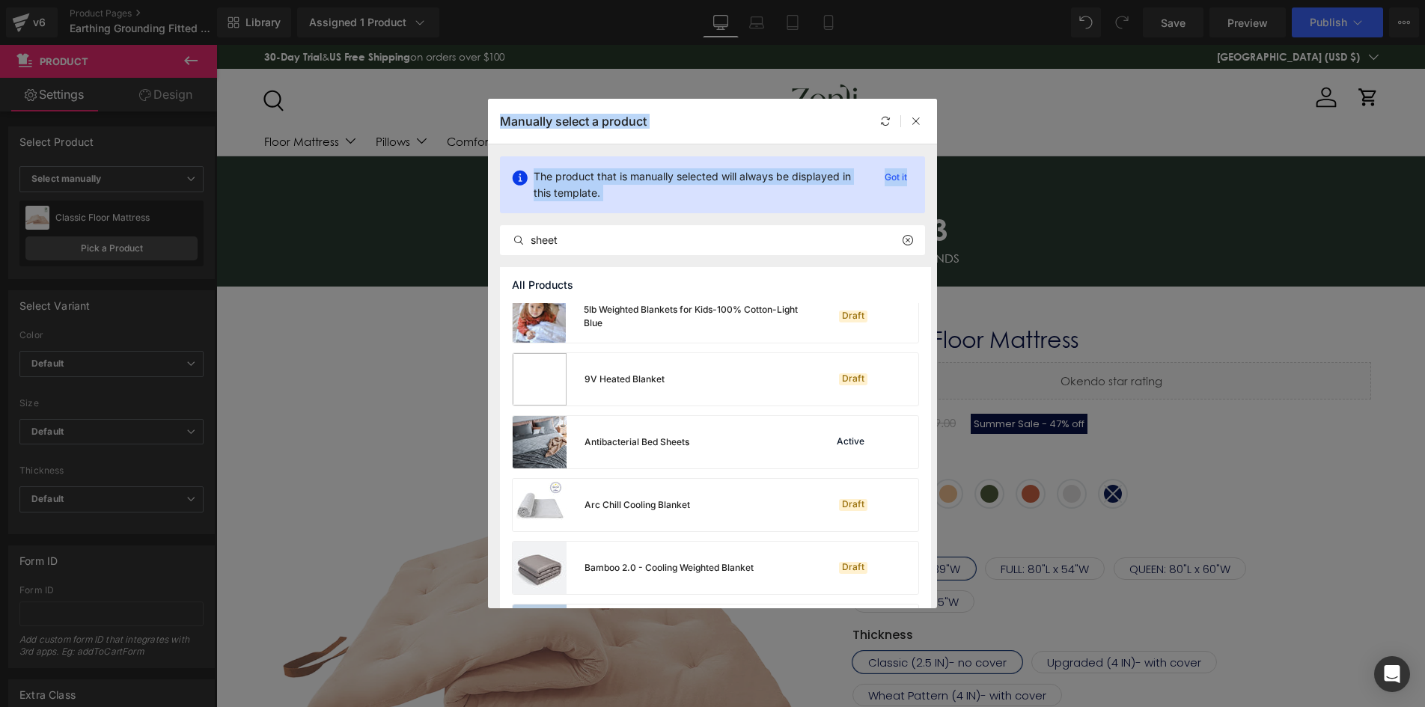
drag, startPoint x: 597, startPoint y: 228, endPoint x: 343, endPoint y: 231, distance: 253.6
click at [343, 231] on div "Manually select a product The product that is manually selected will always be …" at bounding box center [712, 353] width 1425 height 707
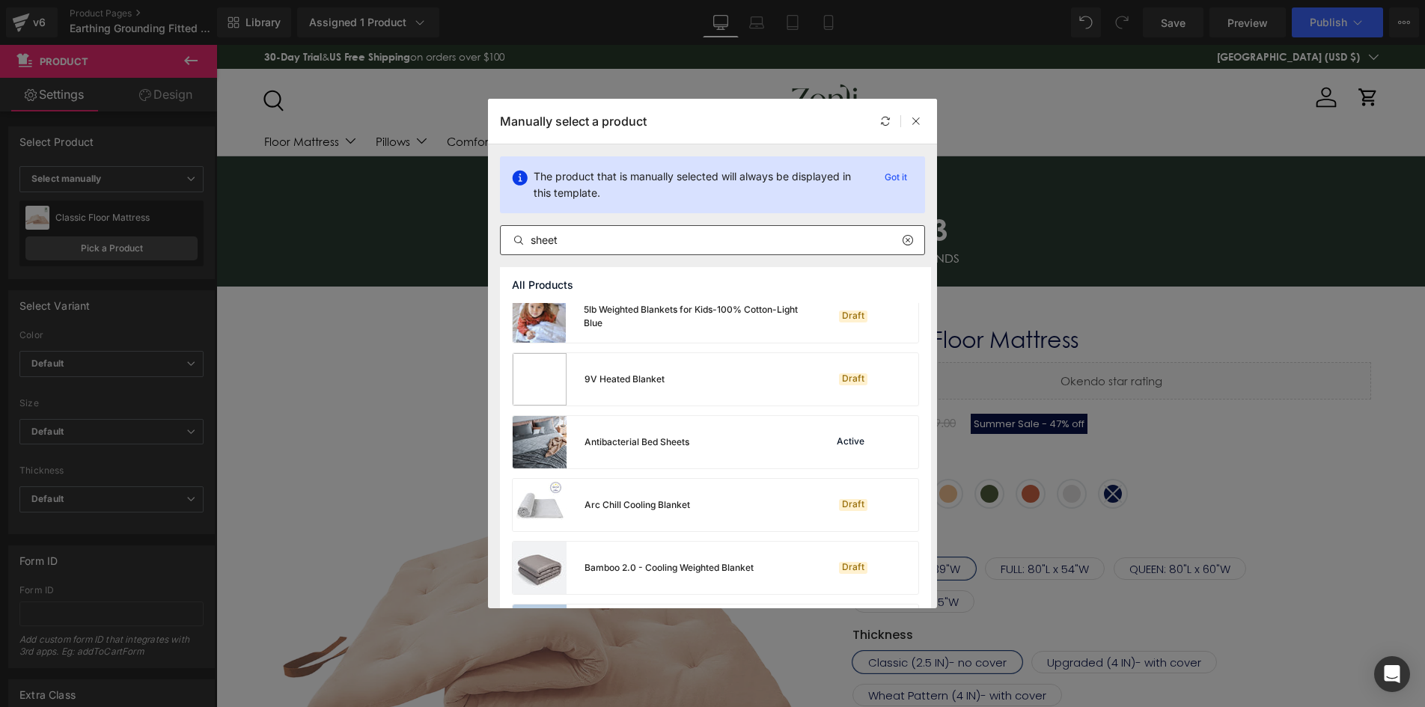
click at [557, 235] on input "sheet" at bounding box center [712, 240] width 423 height 18
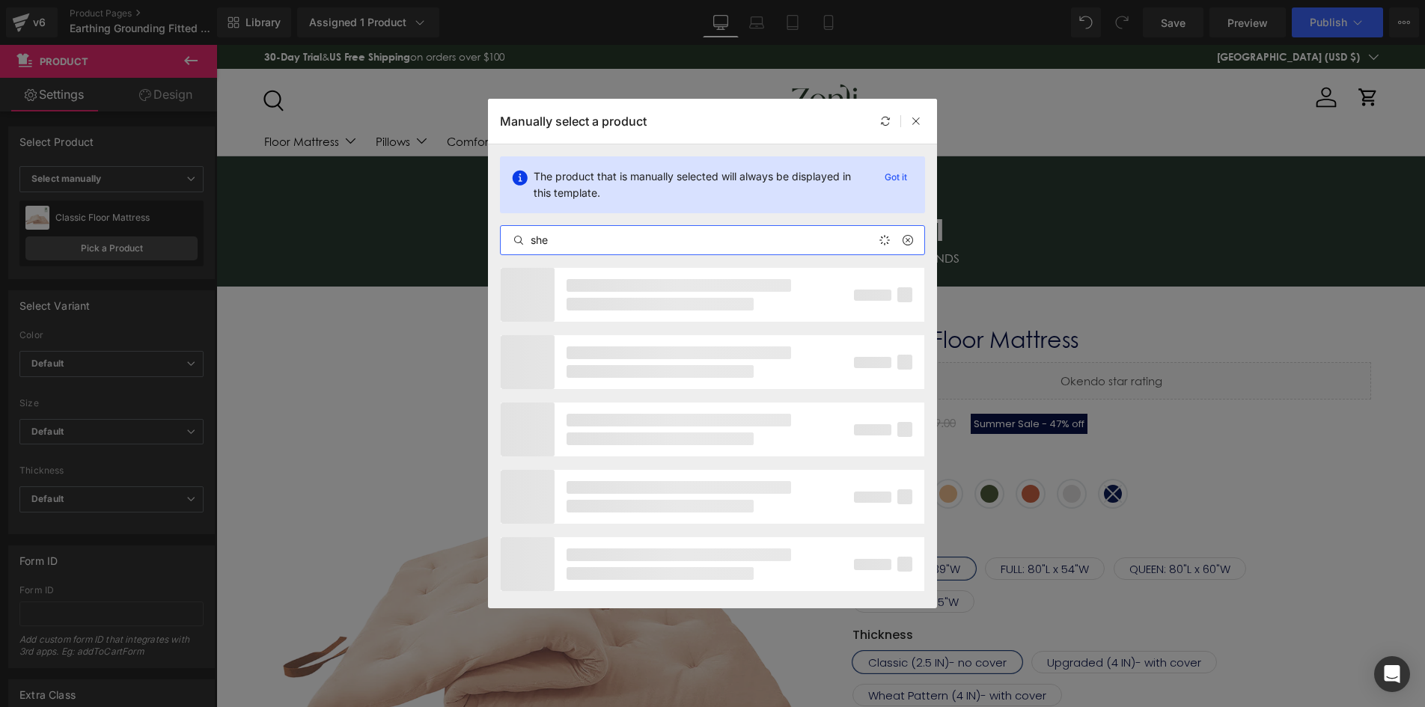
click at [572, 244] on input "she" at bounding box center [712, 240] width 423 height 18
type input "s"
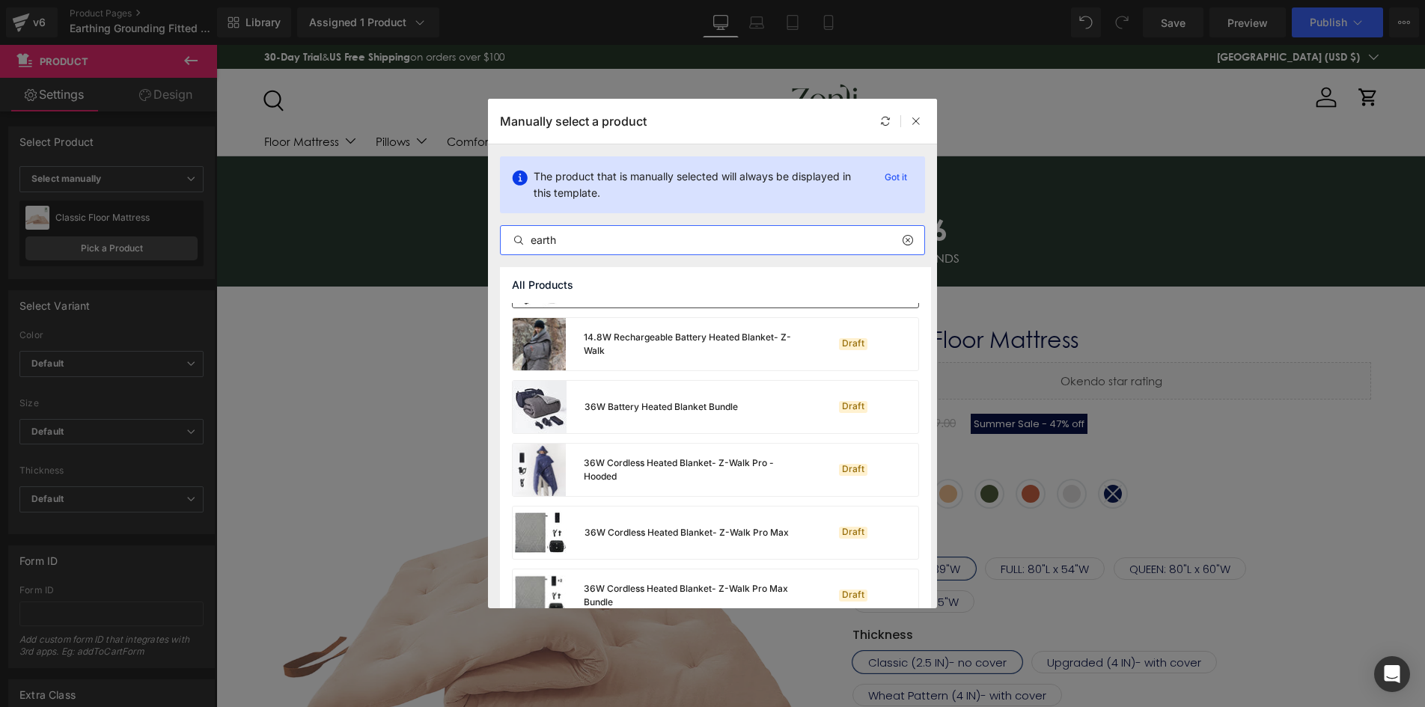
scroll to position [299, 0]
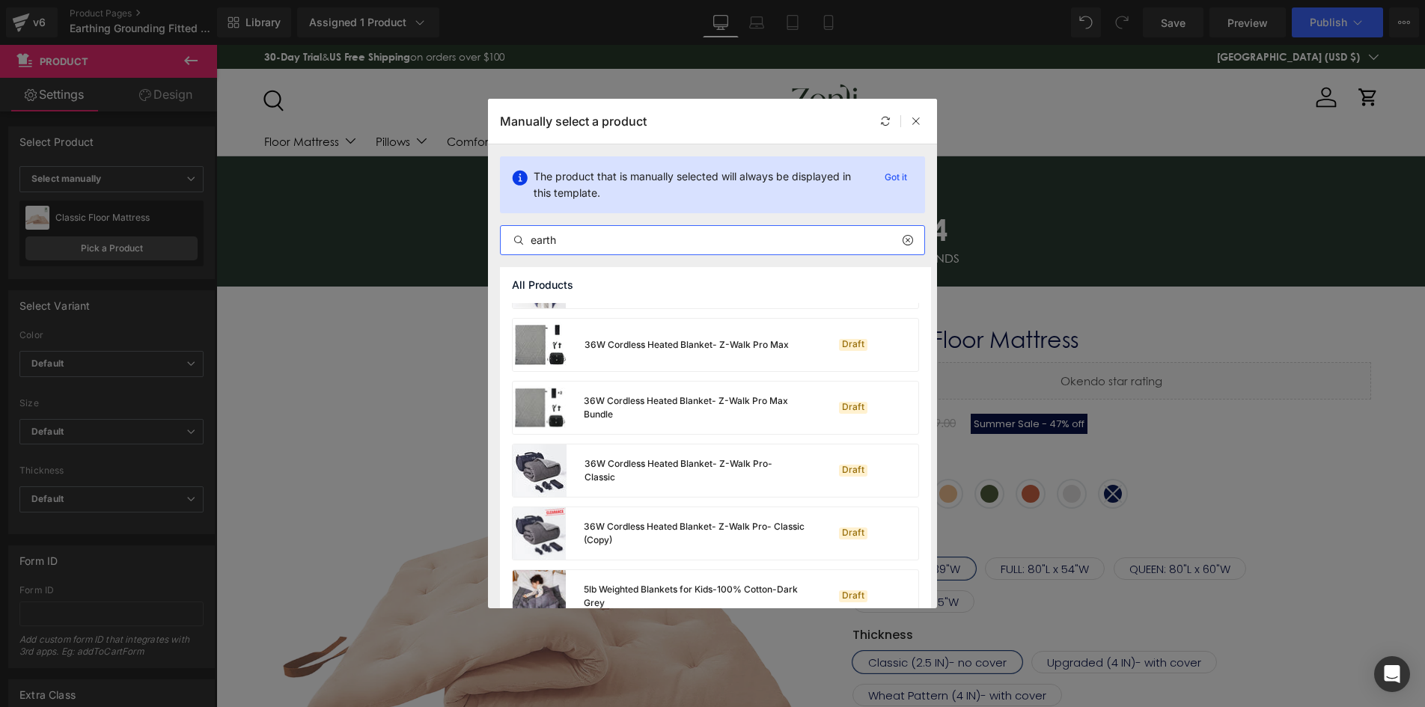
type input "earth"
click at [653, 239] on input "earth" at bounding box center [712, 240] width 423 height 18
click at [553, 287] on div "All Products" at bounding box center [715, 285] width 431 height 36
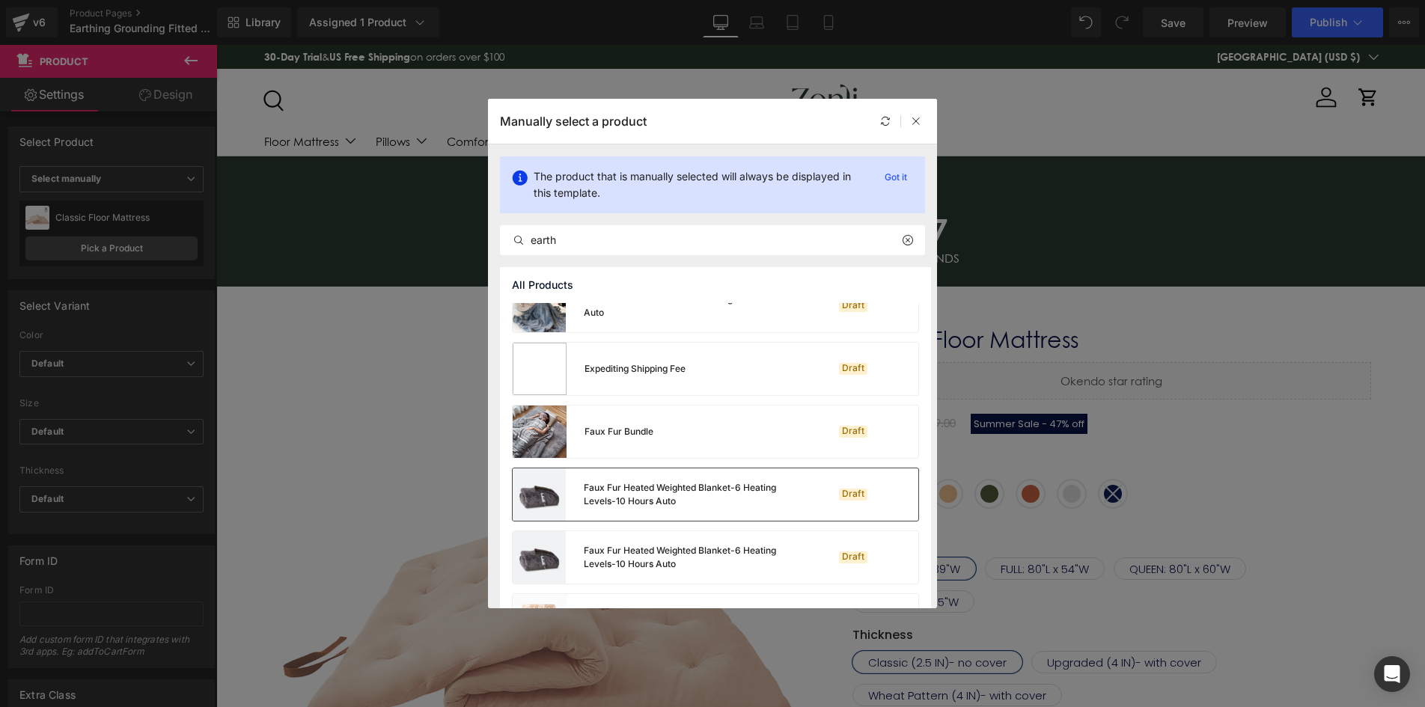
scroll to position [3068, 0]
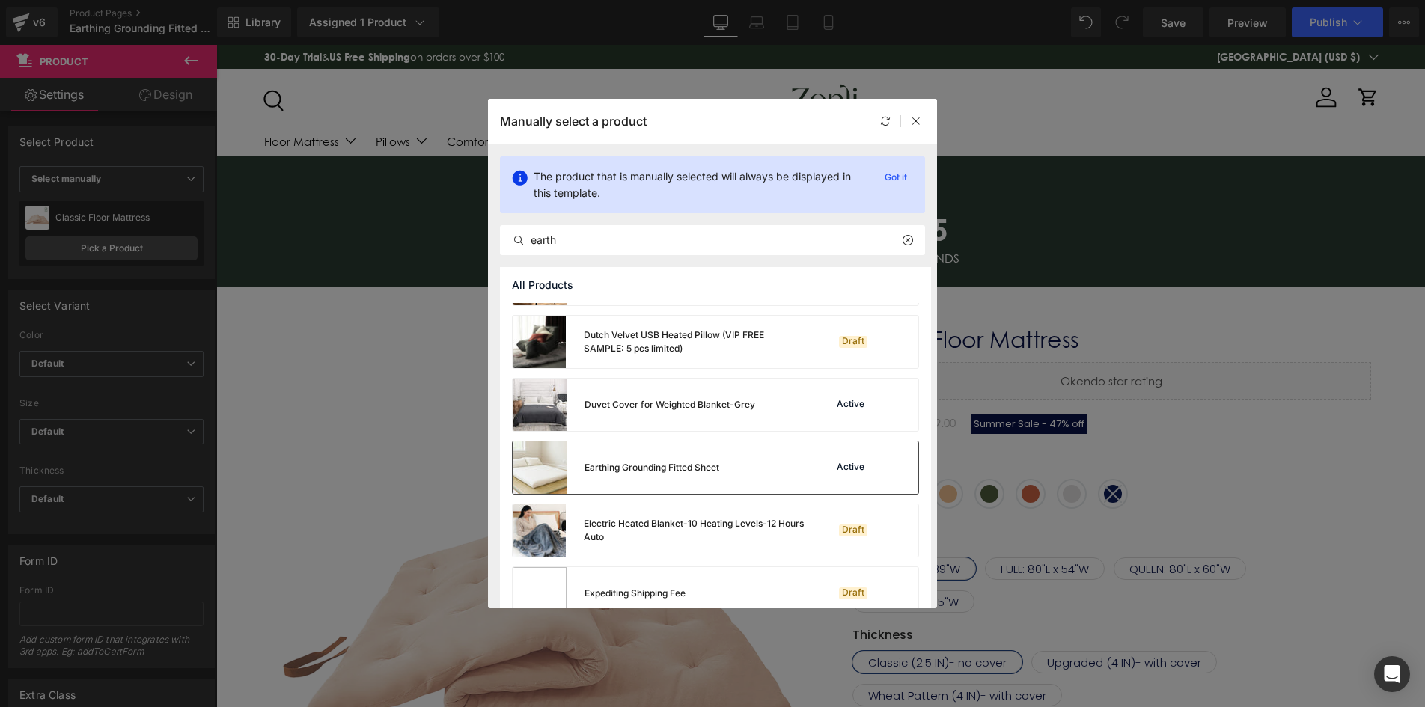
click at [731, 455] on div "Earthing Grounding Fitted Sheet Active" at bounding box center [716, 467] width 406 height 52
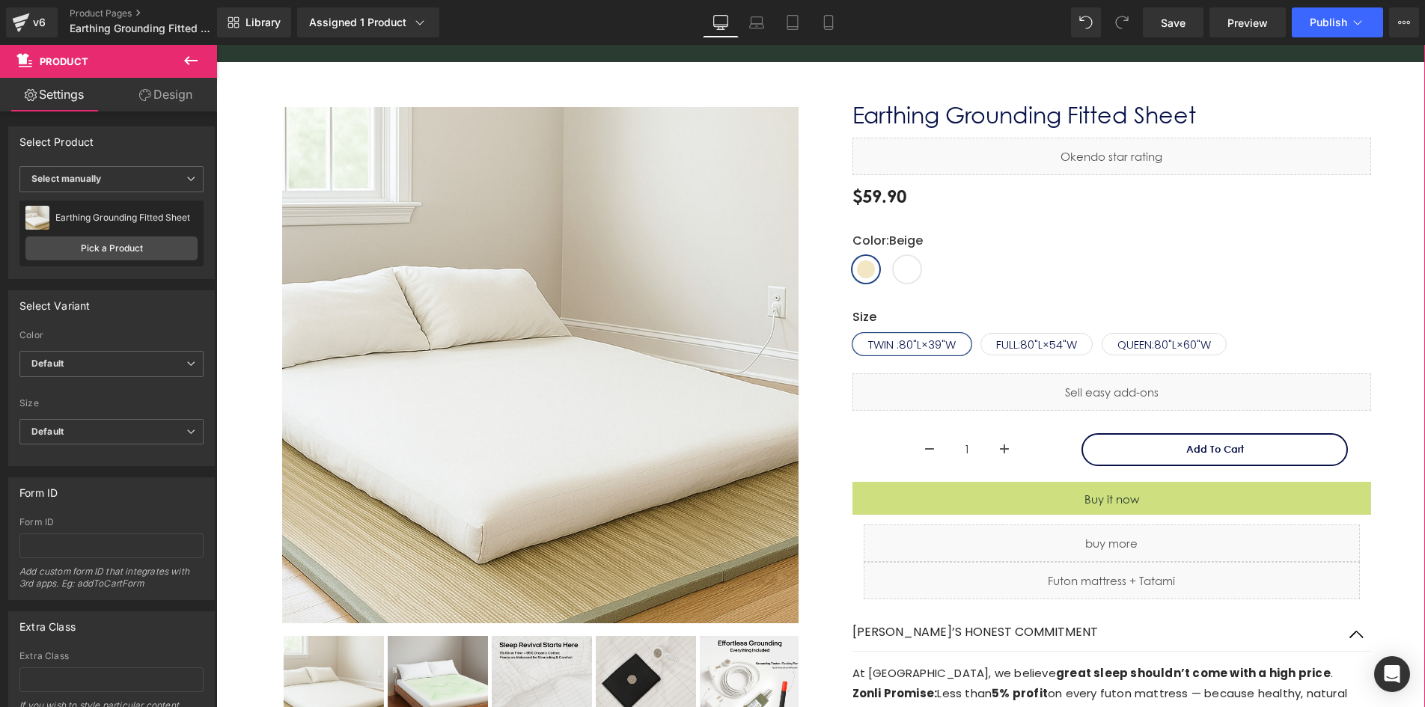
scroll to position [75, 0]
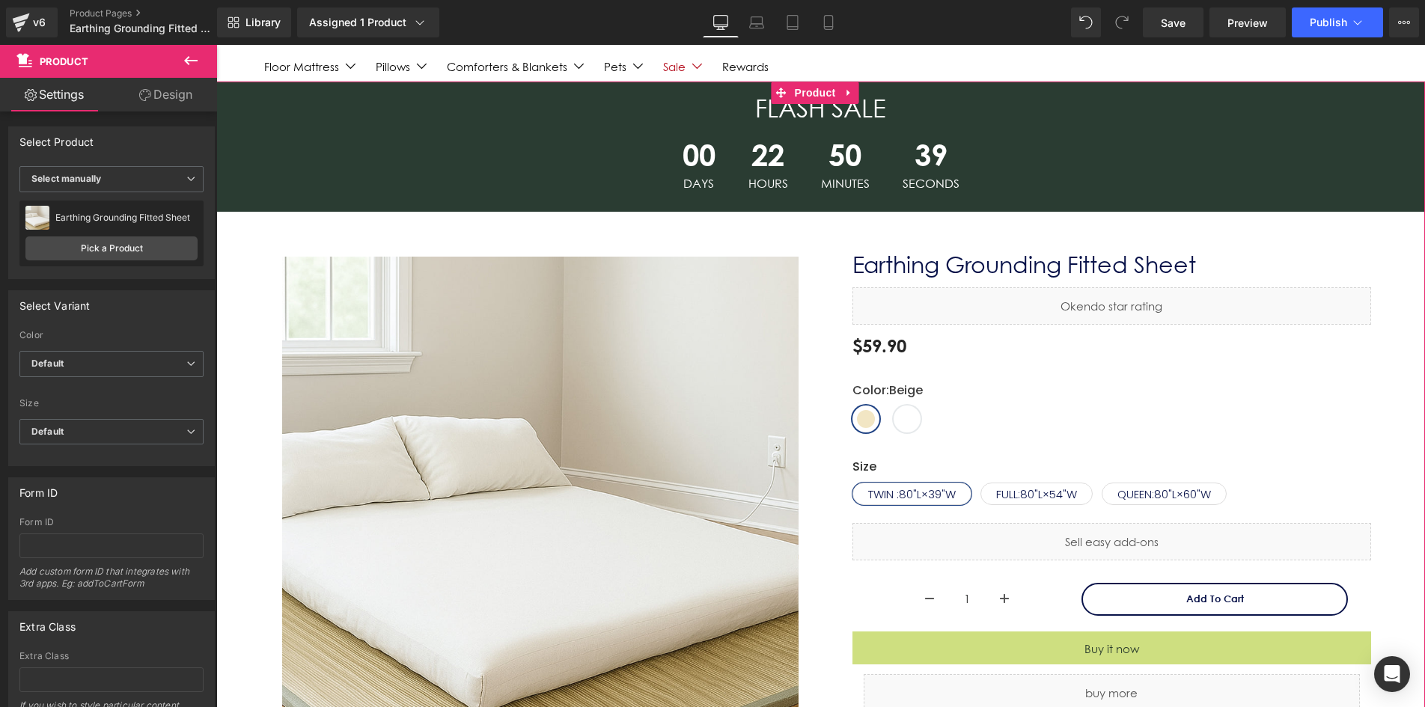
click at [328, 113] on h3 "FLASH SALE" at bounding box center [820, 109] width 1208 height 32
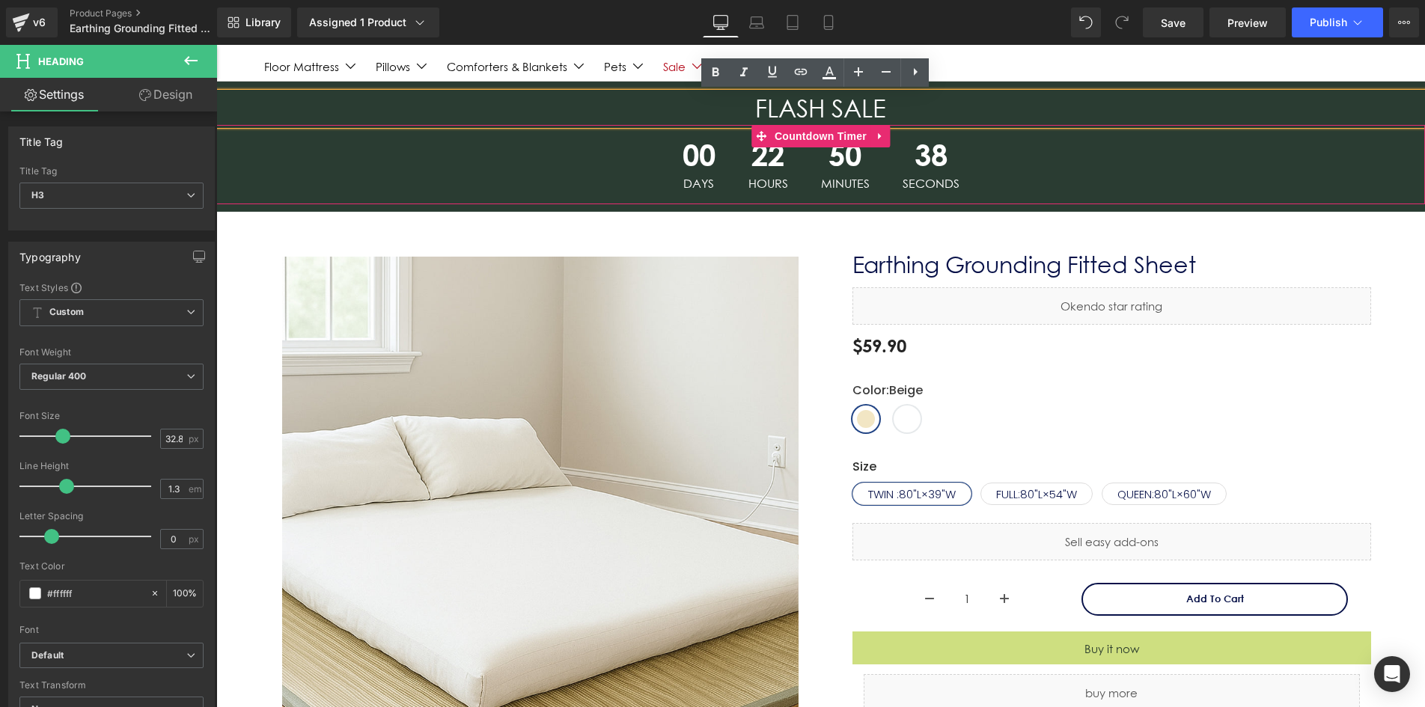
click at [372, 181] on div "00 Days 22 Hours 50 Minutes 38 Seconds" at bounding box center [820, 164] width 1208 height 79
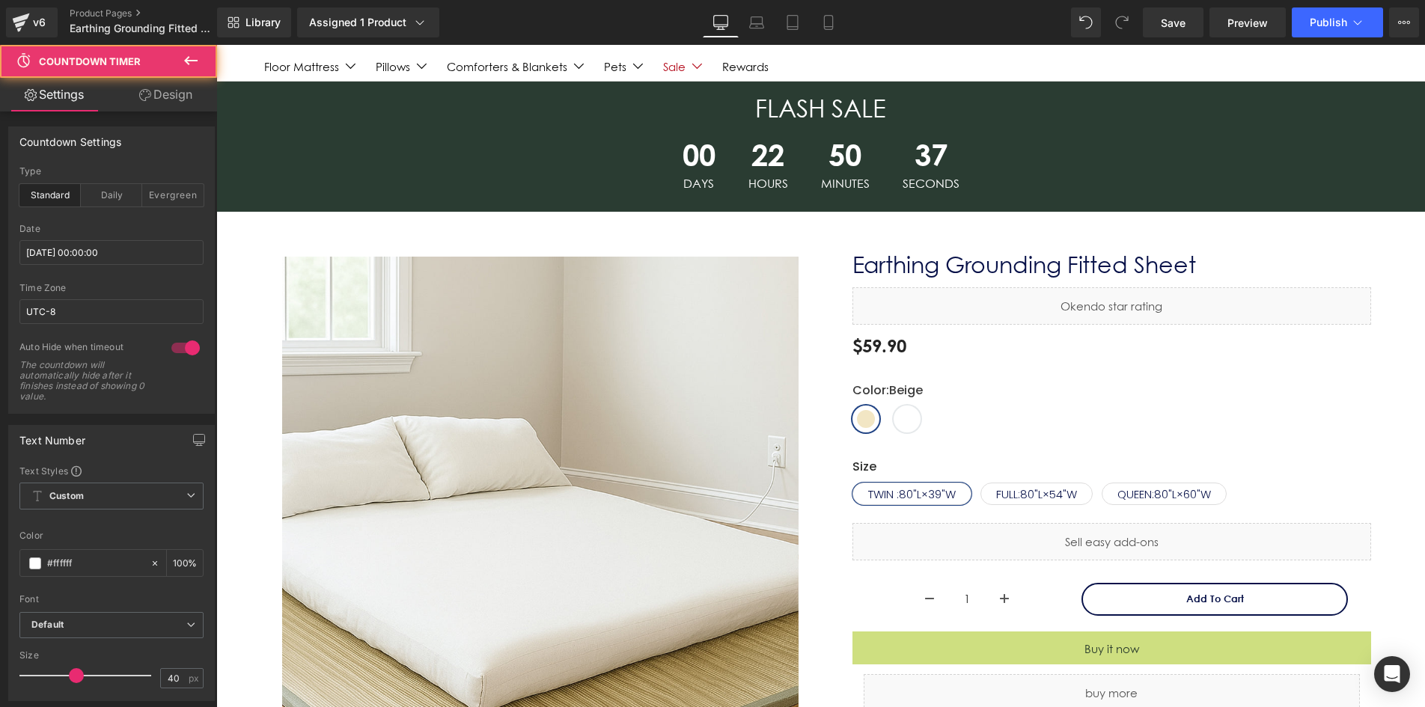
click at [358, 97] on h3 "FLASH SALE" at bounding box center [820, 109] width 1208 height 32
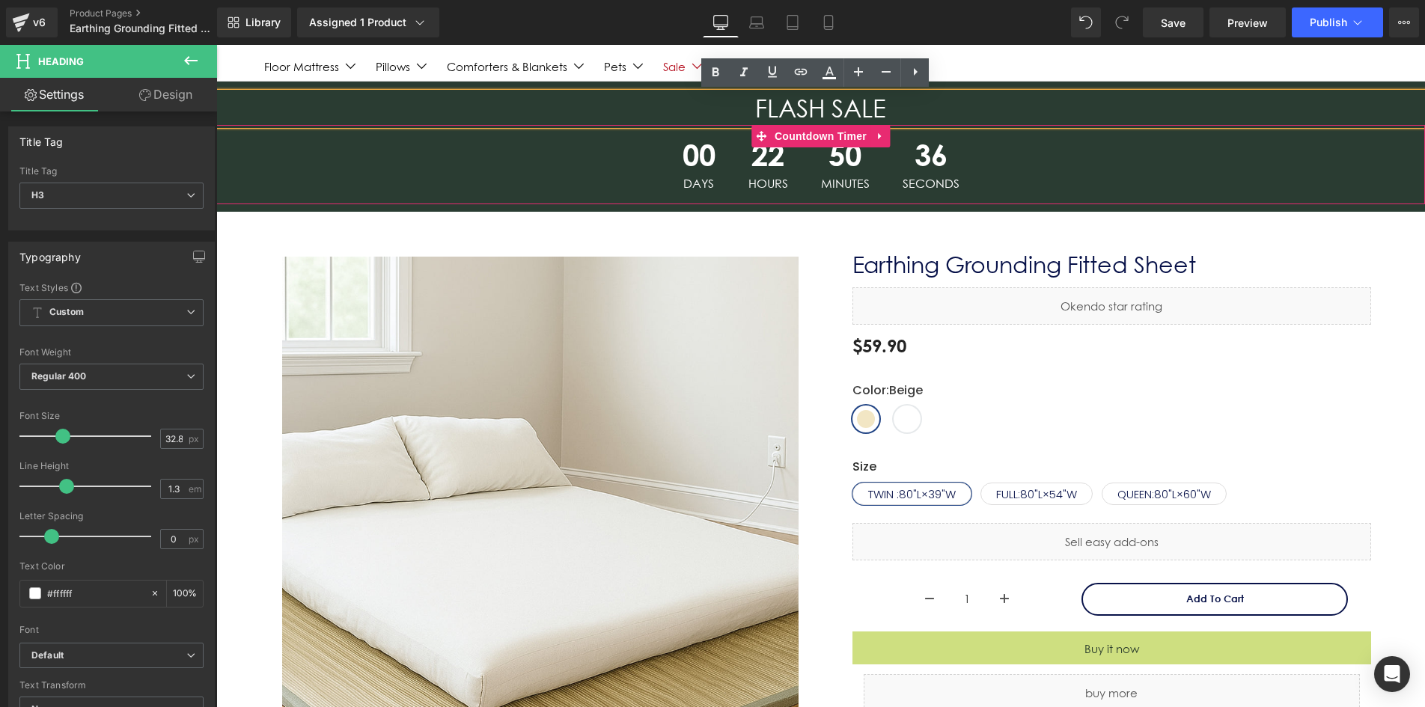
click at [1175, 142] on div "00 Days 22 Hours 50 Minutes 36 Seconds" at bounding box center [820, 164] width 1208 height 79
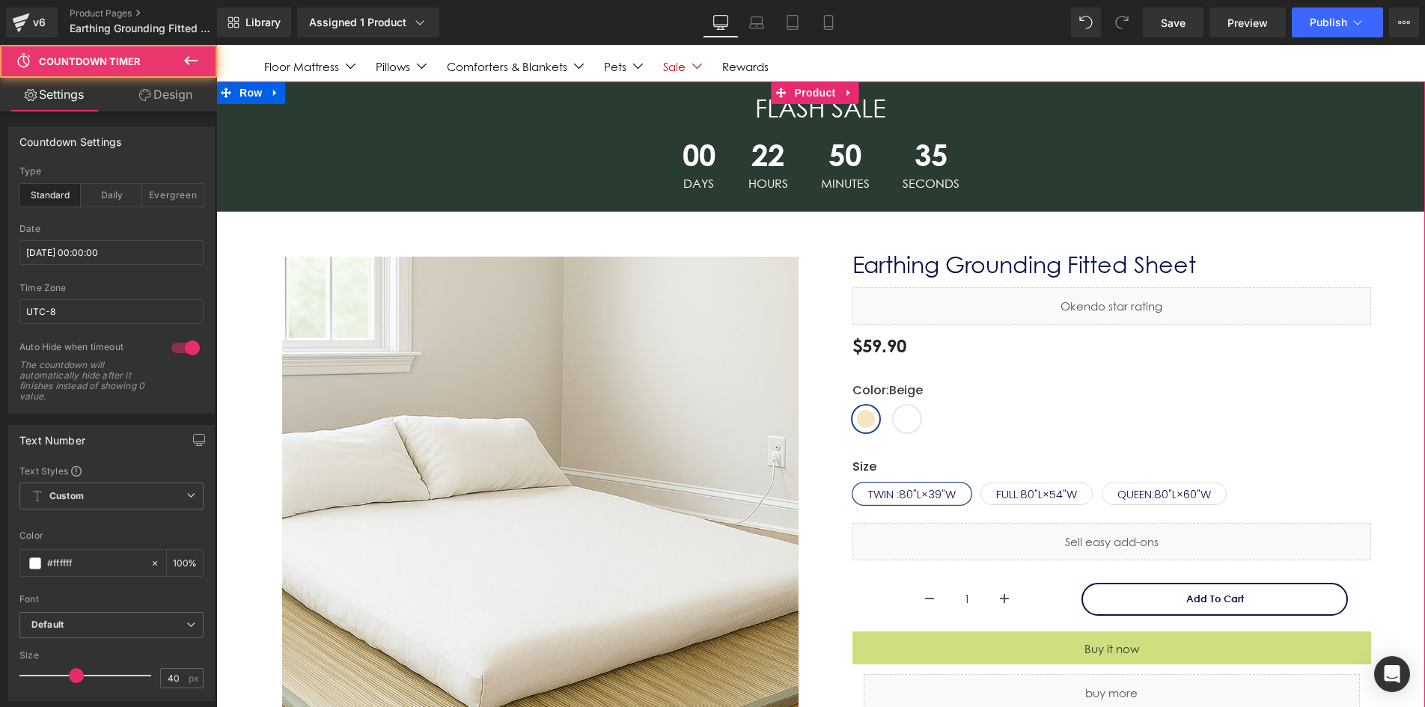
click at [492, 115] on h3 "FLASH SALE" at bounding box center [820, 109] width 1208 height 32
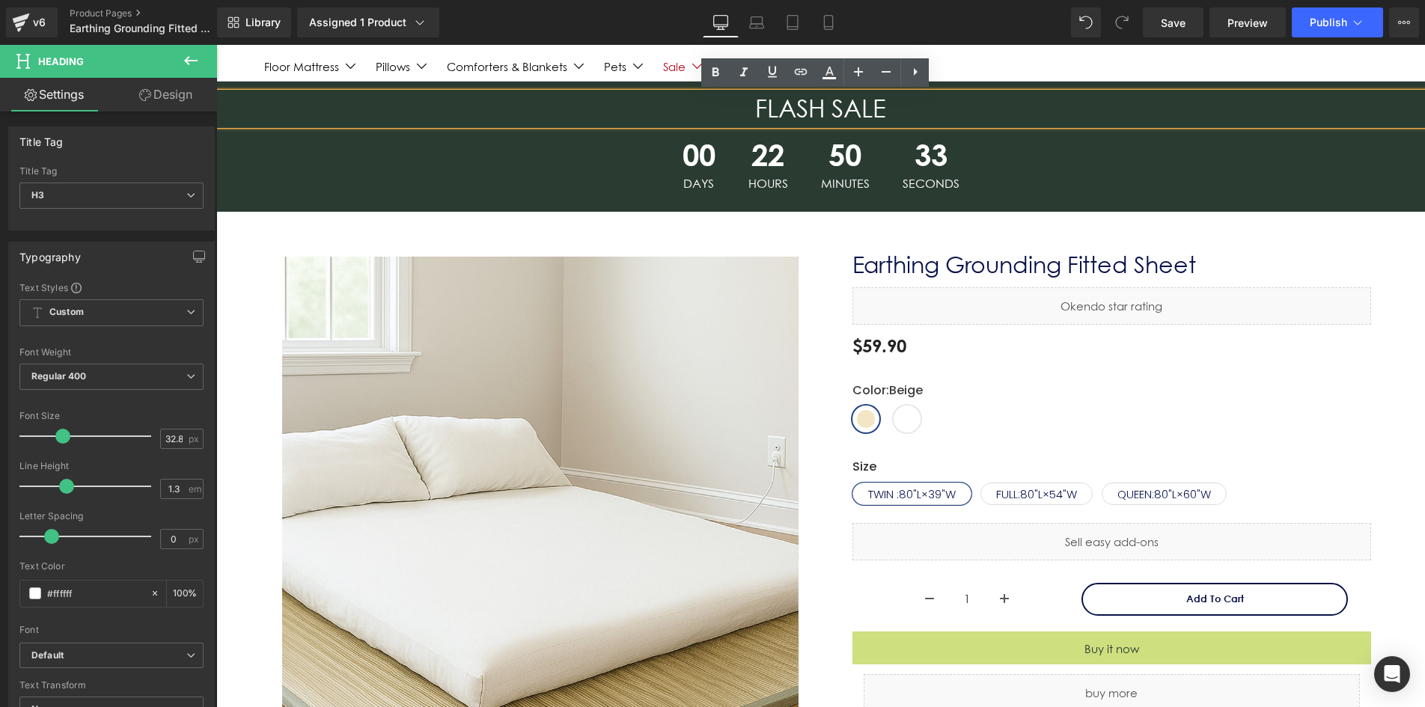
click at [411, 101] on h3 "FLASH SALE" at bounding box center [820, 109] width 1208 height 32
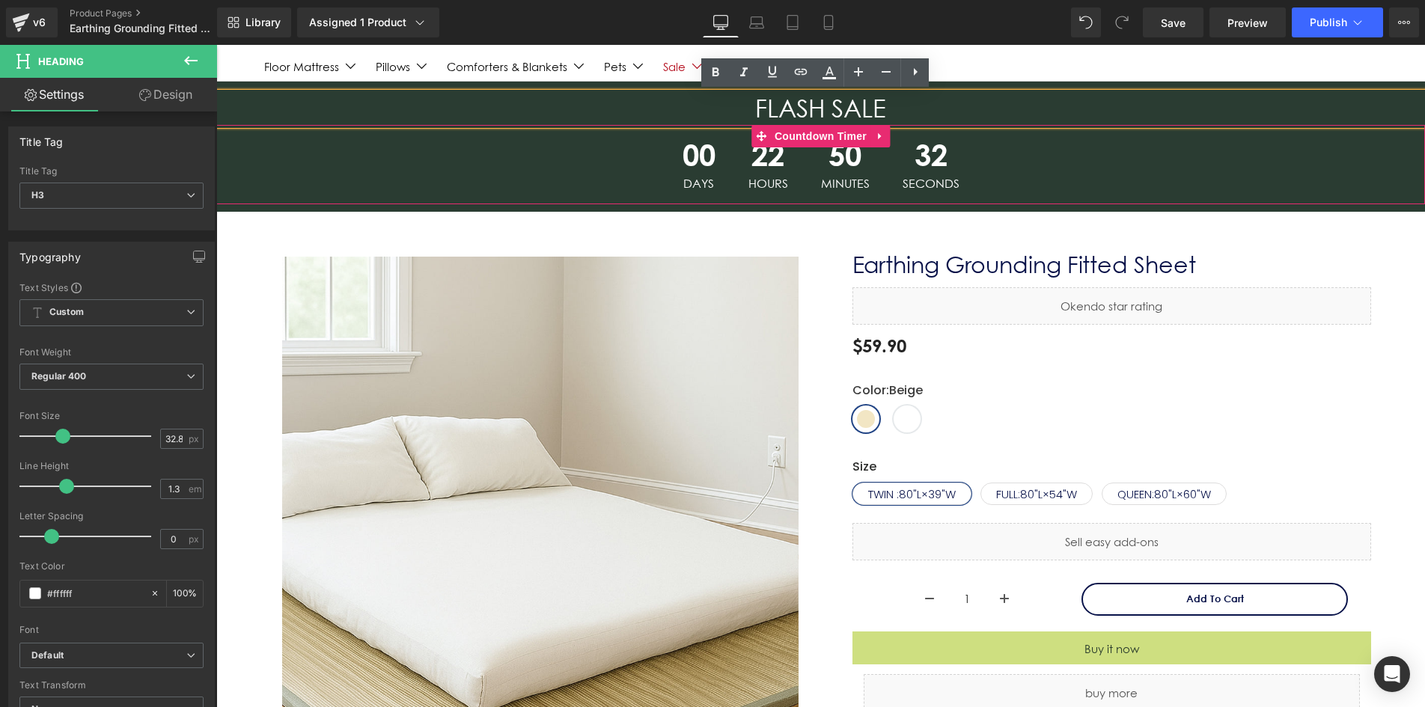
click at [330, 180] on div "00 Days 22 Hours 50 Minutes 32 Seconds" at bounding box center [820, 164] width 1208 height 79
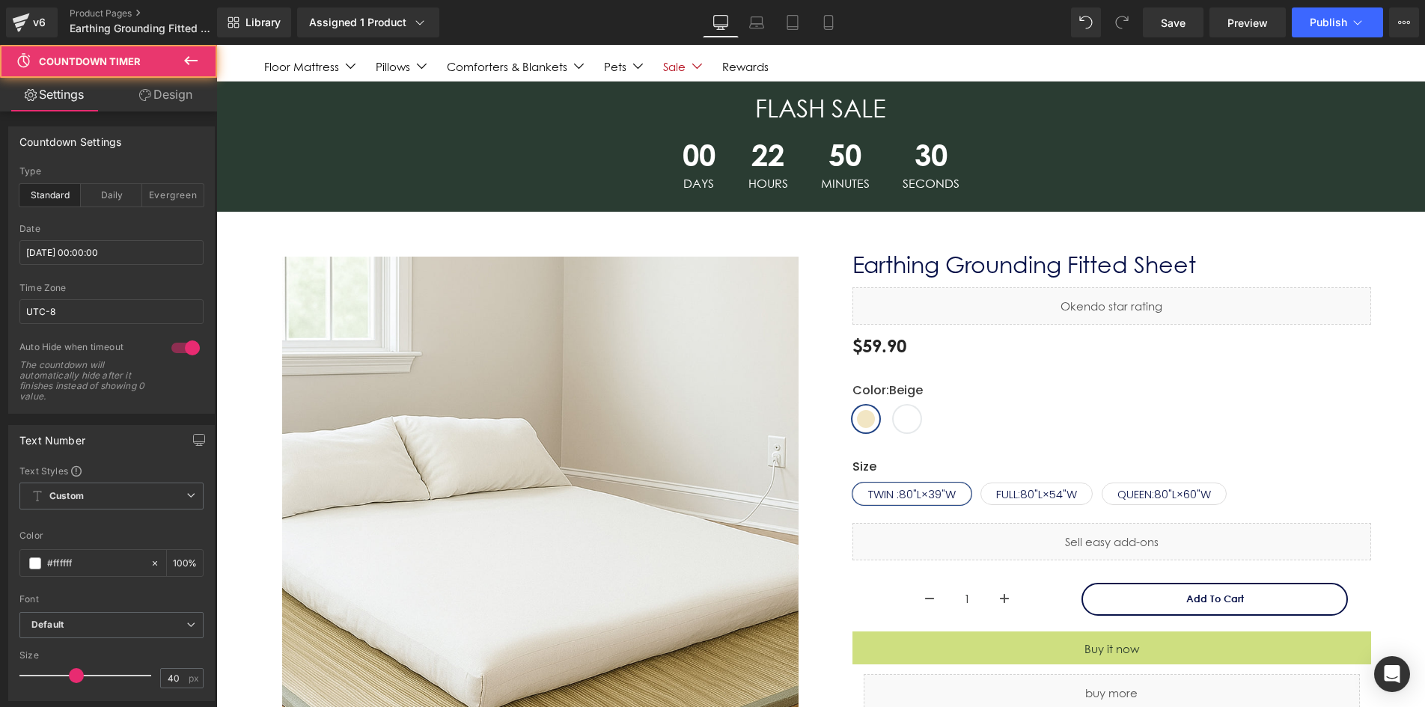
click at [676, 108] on h3 "FLASH SALE" at bounding box center [820, 109] width 1208 height 32
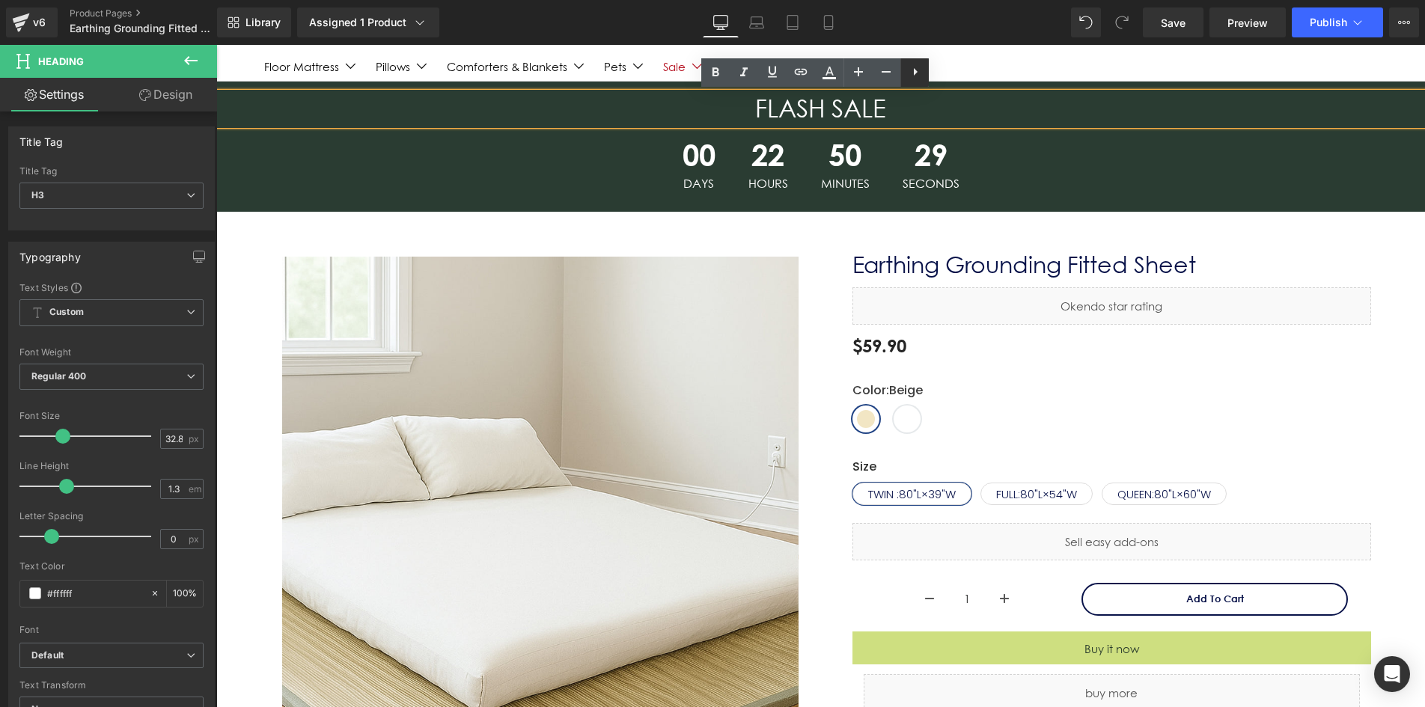
click at [914, 73] on icon at bounding box center [916, 71] width 4 height 7
click at [941, 77] on icon at bounding box center [943, 72] width 18 height 18
click at [975, 115] on h3 "FLASH SALE" at bounding box center [820, 109] width 1208 height 32
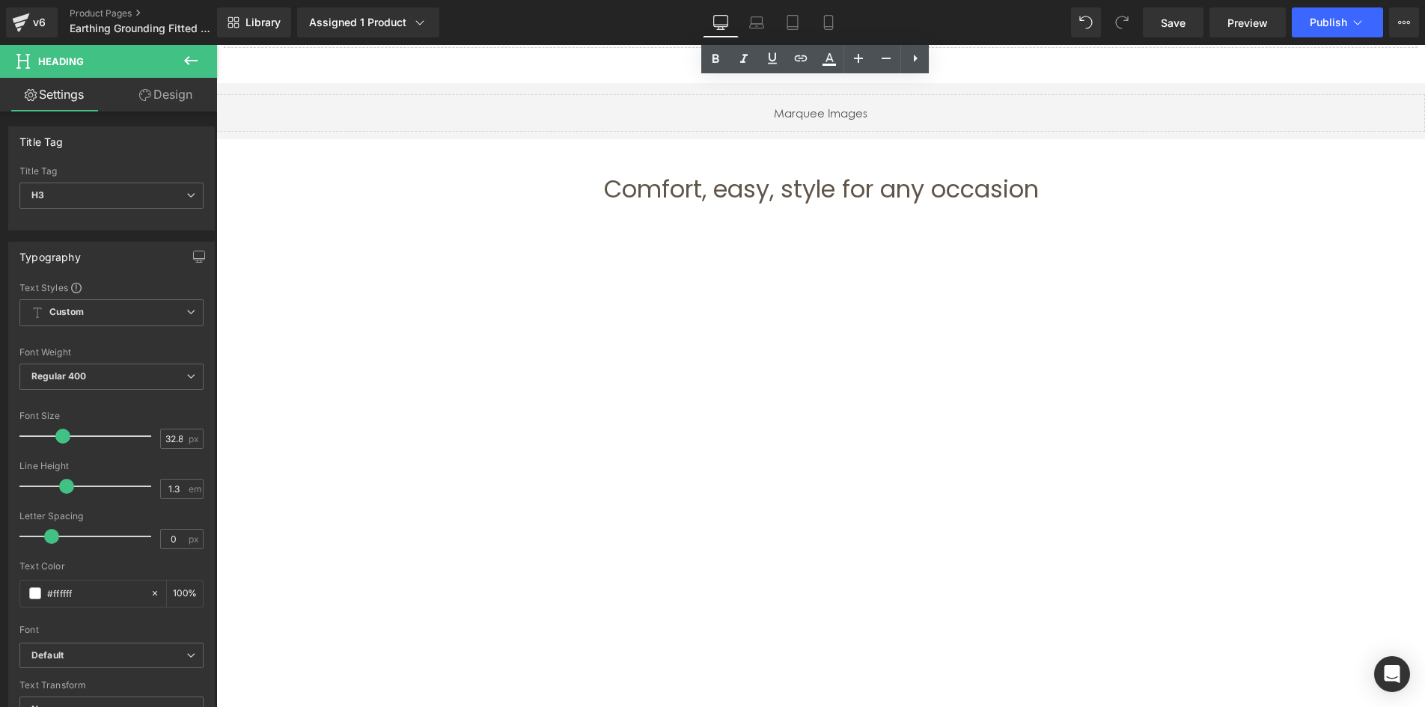
click at [723, 187] on h2 "Comfort, easy, style for any occasion" at bounding box center [822, 189] width 874 height 31
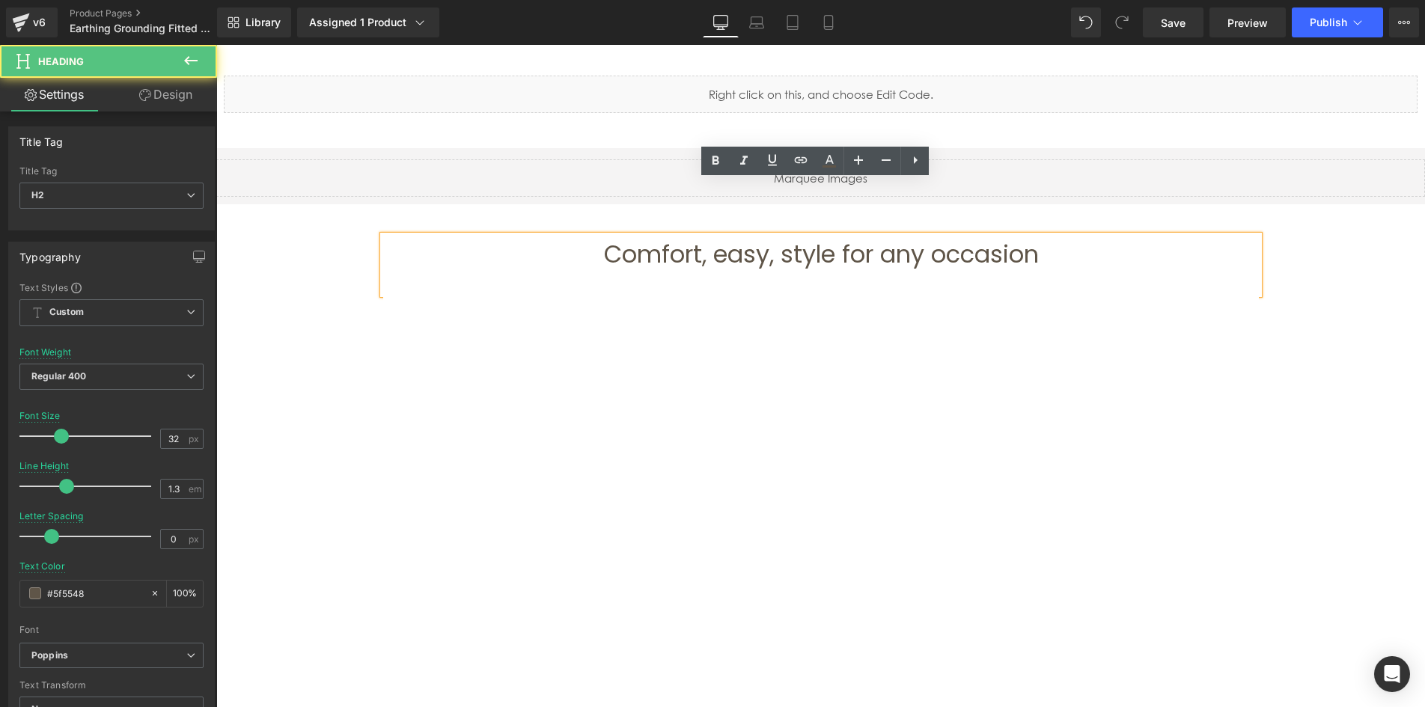
scroll to position [1122, 0]
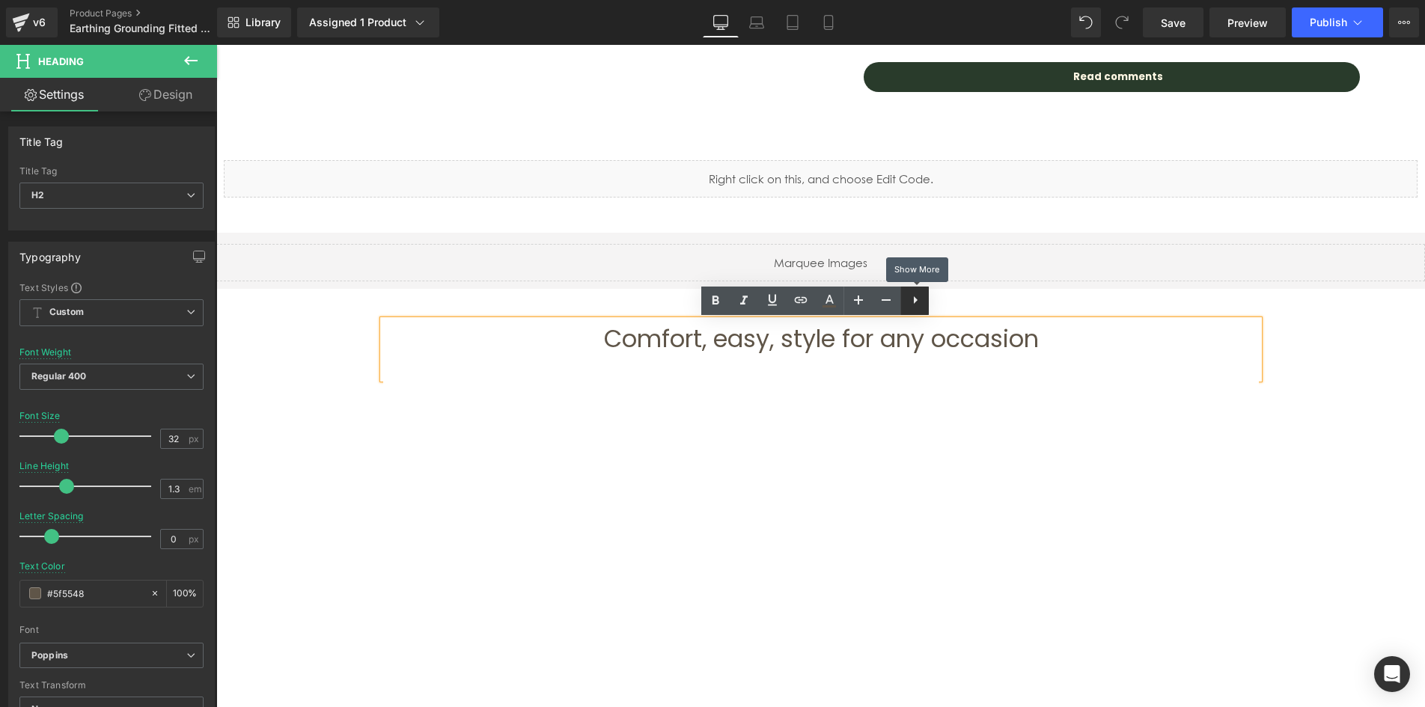
click at [917, 301] on icon at bounding box center [915, 300] width 18 height 18
click at [908, 302] on icon at bounding box center [914, 300] width 18 height 18
click at [912, 302] on icon at bounding box center [914, 300] width 18 height 18
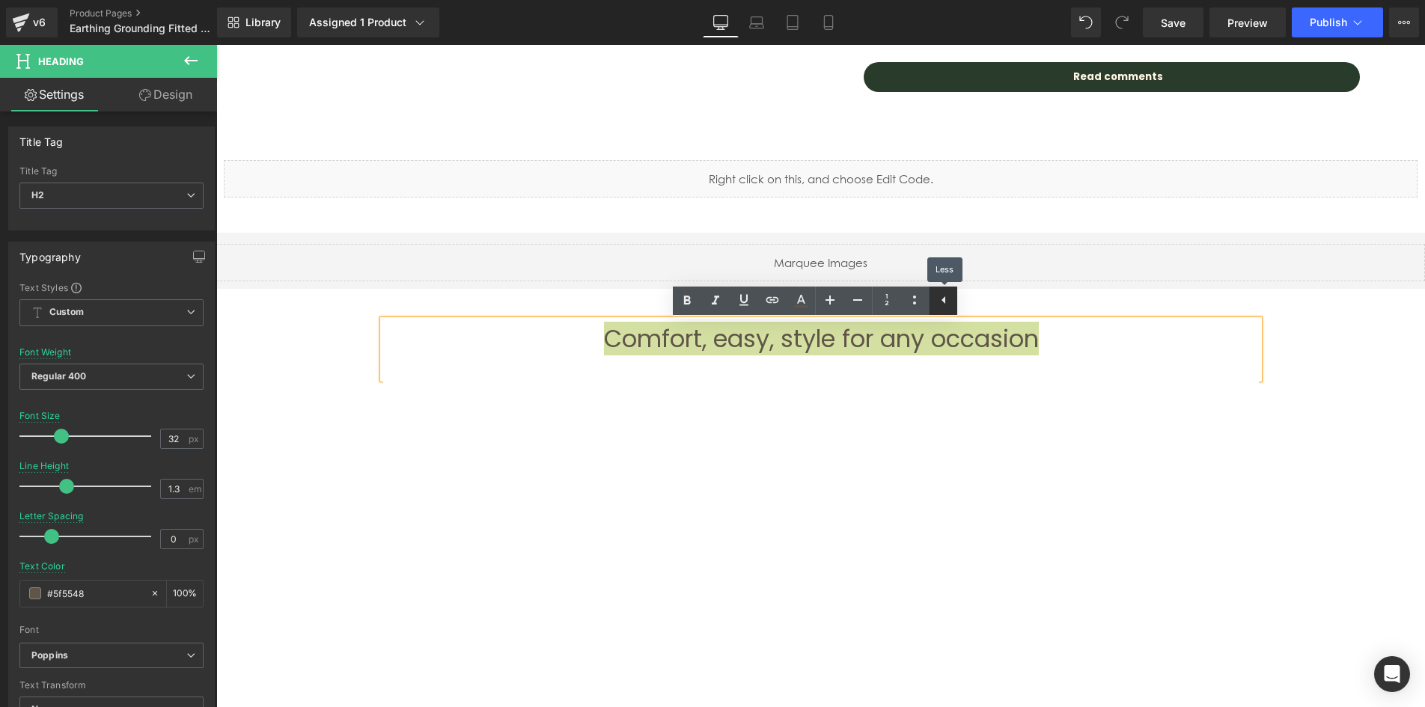
click at [940, 304] on icon at bounding box center [943, 300] width 18 height 18
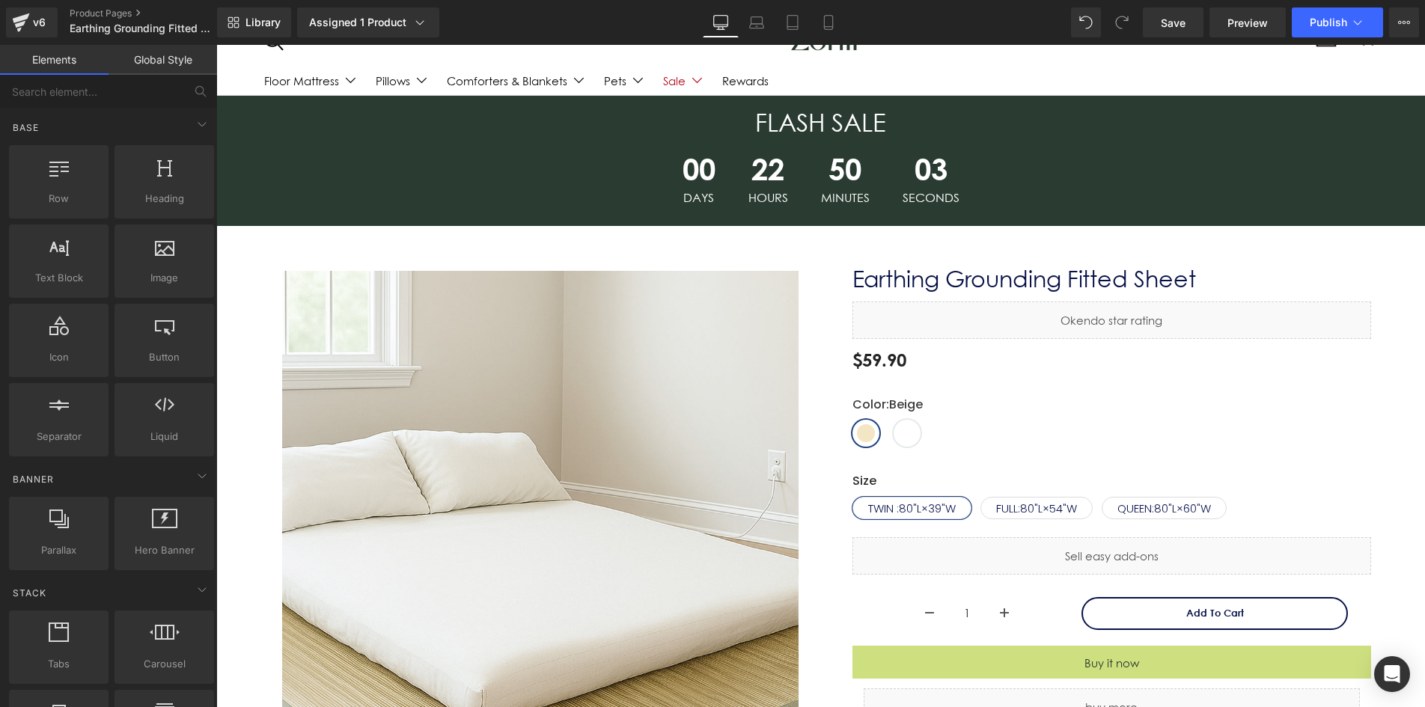
scroll to position [0, 0]
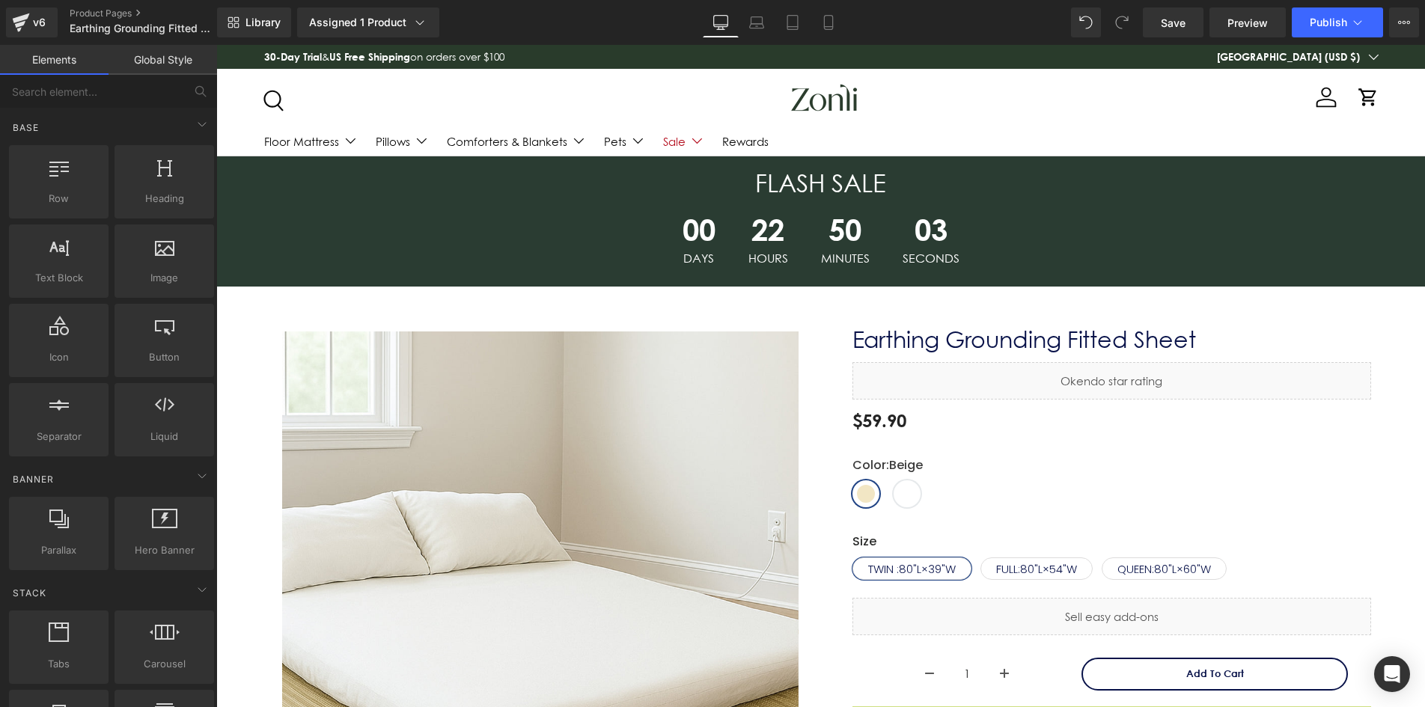
click at [1104, 317] on h1 "Earthing Grounding Fitted Sheet" at bounding box center [1111, 335] width 518 height 53
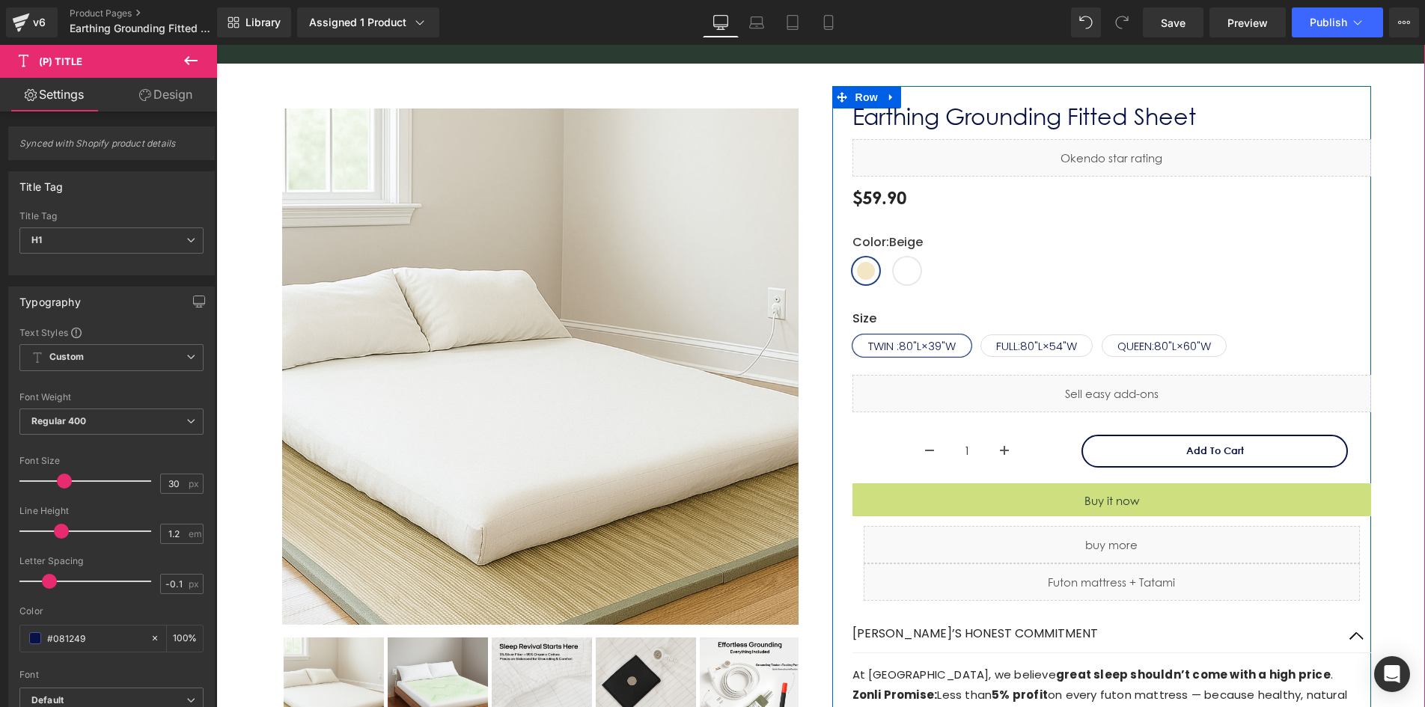
scroll to position [224, 0]
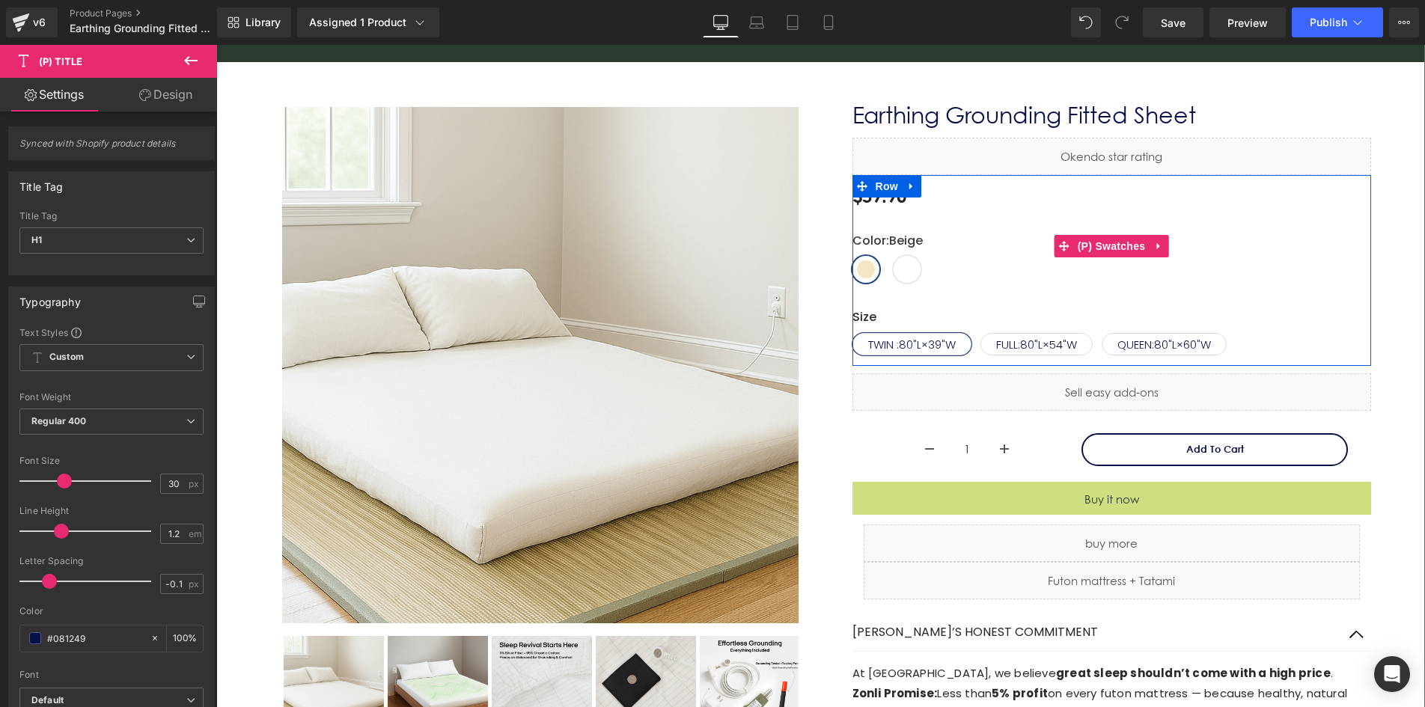
click at [898, 273] on span "Grey" at bounding box center [906, 269] width 27 height 27
click at [861, 270] on span "Beige" at bounding box center [865, 269] width 27 height 27
click at [905, 260] on span "Grey" at bounding box center [906, 269] width 27 height 27
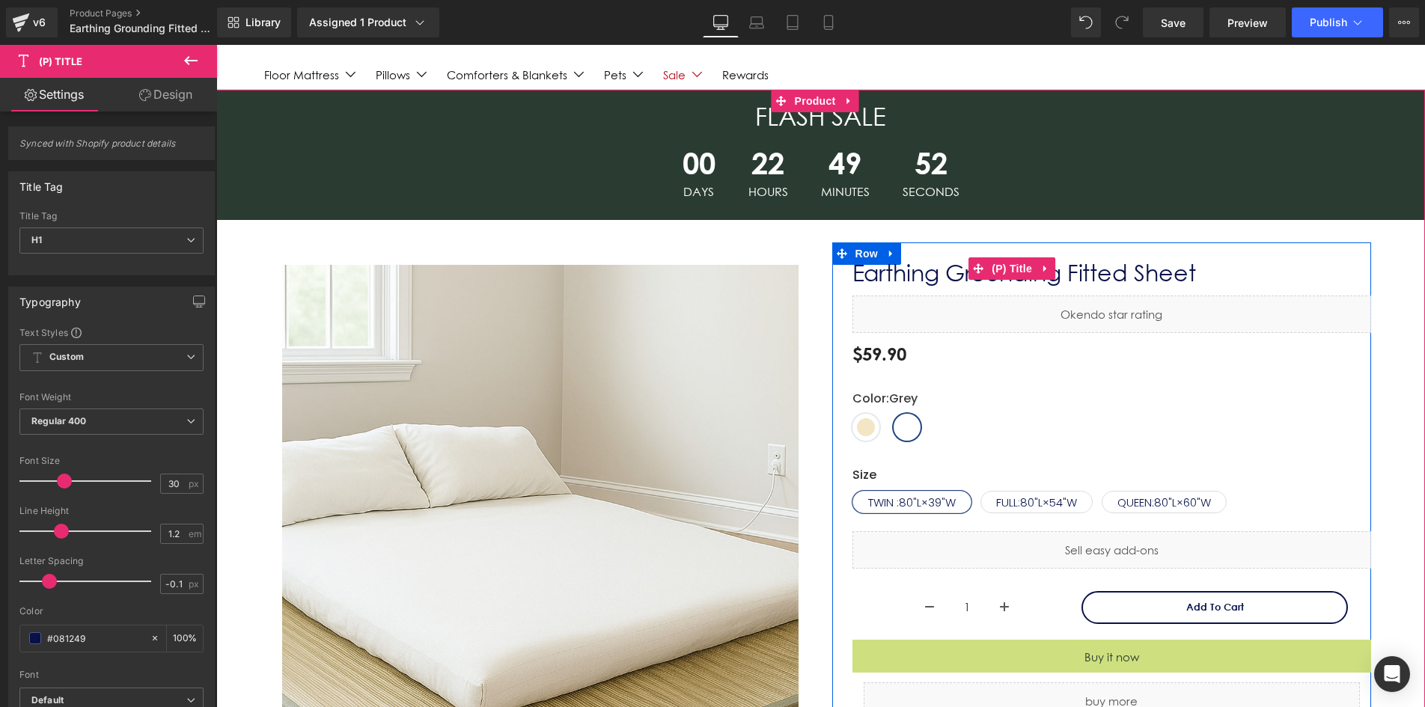
scroll to position [75, 0]
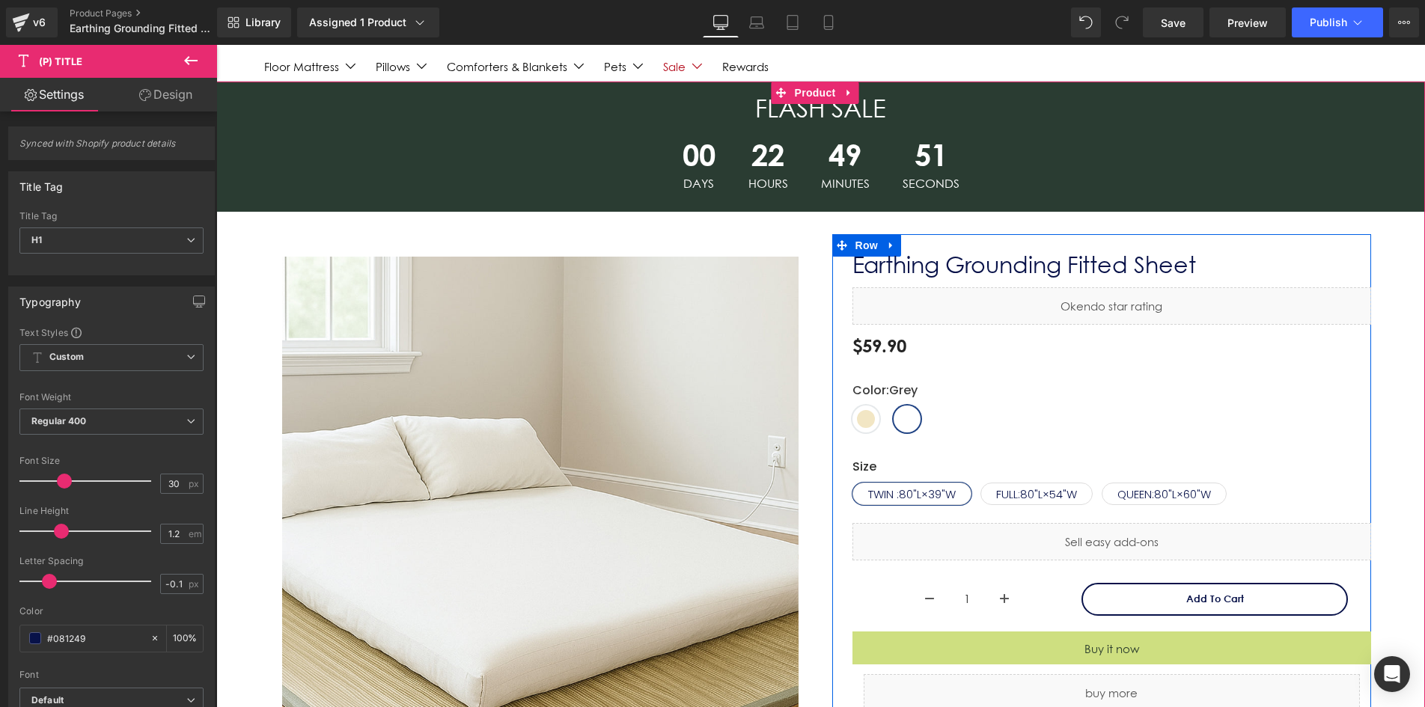
click at [1091, 310] on div "Liquid" at bounding box center [1111, 305] width 518 height 37
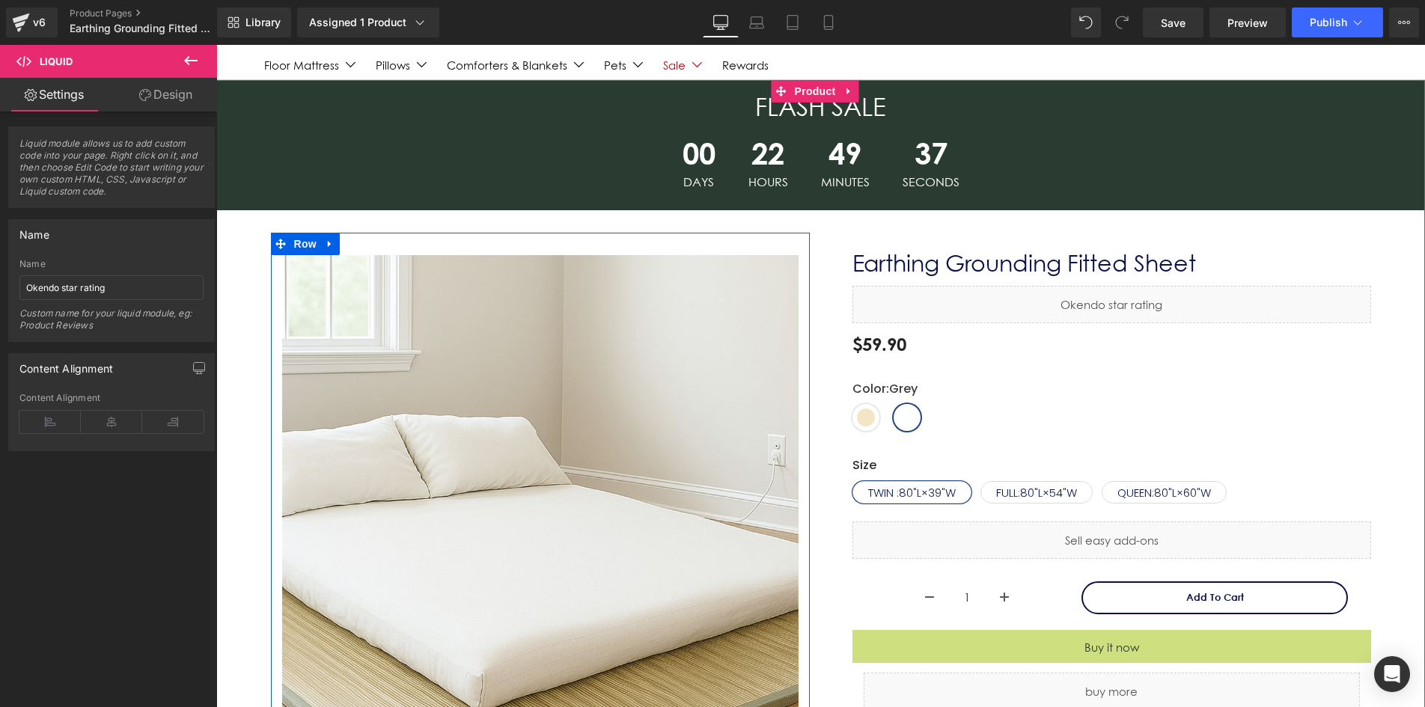
scroll to position [150, 0]
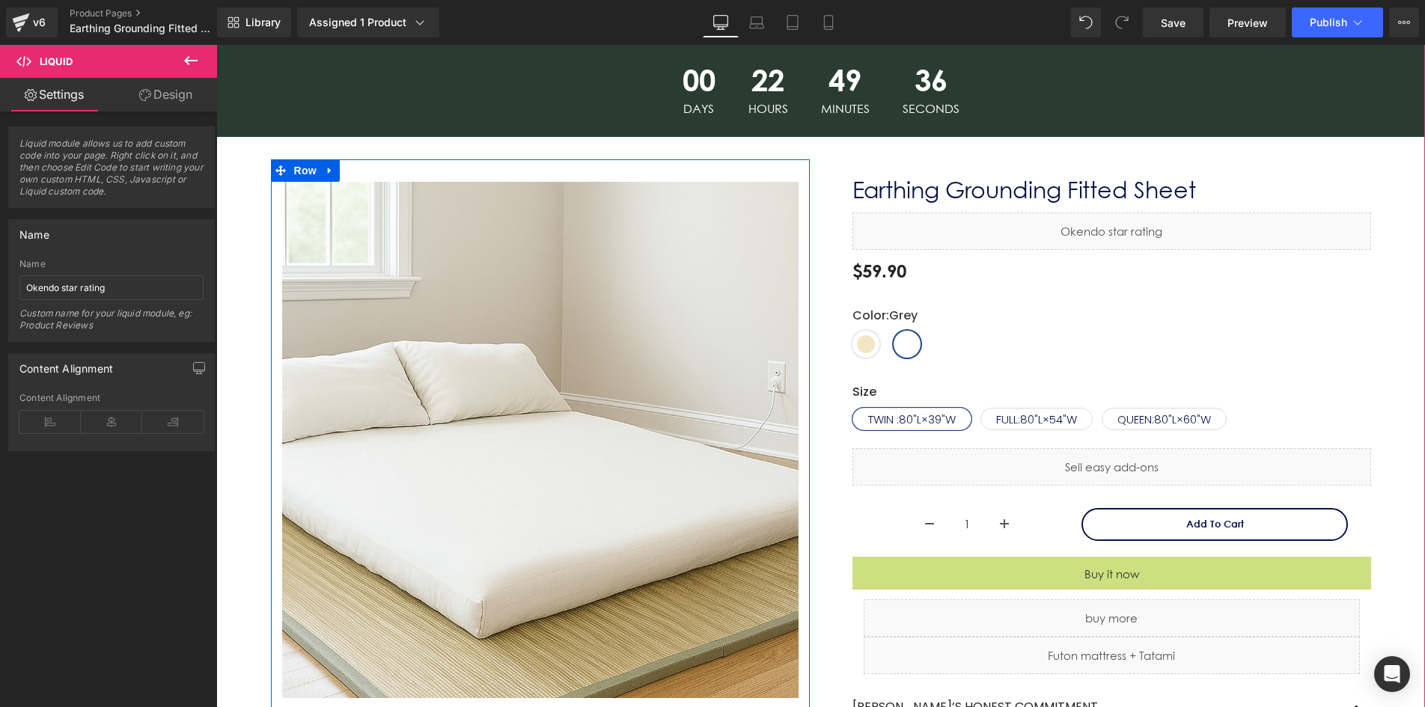
click at [582, 392] on img at bounding box center [540, 440] width 516 height 516
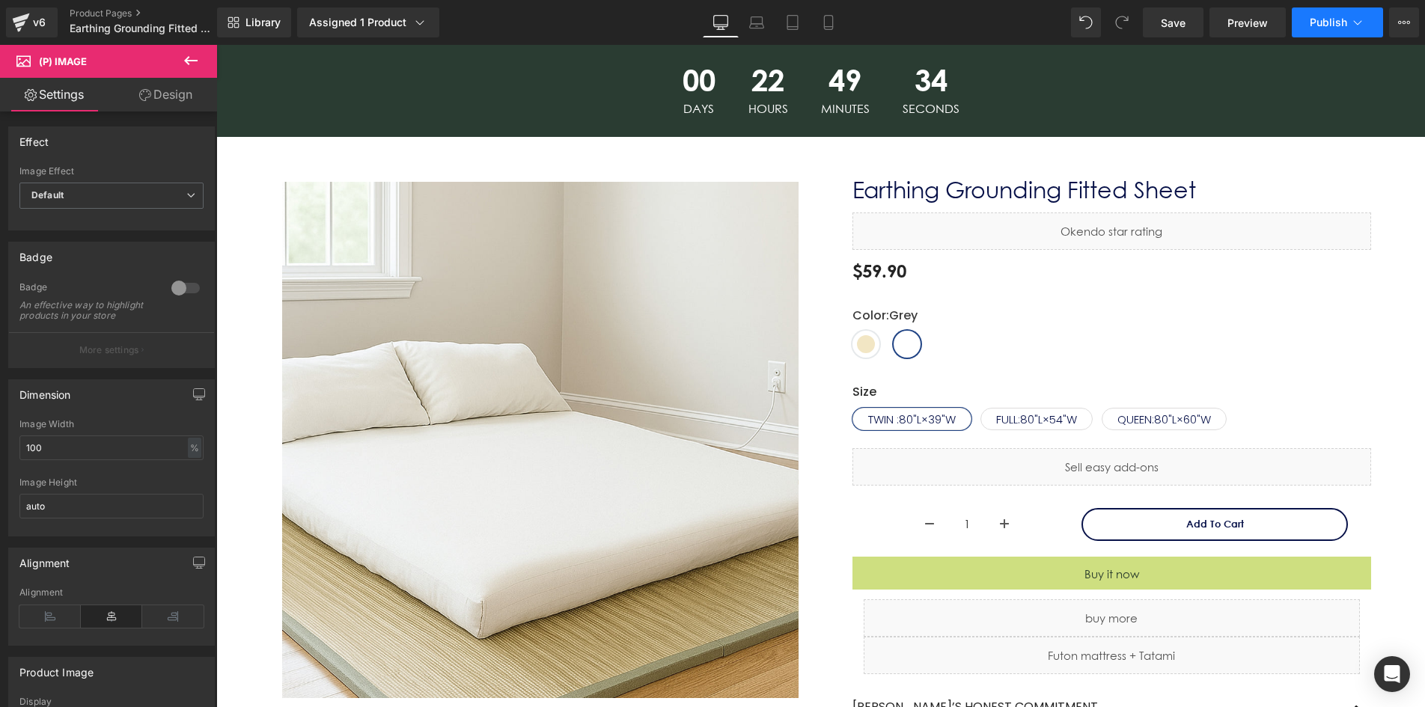
click at [1339, 32] on button "Publish" at bounding box center [1336, 22] width 91 height 30
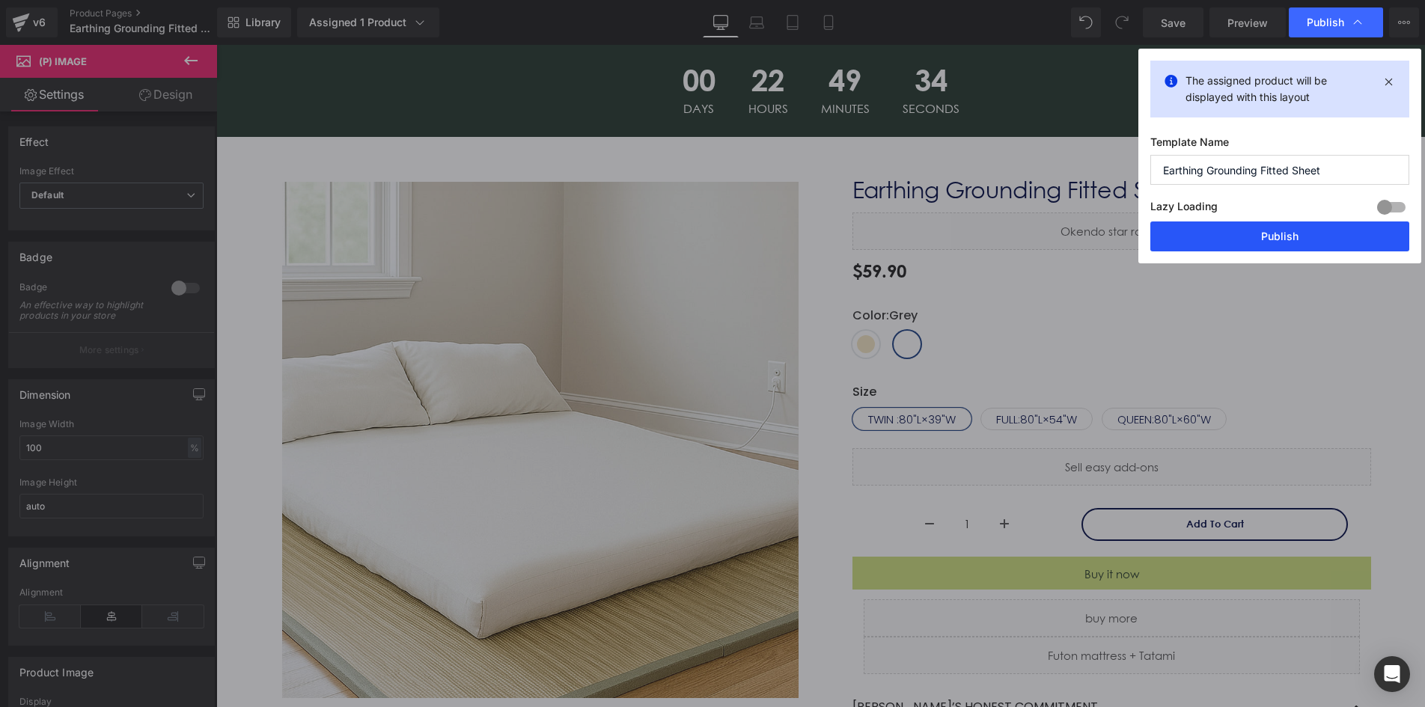
click at [1286, 242] on button "Publish" at bounding box center [1279, 236] width 259 height 30
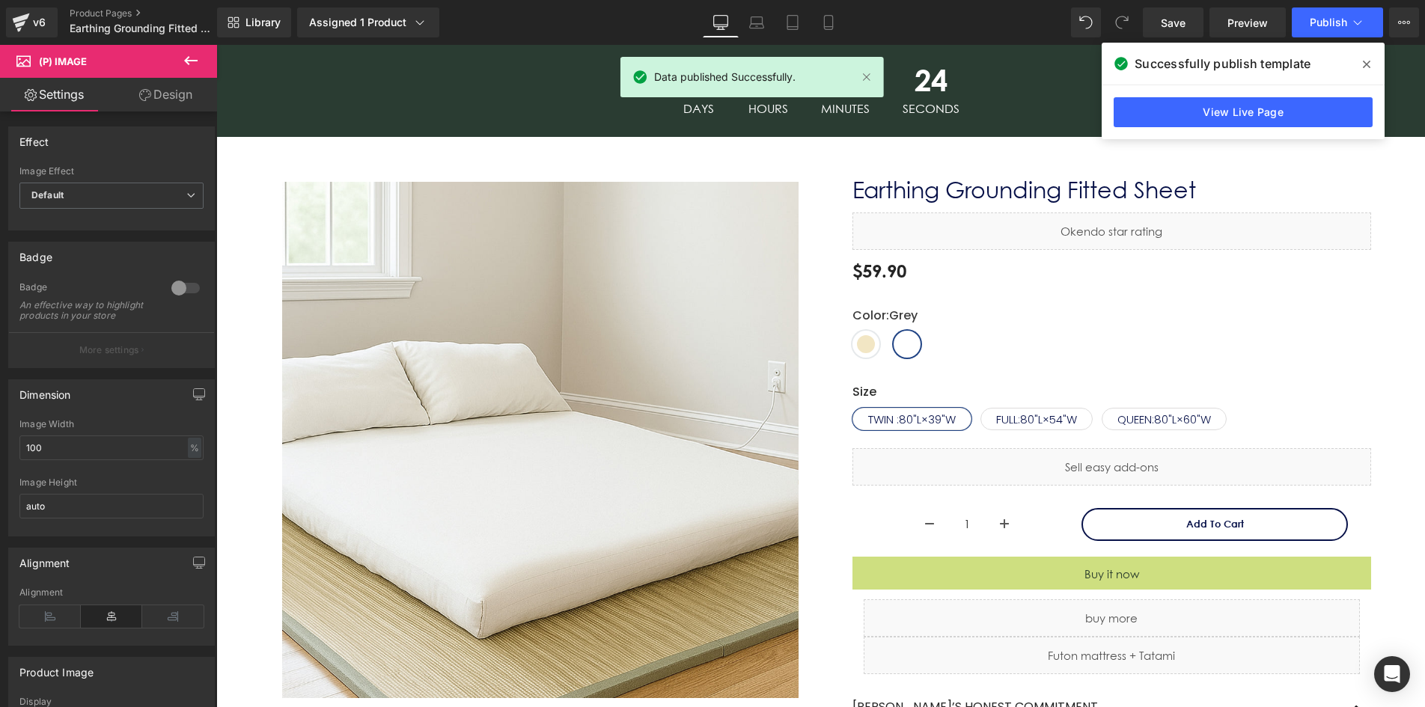
drag, startPoint x: 1360, startPoint y: 62, endPoint x: 1029, endPoint y: 75, distance: 331.7
click at [1360, 62] on span at bounding box center [1366, 64] width 24 height 24
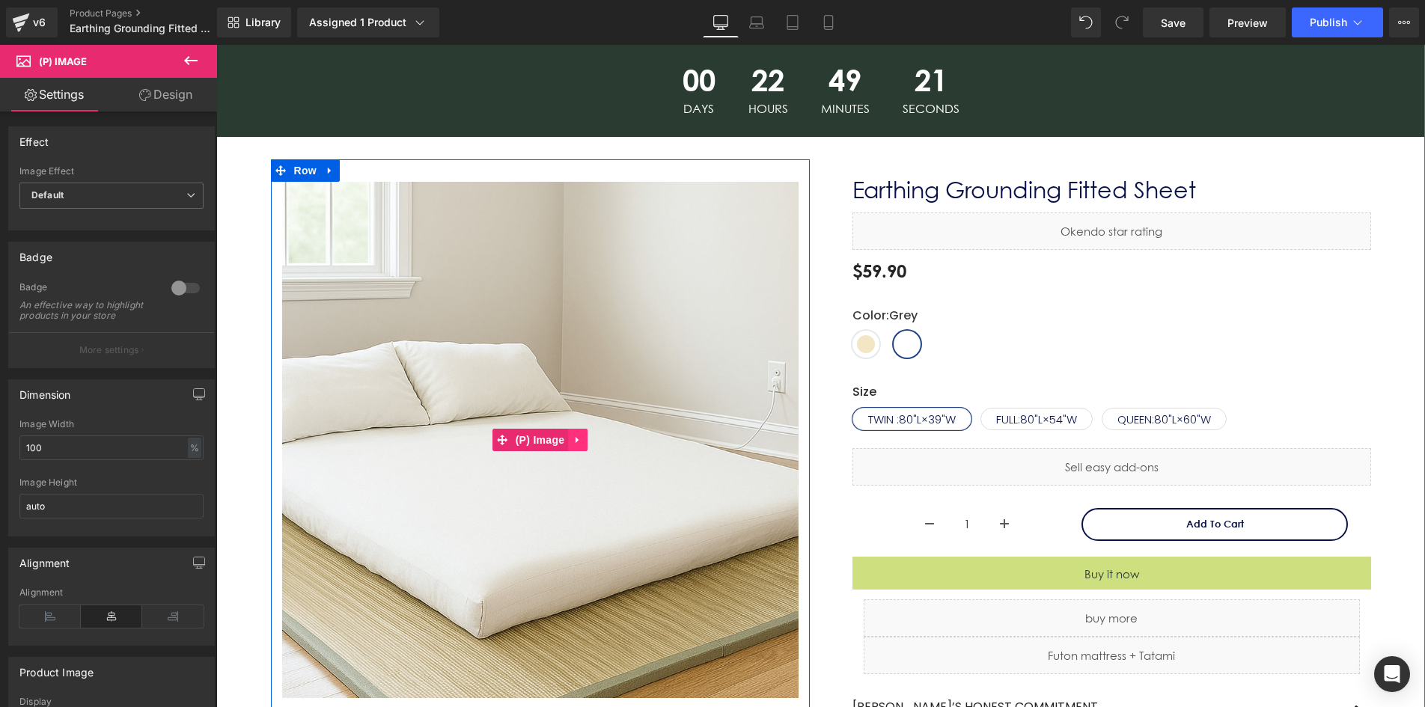
drag, startPoint x: 566, startPoint y: 445, endPoint x: 411, endPoint y: 703, distance: 301.4
click at [572, 445] on icon at bounding box center [577, 439] width 10 height 11
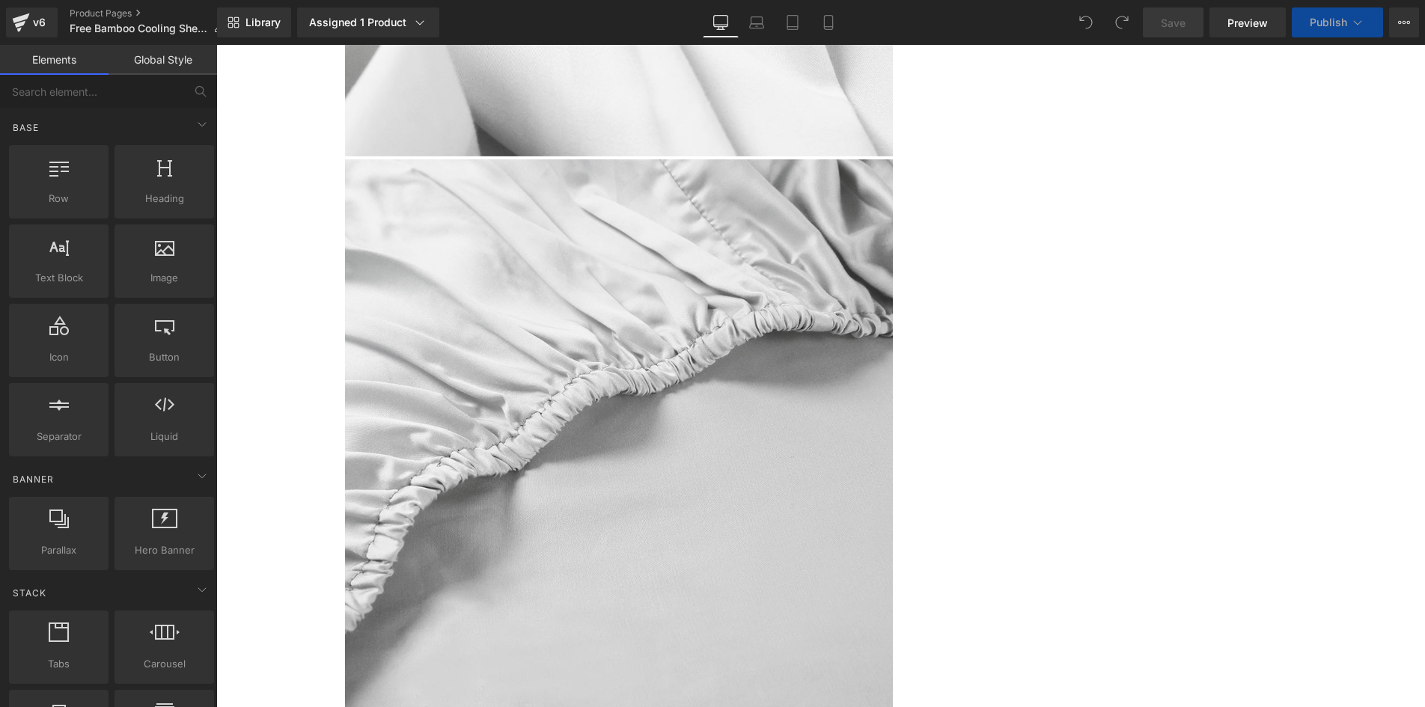
scroll to position [2102, 0]
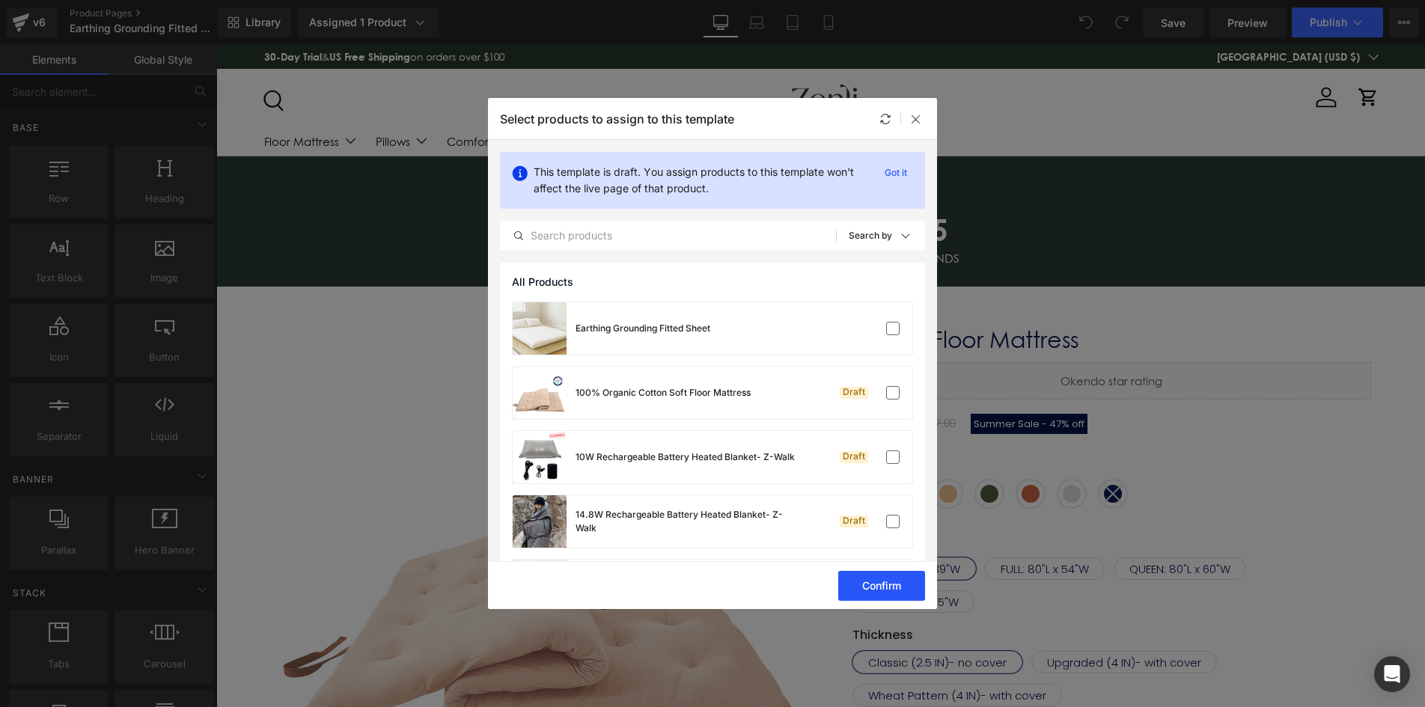
click at [876, 592] on button "Confirm" at bounding box center [881, 586] width 87 height 30
click at [888, 331] on label at bounding box center [892, 328] width 13 height 13
click at [893, 328] on input "checkbox" at bounding box center [893, 328] width 0 height 0
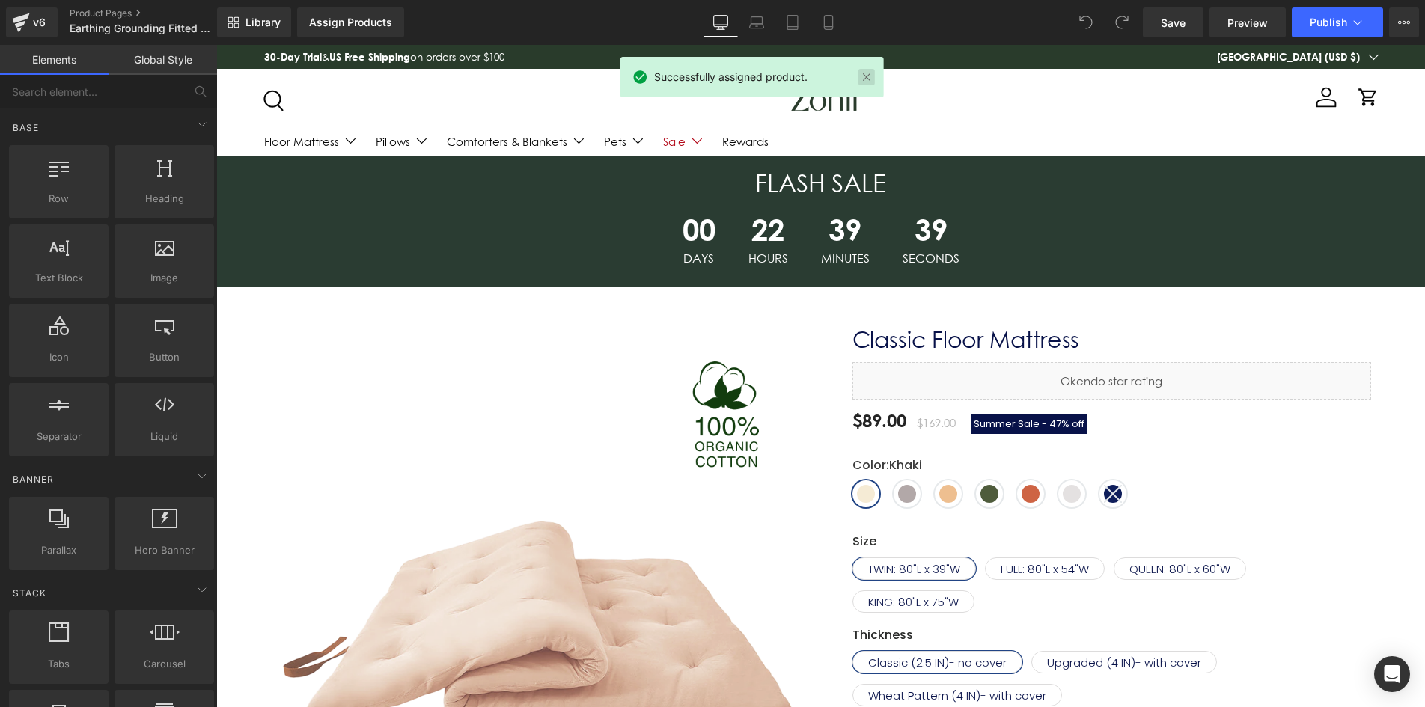
click at [872, 80] on link at bounding box center [866, 77] width 16 height 16
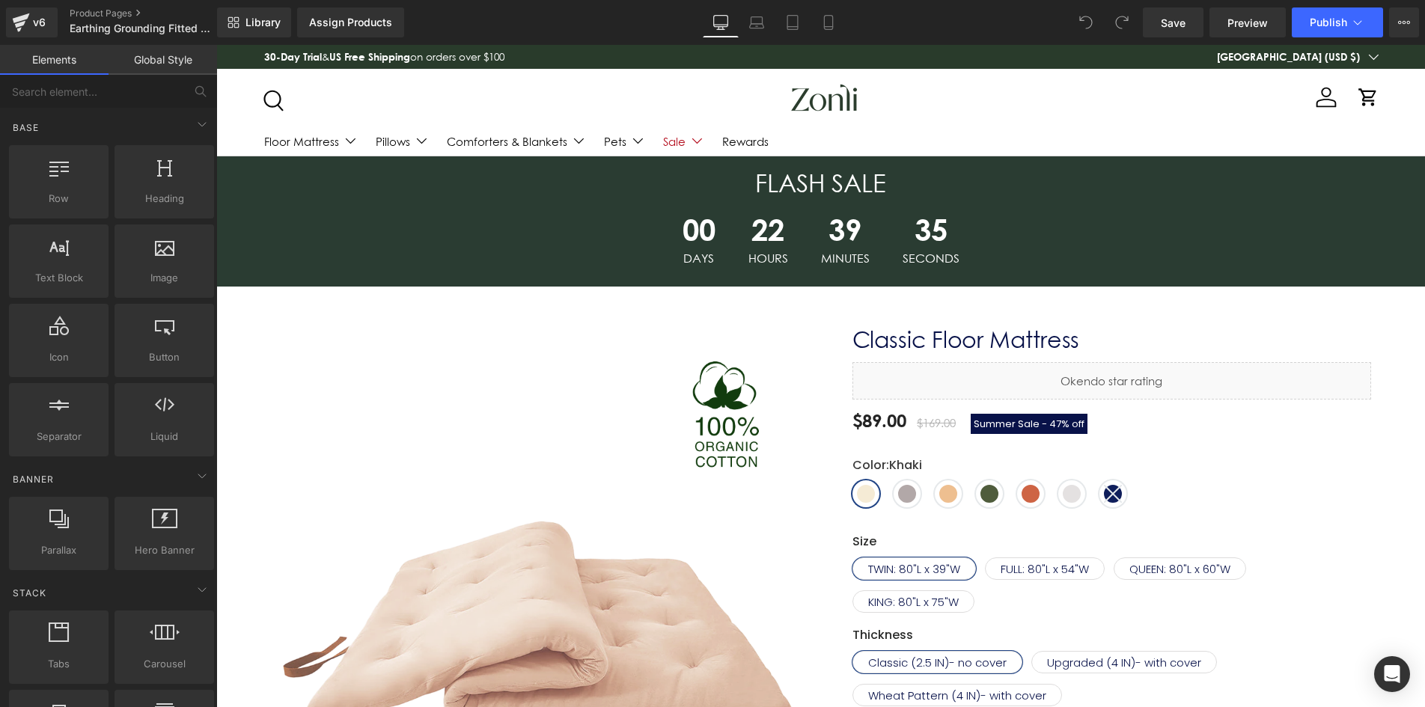
click at [350, 61] on strong "US Free Shipping" at bounding box center [369, 56] width 81 height 13
click at [355, 24] on div "Assign Products" at bounding box center [350, 22] width 83 height 12
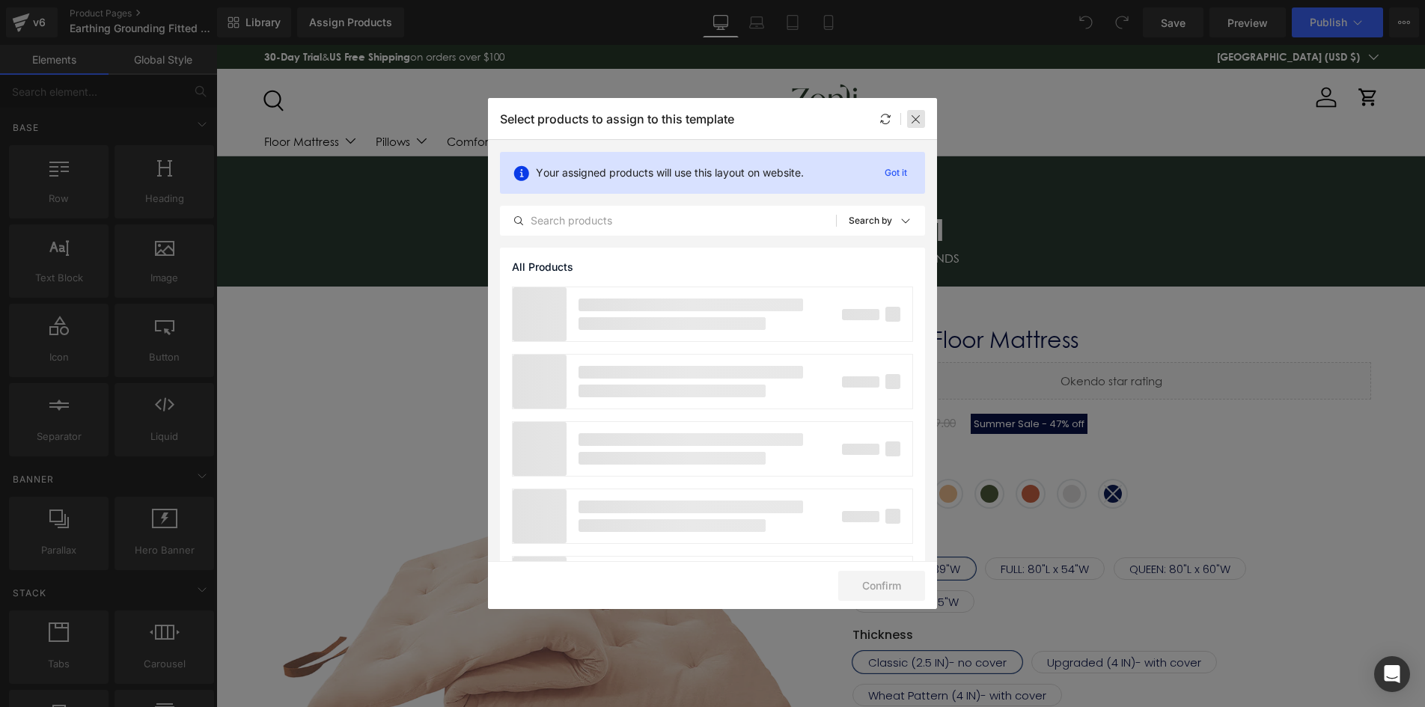
click at [914, 118] on icon at bounding box center [916, 119] width 12 height 12
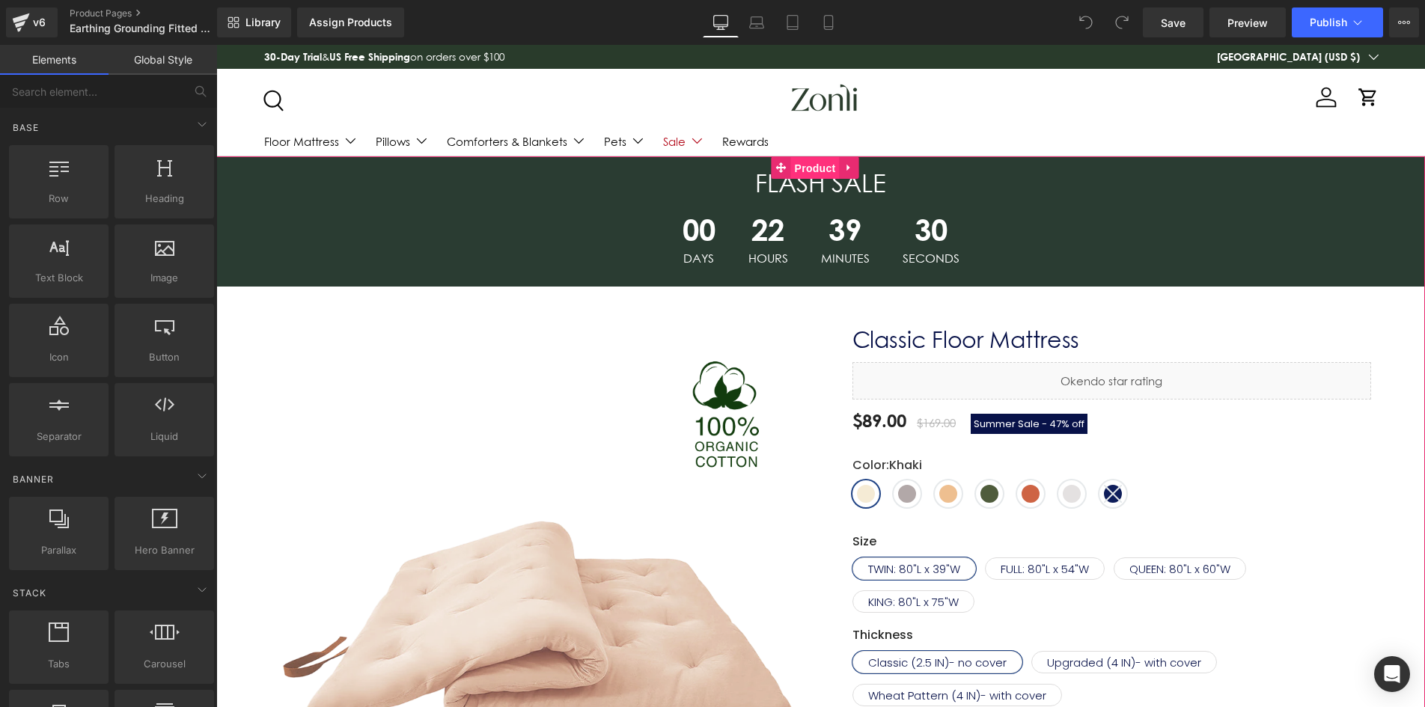
click at [799, 177] on span "Product" at bounding box center [815, 168] width 49 height 22
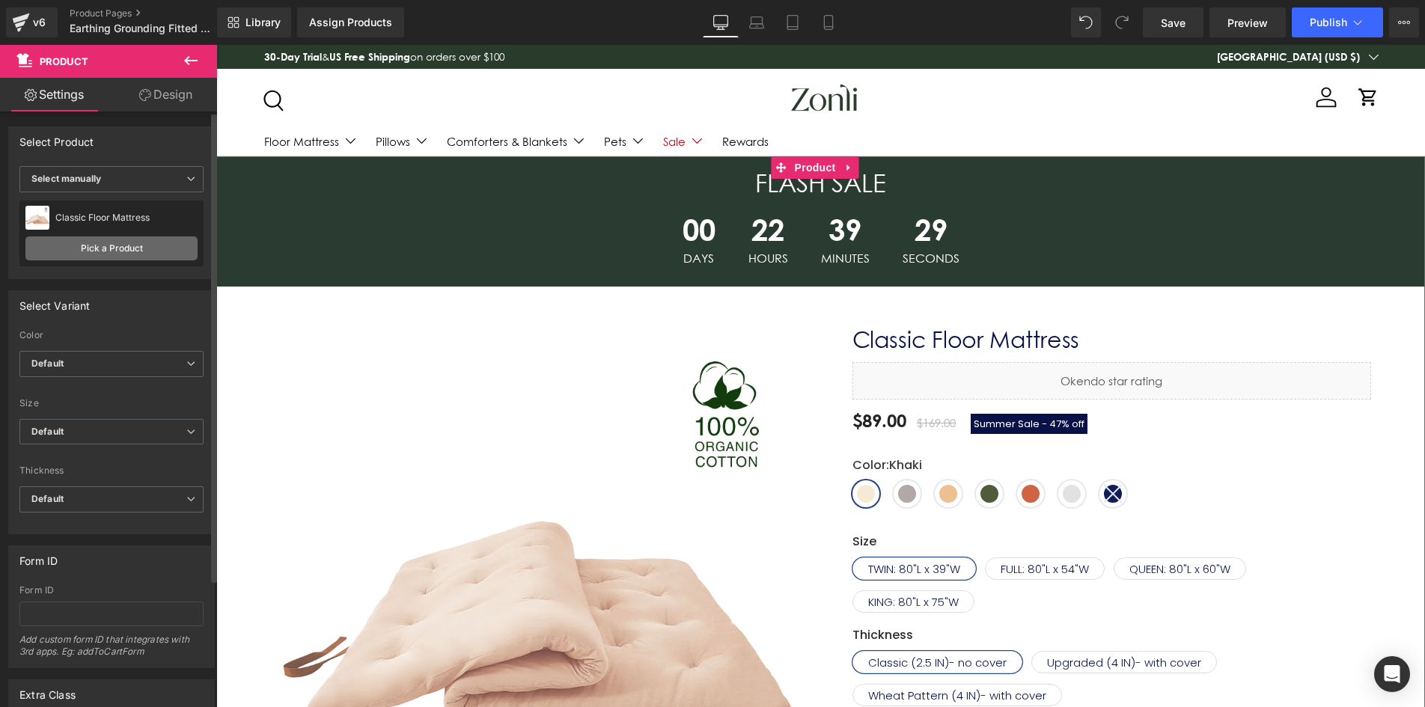
click at [103, 245] on link "Pick a Product" at bounding box center [111, 248] width 172 height 24
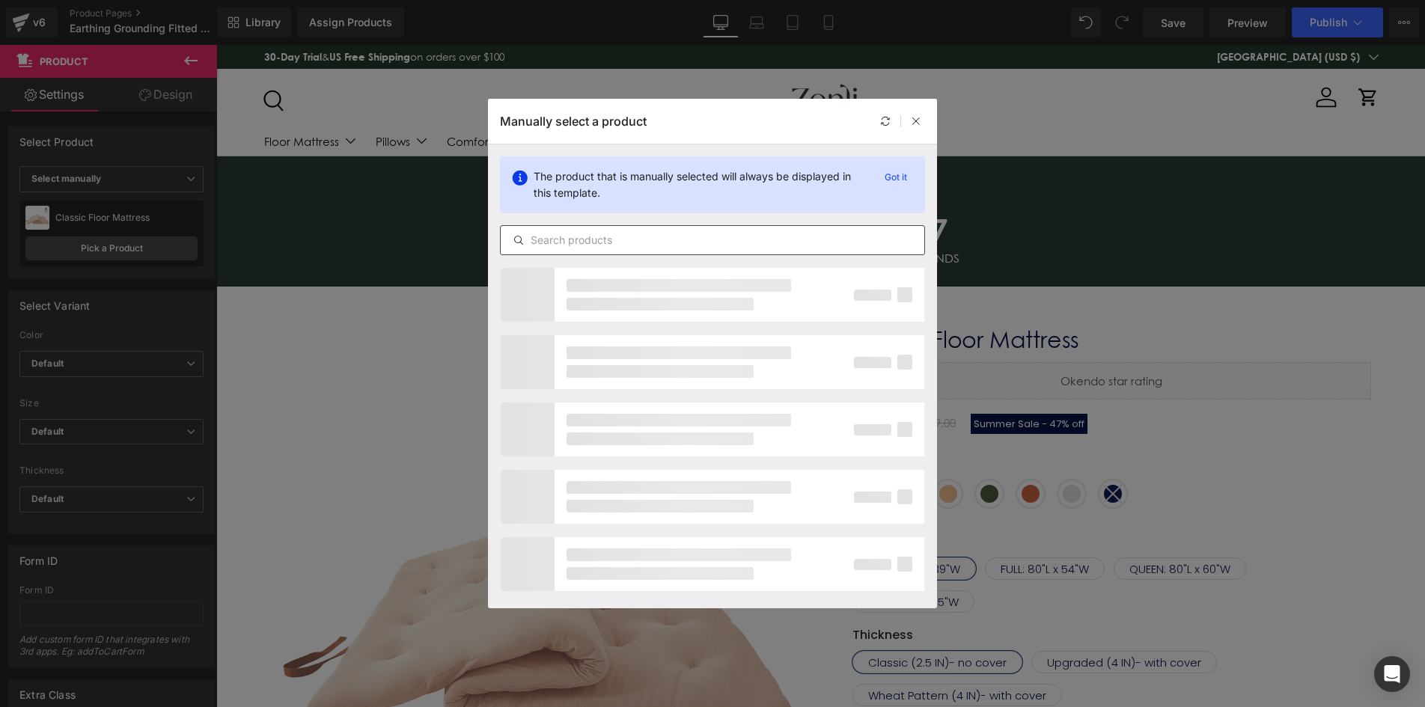
click at [640, 236] on input "text" at bounding box center [712, 240] width 423 height 18
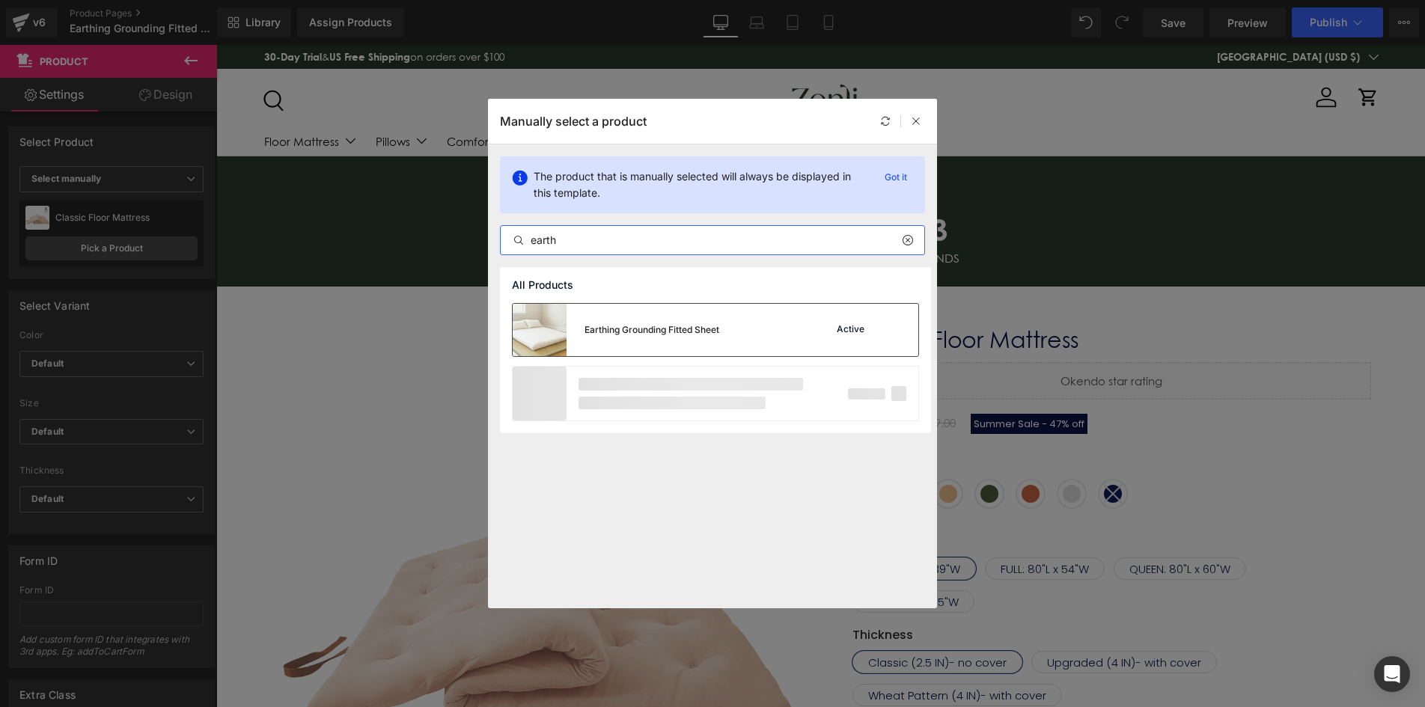
type input "earth"
drag, startPoint x: 699, startPoint y: 318, endPoint x: 6, endPoint y: 84, distance: 731.3
click at [699, 318] on div "Earthing Grounding Fitted Sheet" at bounding box center [616, 330] width 206 height 52
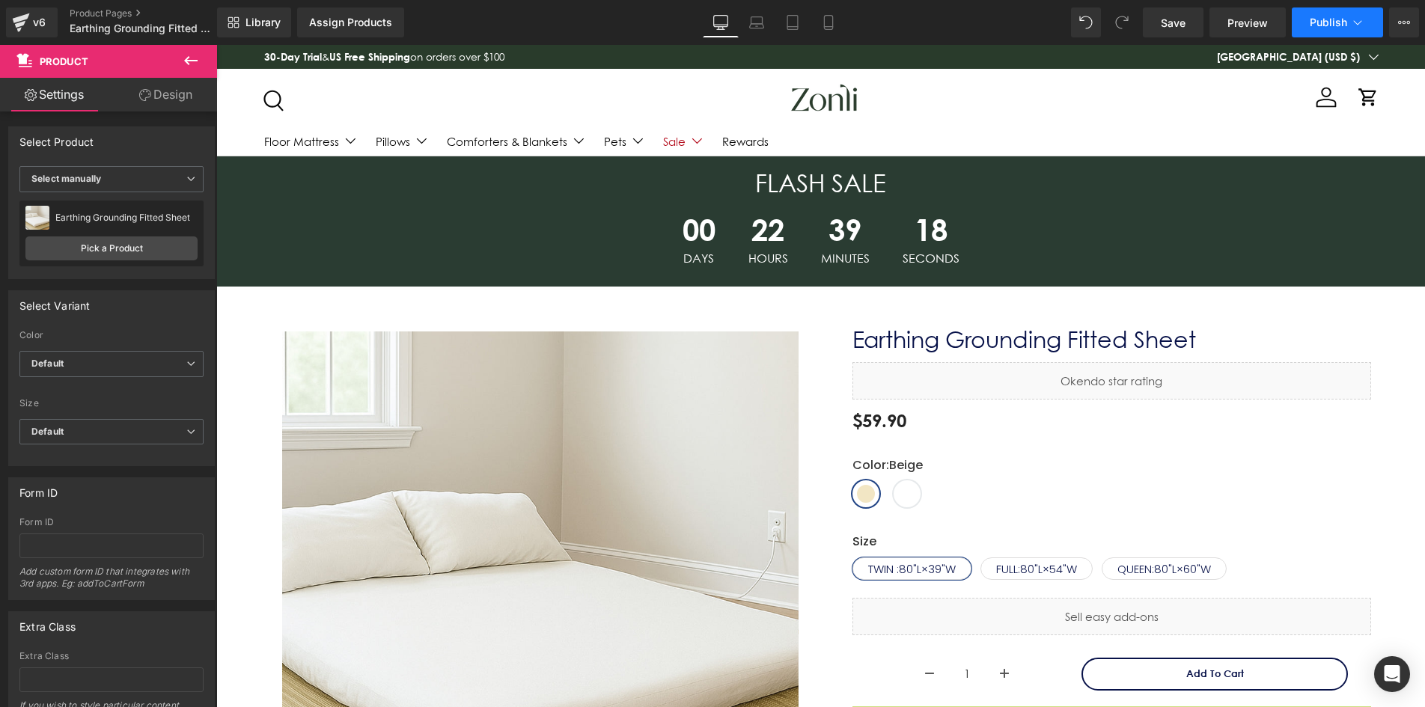
click at [1359, 22] on icon at bounding box center [1357, 22] width 15 height 15
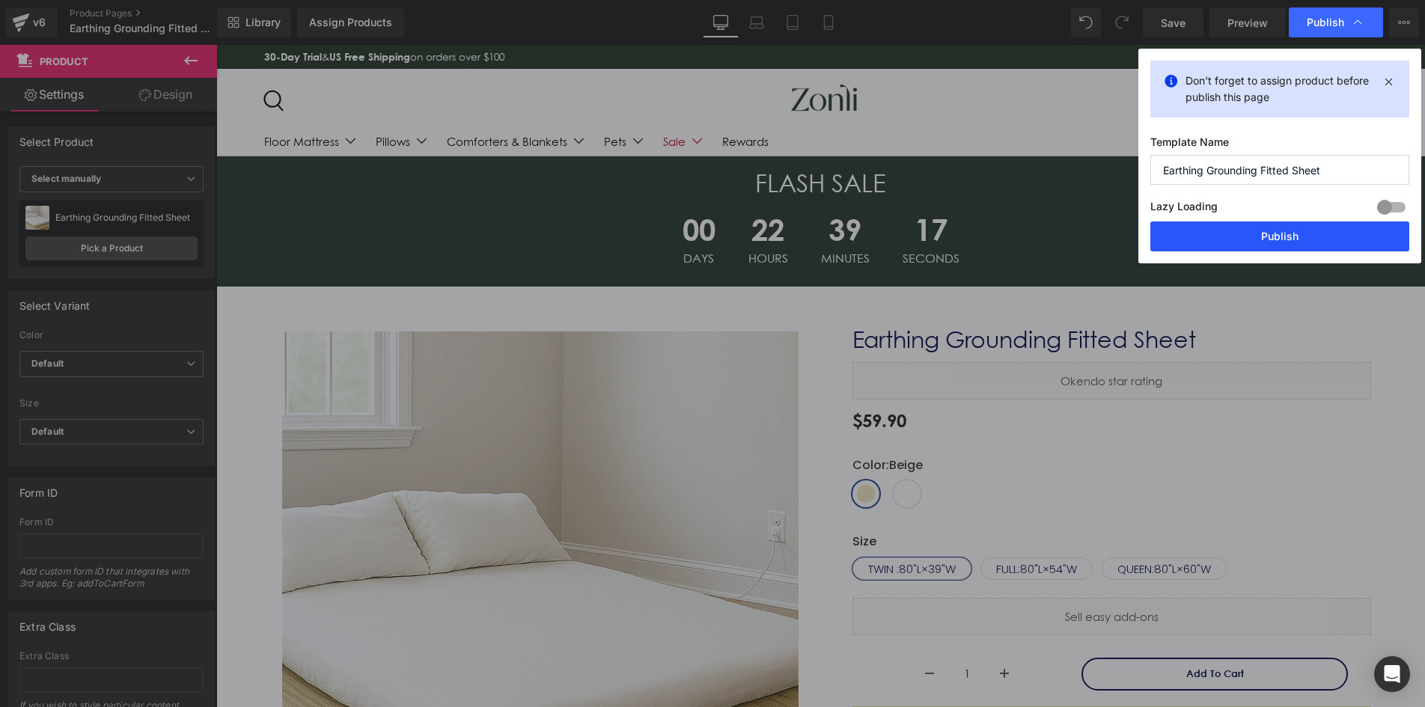
click at [1275, 237] on button "Publish" at bounding box center [1279, 236] width 259 height 30
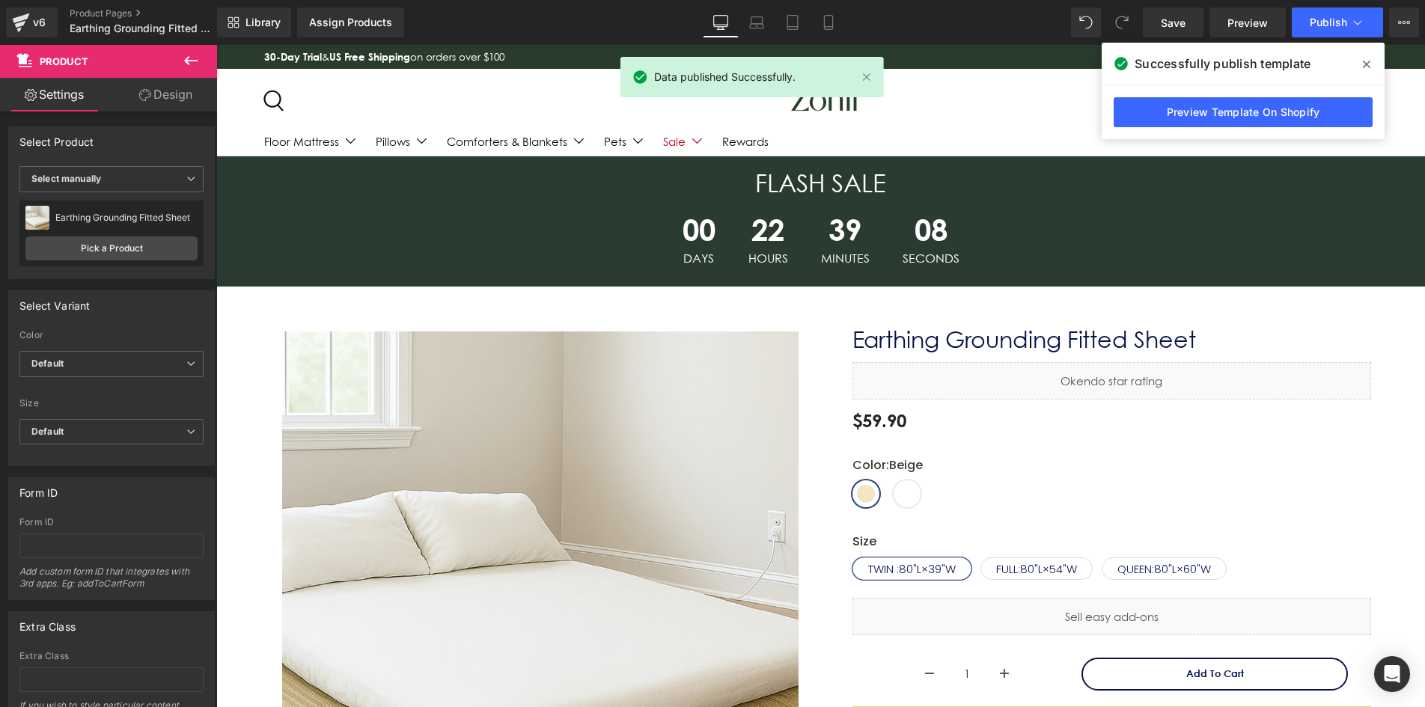
click at [1364, 65] on icon at bounding box center [1365, 64] width 7 height 12
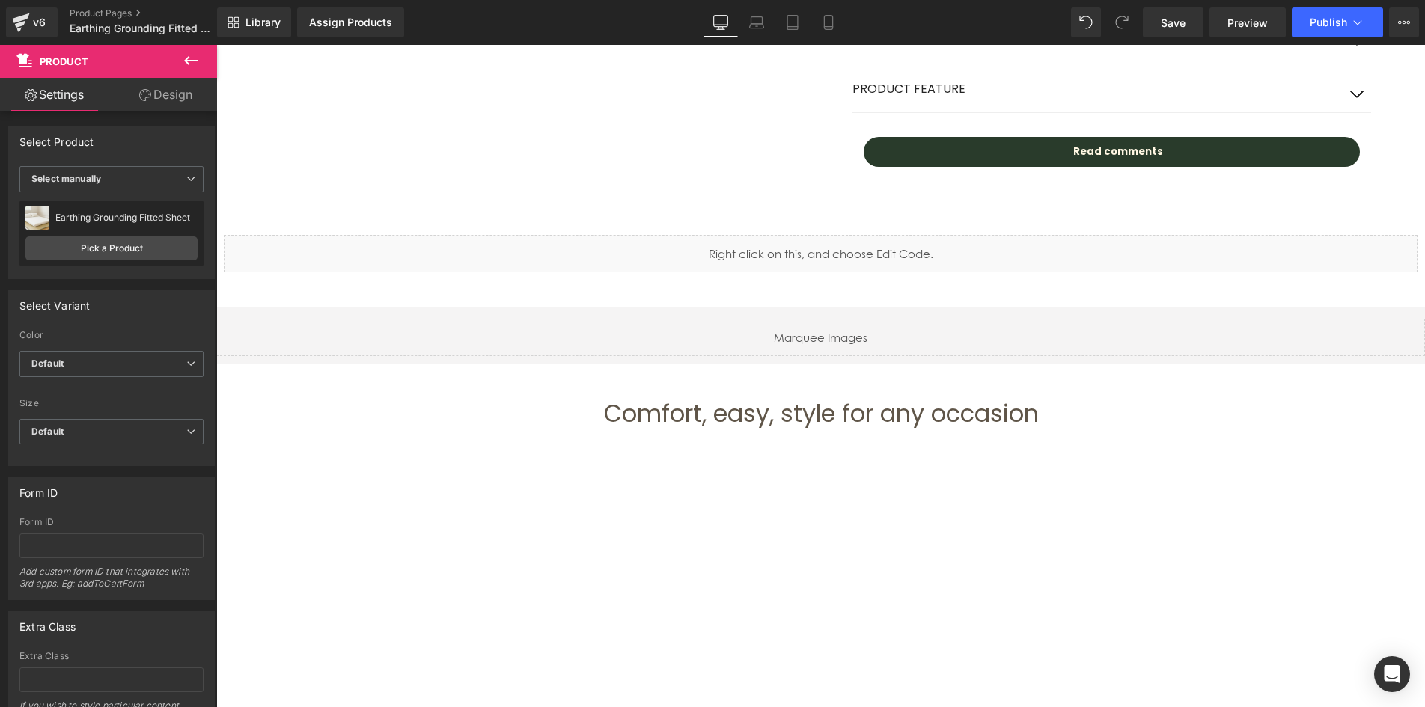
scroll to position [673, 0]
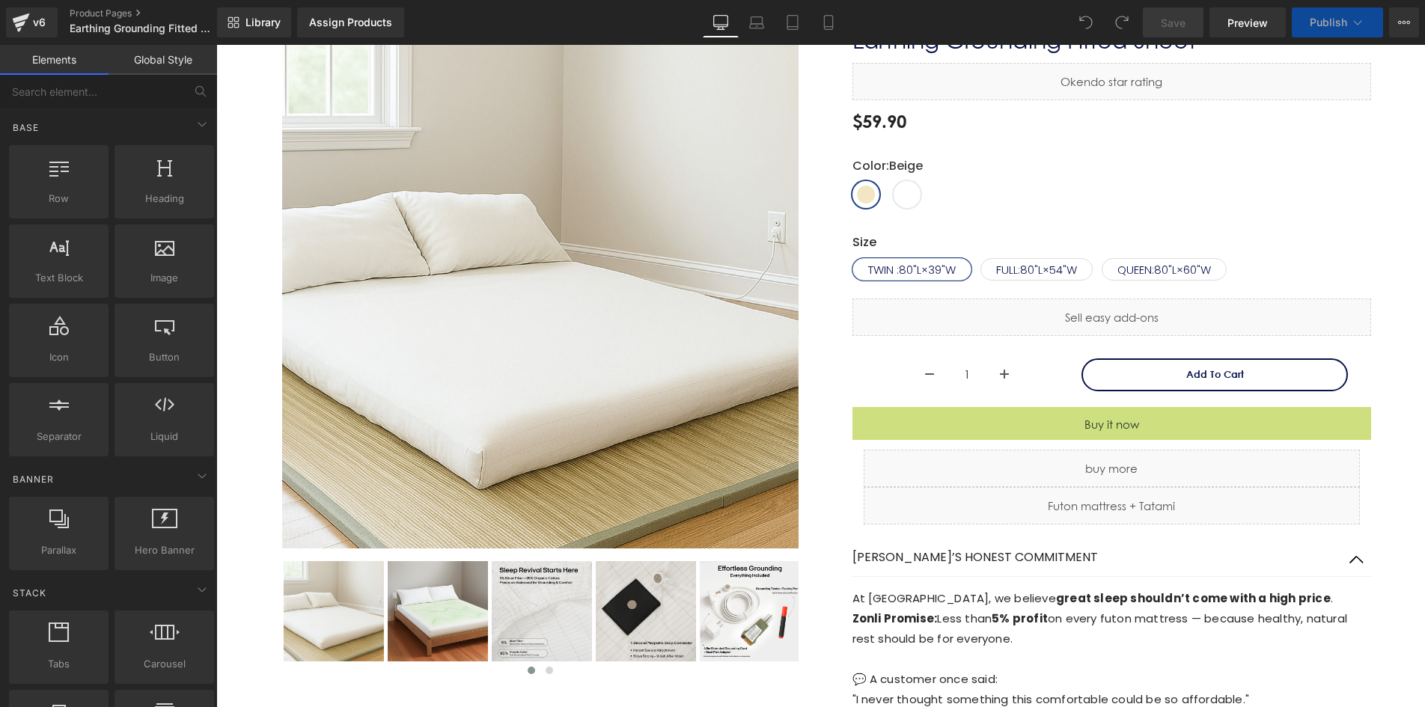
scroll to position [75, 0]
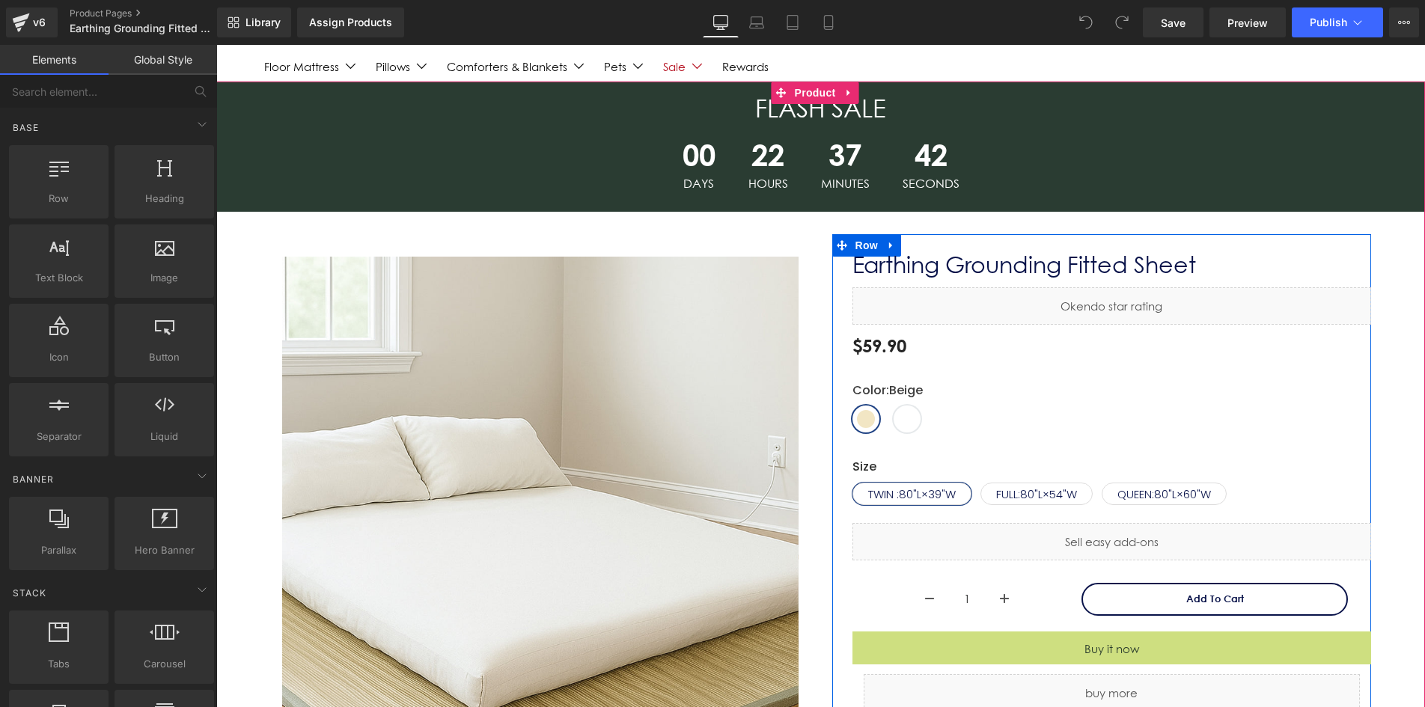
click at [1280, 354] on div "$59.90 $0 Summer Sale - -5890% off" at bounding box center [1111, 345] width 518 height 27
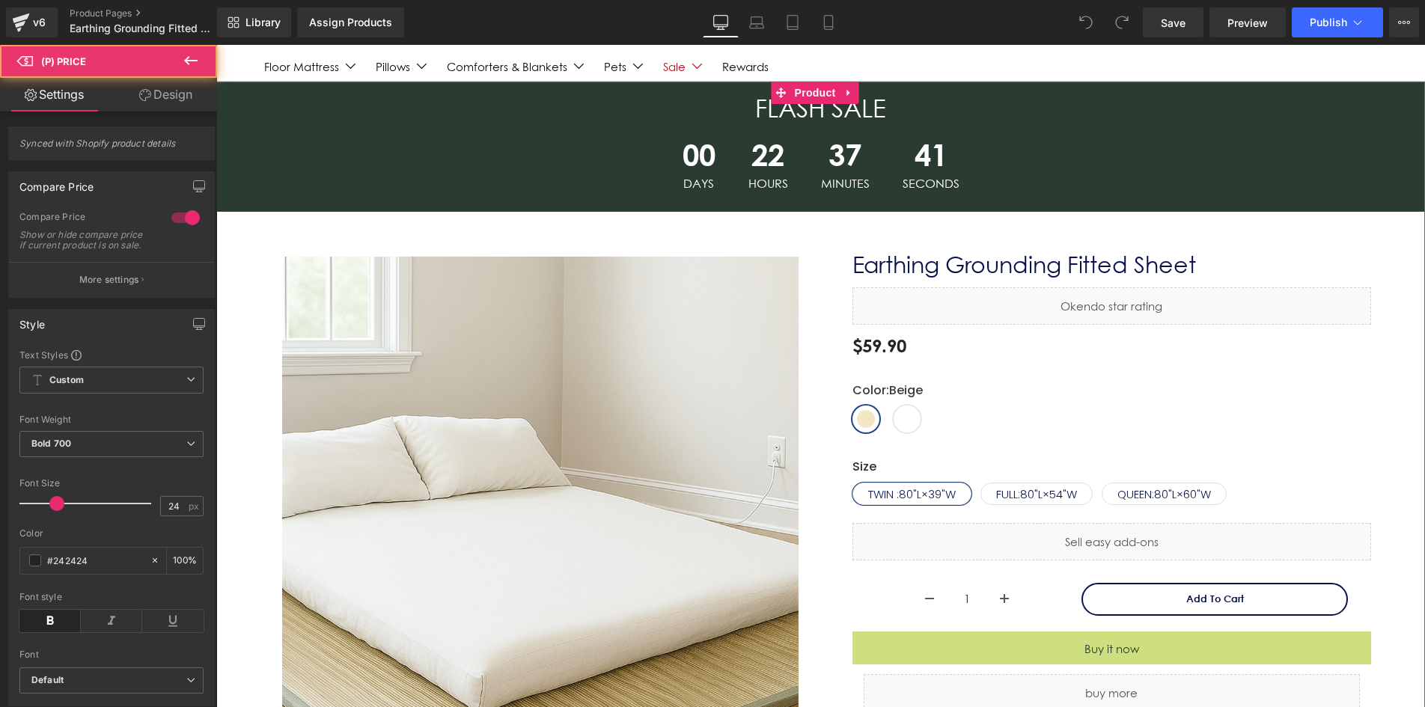
click at [216, 45] on div at bounding box center [216, 45] width 0 height 0
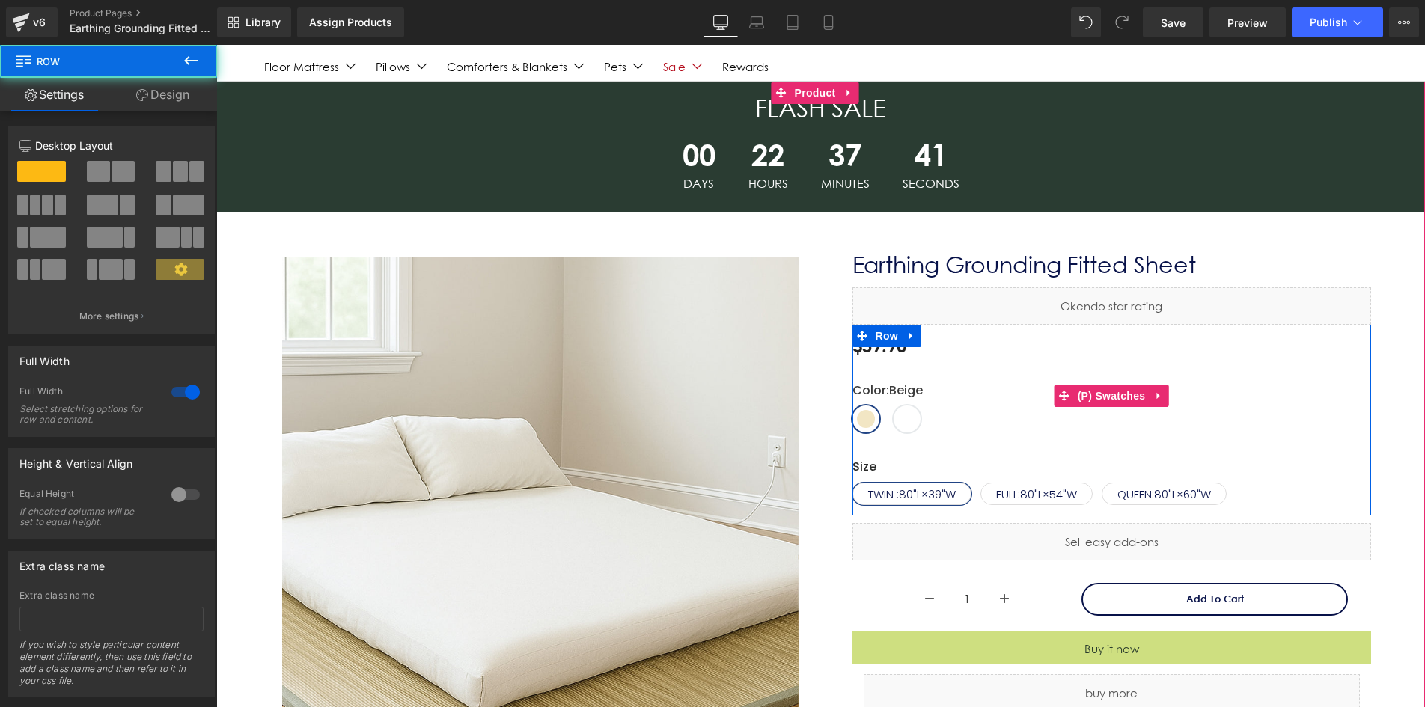
click at [911, 420] on span "Grey" at bounding box center [906, 419] width 27 height 27
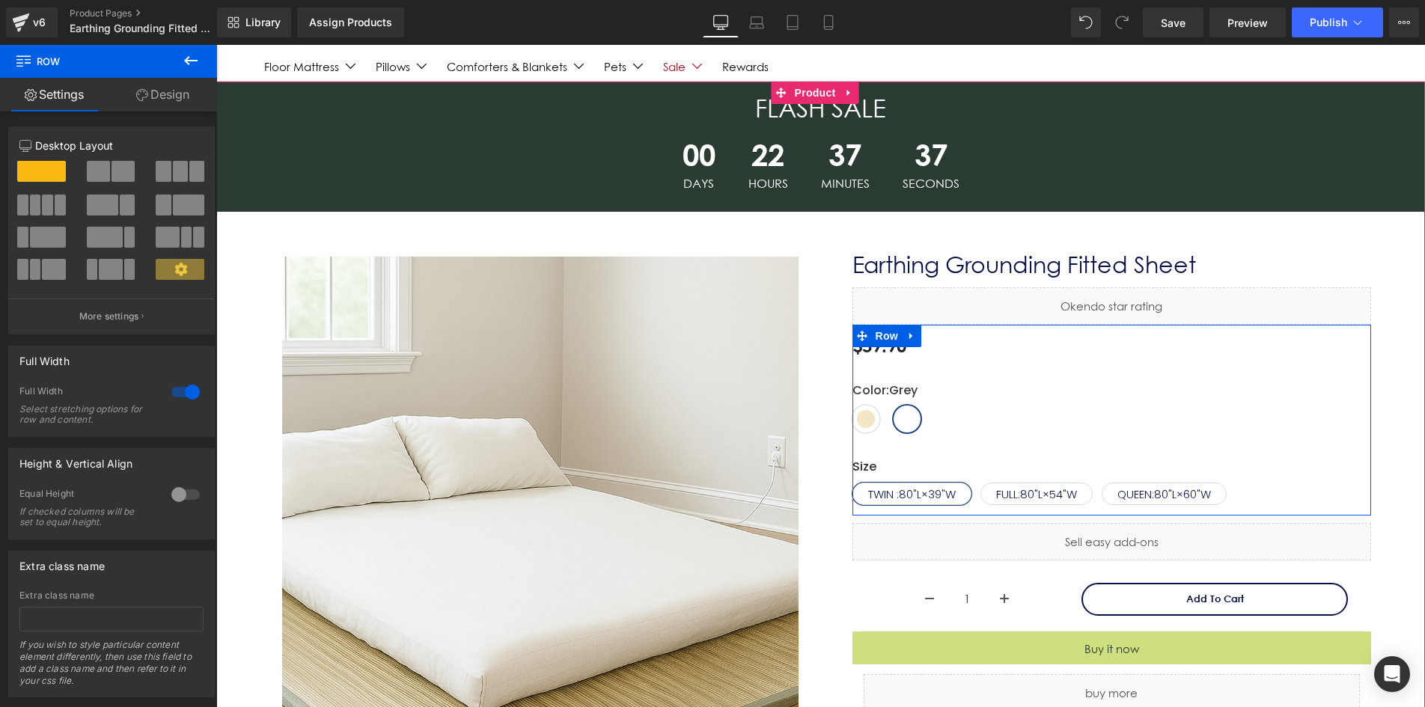
click at [1202, 403] on label "Color : Grey" at bounding box center [1111, 394] width 518 height 24
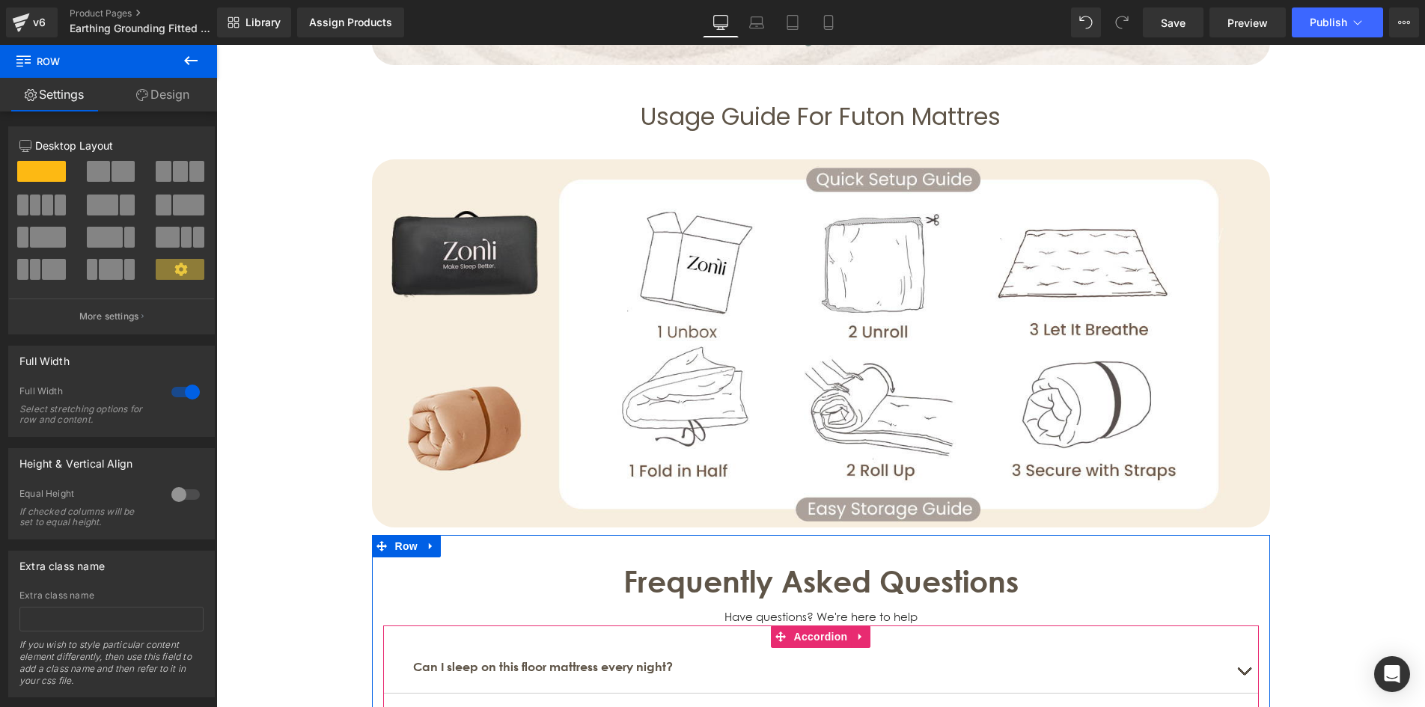
scroll to position [4265, 0]
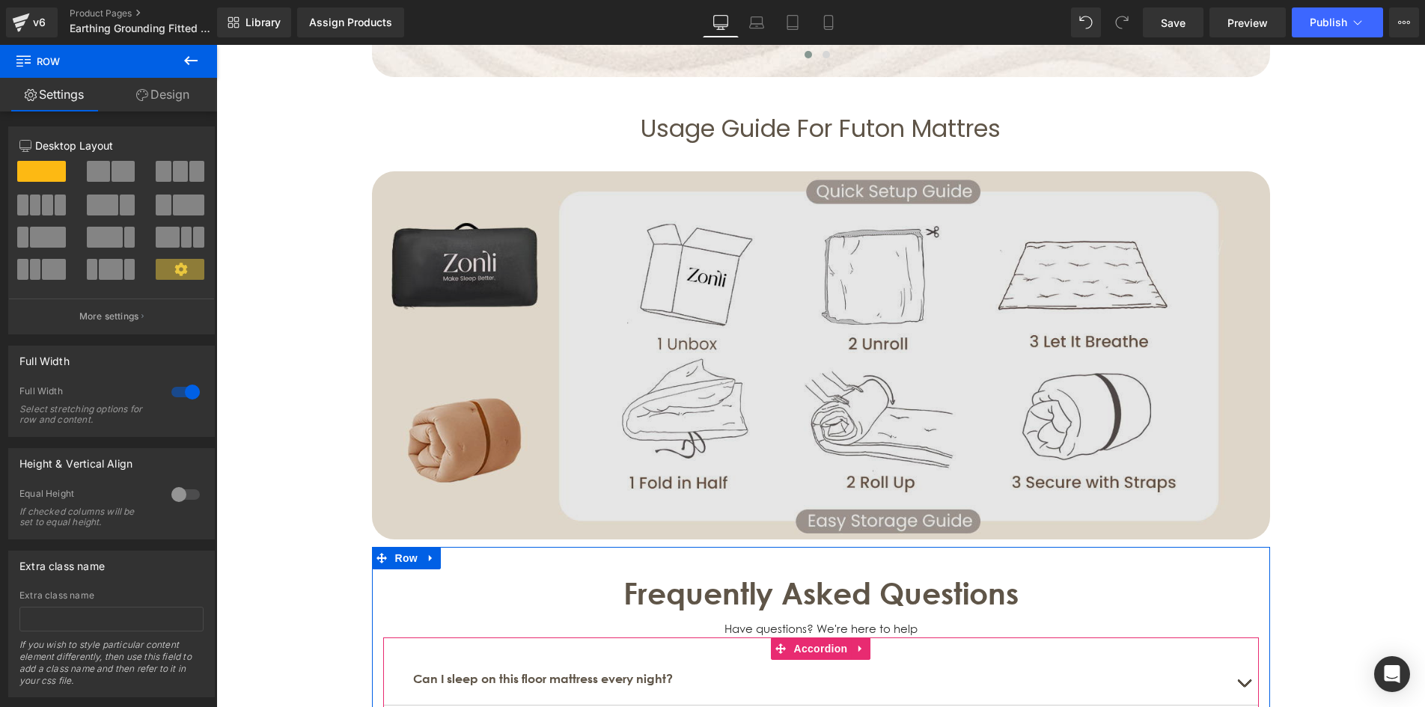
click at [860, 357] on img at bounding box center [821, 355] width 898 height 368
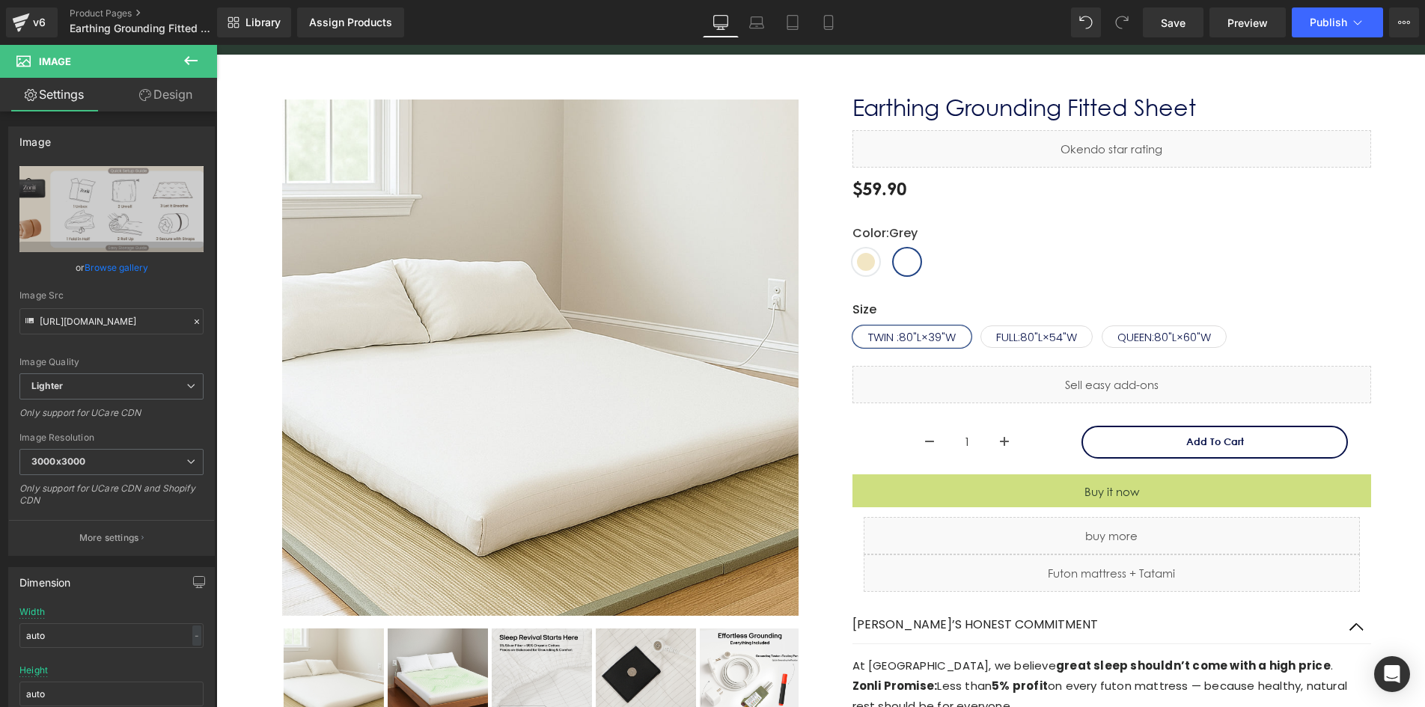
scroll to position [0, 0]
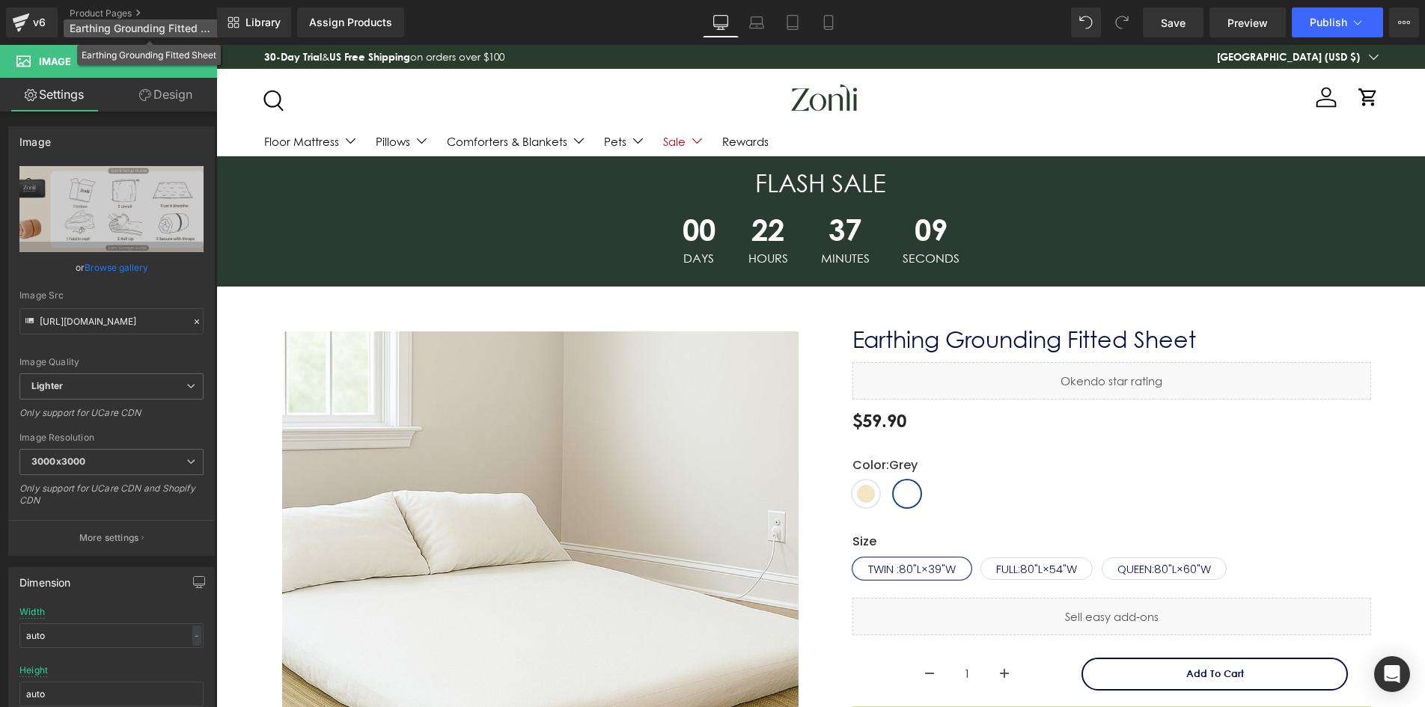
click at [100, 22] on span "Earthing Grounding Fitted Sheet" at bounding box center [142, 28] width 144 height 12
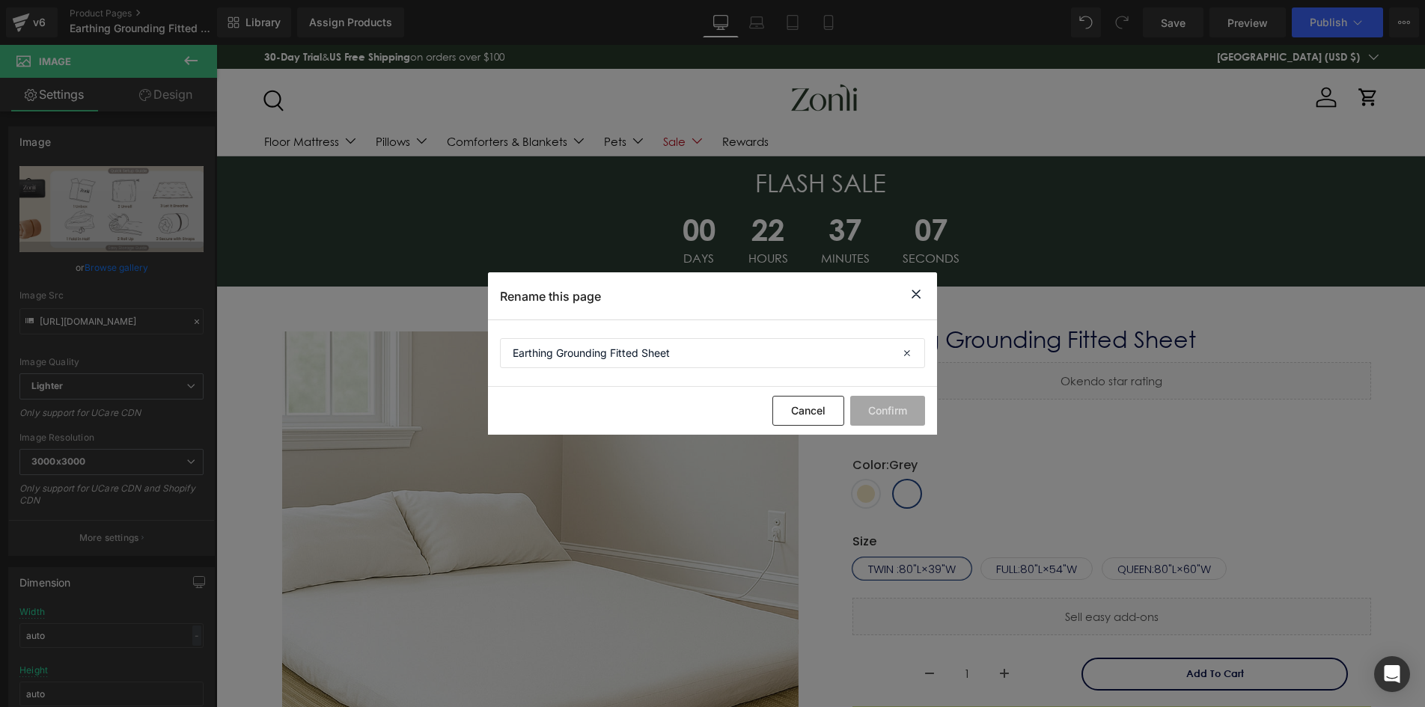
click at [914, 294] on icon at bounding box center [916, 294] width 18 height 19
